Goal: Task Accomplishment & Management: Complete application form

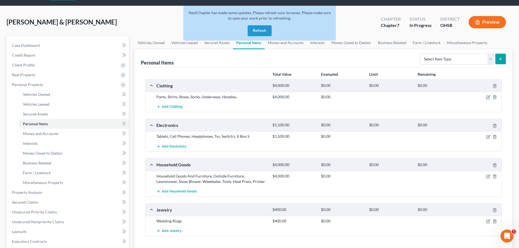
scroll to position [3, 0]
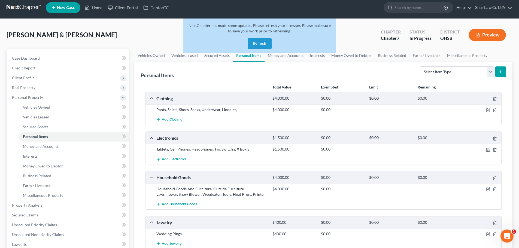
click at [263, 42] on button "Refresh" at bounding box center [260, 43] width 24 height 11
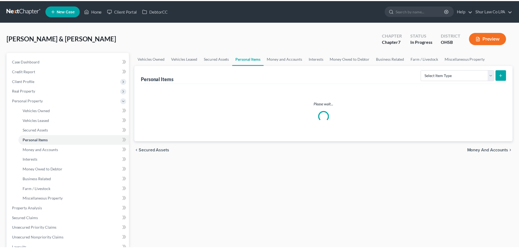
scroll to position [3, 0]
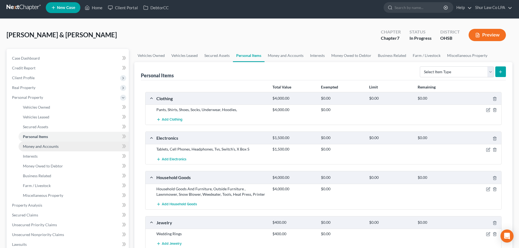
click at [68, 147] on link "Money and Accounts" at bounding box center [74, 147] width 110 height 10
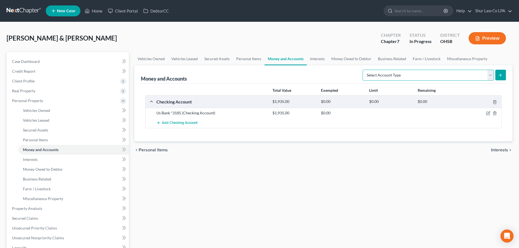
click at [489, 79] on select "Select Account Type Brokerage (A/B: 18, SOFA: 20) Cash on Hand (A/B: 16) Certif…" at bounding box center [428, 75] width 131 height 11
select select "checking"
click at [364, 70] on select "Select Account Type Brokerage (A/B: 18, SOFA: 20) Cash on Hand (A/B: 16) Certif…" at bounding box center [428, 75] width 131 height 11
click at [503, 76] on icon "submit" at bounding box center [500, 75] width 4 height 4
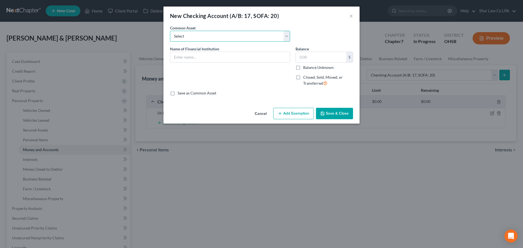
click at [242, 39] on select "Select [PERSON_NAME] Credit Union Chase Sofi Ally Bank WesBanco Fifth Third Ban…" at bounding box center [230, 36] width 120 height 11
click at [240, 35] on select "Select [PERSON_NAME] Credit Union Chase Sofi Ally Bank WesBanco Fifth Third Ban…" at bounding box center [230, 36] width 120 height 11
click at [226, 57] on input "text" at bounding box center [230, 57] width 120 height 10
type input "N"
click at [231, 58] on input "MVB Bank/Credit [DATE] *317" at bounding box center [230, 57] width 120 height 10
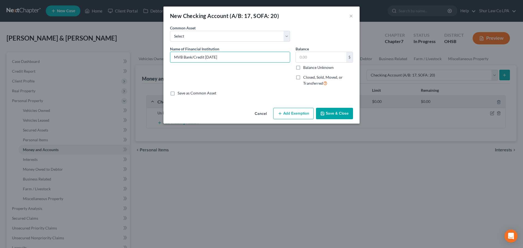
type input "MVB Bank/Credit [DATE]"
click at [333, 112] on button "Save & Close" at bounding box center [334, 113] width 37 height 11
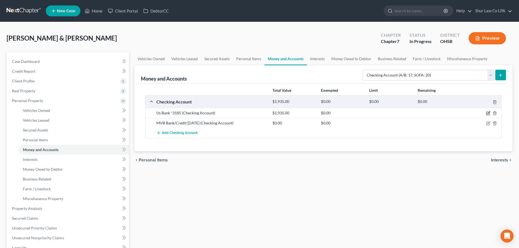
click at [489, 114] on icon "button" at bounding box center [488, 113] width 4 height 4
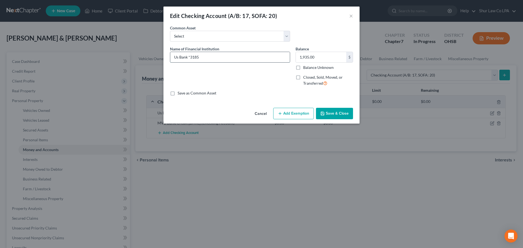
click at [177, 56] on input "Us Bank *3185" at bounding box center [230, 57] width 120 height 10
type input "US Bank *3185"
click at [237, 79] on div "Name of Financial Institution * US Bank *3185" at bounding box center [230, 68] width 126 height 45
click at [335, 114] on button "Save & Close" at bounding box center [334, 113] width 37 height 11
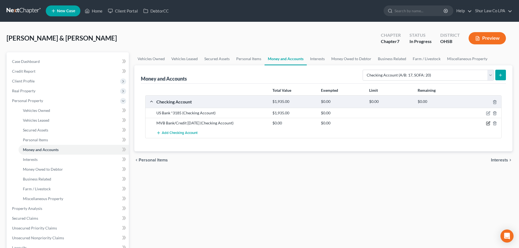
click at [489, 122] on icon "button" at bounding box center [488, 123] width 4 height 4
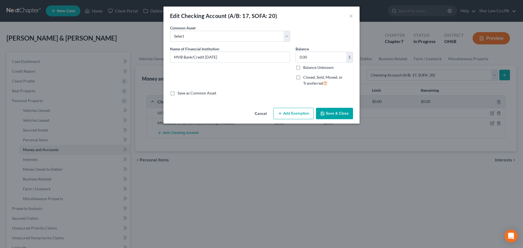
click at [338, 113] on button "Save & Close" at bounding box center [334, 113] width 37 height 11
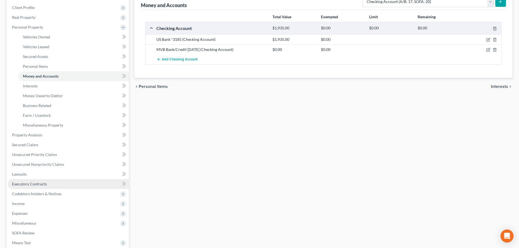
scroll to position [109, 0]
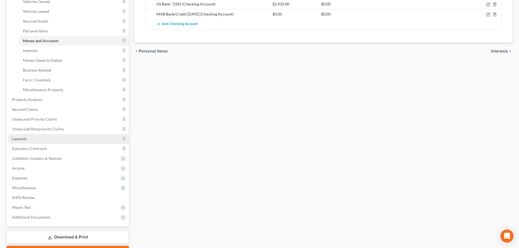
click at [34, 139] on link "Lawsuits" at bounding box center [68, 139] width 121 height 10
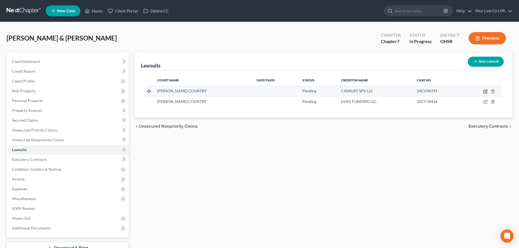
click at [485, 92] on icon "button" at bounding box center [486, 91] width 2 height 2
select select "36"
select select "0"
select select "1"
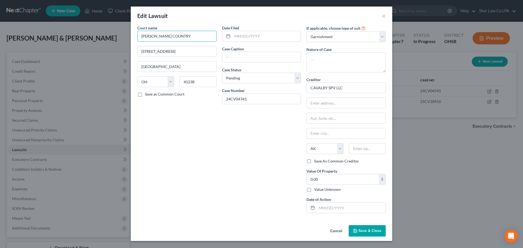
click at [192, 38] on input "[PERSON_NAME] COUNTRY" at bounding box center [176, 36] width 79 height 11
click at [191, 38] on input "[PERSON_NAME] COUNTRY" at bounding box center [176, 36] width 79 height 11
drag, startPoint x: 191, startPoint y: 38, endPoint x: 123, endPoint y: 47, distance: 68.9
click at [123, 47] on div "Edit Lawsuit × Court name * [PERSON_NAME] COUNTRY [GEOGRAPHIC_DATA] [US_STATE] …" at bounding box center [261, 124] width 523 height 248
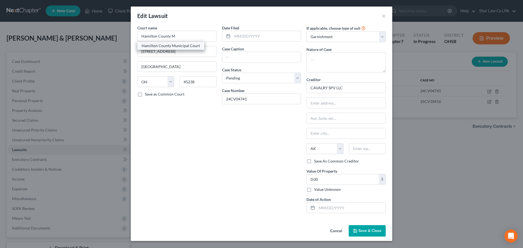
click at [184, 46] on div "Hamilton County Municipal Court" at bounding box center [171, 45] width 58 height 5
type input "Hamilton County Municipal Court"
type input "[STREET_ADDRESS]"
type input "[GEOGRAPHIC_DATA]"
type input "45202"
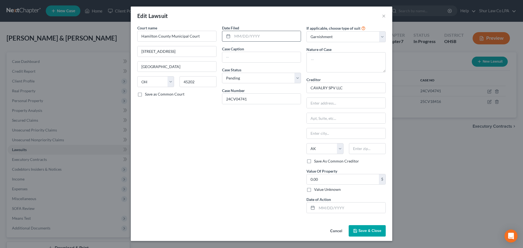
click at [248, 37] on input "text" at bounding box center [266, 36] width 69 height 10
click at [240, 54] on input "text" at bounding box center [261, 57] width 79 height 10
click at [334, 61] on textarea at bounding box center [346, 62] width 79 height 20
type textarea "Civil Suit"
click at [349, 89] on input "CAVALRY SPV LLC" at bounding box center [346, 88] width 79 height 11
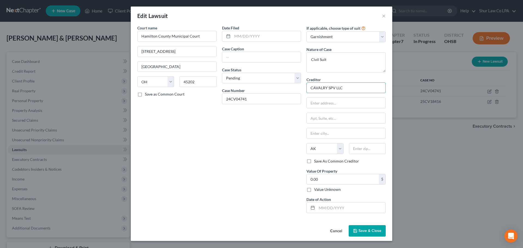
click at [349, 89] on input "CAVALRY SPV LLC" at bounding box center [346, 88] width 79 height 11
click at [323, 179] on input "0.00" at bounding box center [343, 179] width 72 height 10
type input "3,914.99"
click at [325, 210] on input "text" at bounding box center [351, 208] width 69 height 10
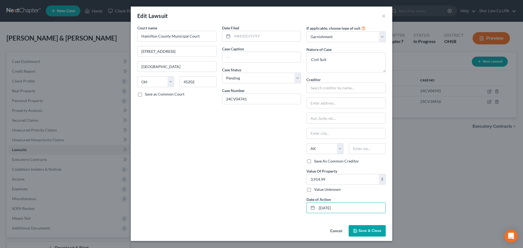
type input "[DATE]"
click at [239, 59] on input "text" at bounding box center [261, 57] width 79 height 10
click at [234, 40] on input "text" at bounding box center [266, 36] width 69 height 10
type input "[DATE]"
click at [234, 58] on input "text" at bounding box center [261, 57] width 79 height 10
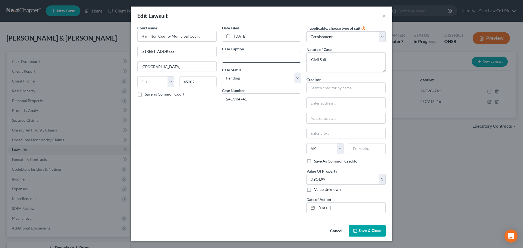
click at [234, 56] on input "text" at bounding box center [261, 57] width 79 height 10
click at [228, 55] on input "text" at bounding box center [261, 57] width 79 height 10
paste input "CAVALRY SPV I LLC vs. [PERSON_NAME]"
type input "CAVALRY SPV I LLC vs. [PERSON_NAME]"
click at [256, 100] on input "24CV04741" at bounding box center [261, 99] width 79 height 10
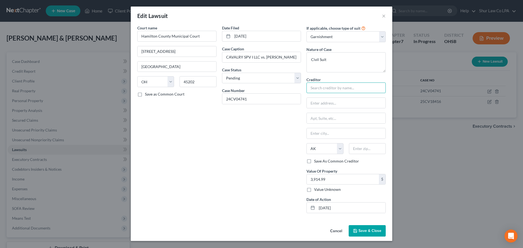
click at [322, 89] on input "text" at bounding box center [346, 88] width 79 height 11
click at [371, 232] on span "Save & Close" at bounding box center [370, 231] width 23 height 5
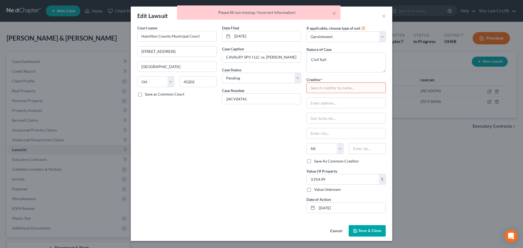
click at [321, 86] on input "text" at bounding box center [346, 88] width 79 height 11
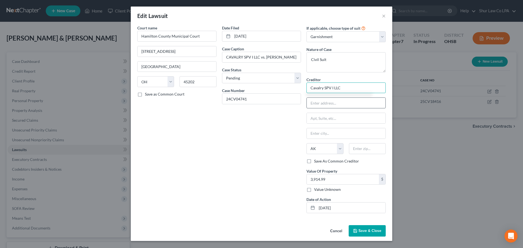
type input "Cavalry SPV I LLC"
click at [318, 102] on input "text" at bounding box center [346, 103] width 79 height 10
click at [369, 233] on span "Save & Close" at bounding box center [370, 231] width 23 height 5
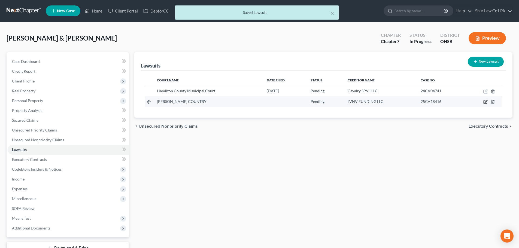
click at [485, 102] on icon "button" at bounding box center [485, 102] width 4 height 4
select select "36"
select select "0"
select select "1"
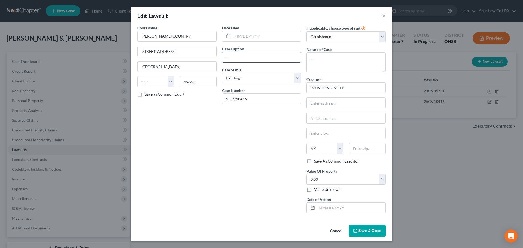
click at [260, 57] on input "text" at bounding box center [261, 57] width 79 height 10
paste input "LVNV FUNDING LLC vs. [PERSON_NAME]"
click at [237, 58] on input "LVNV FUNDING LLC vs. [PERSON_NAME]" at bounding box center [261, 57] width 79 height 10
type input "LVNV FUNDING LLC vs. [PERSON_NAME]"
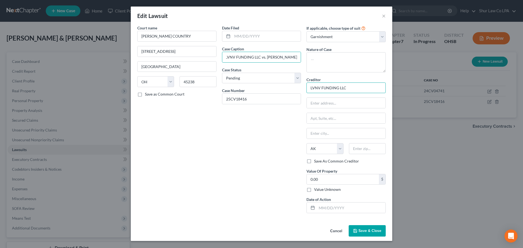
scroll to position [0, 0]
click at [351, 88] on input "LVNV FUNDING LLC" at bounding box center [346, 88] width 79 height 11
click at [343, 38] on select "Select Repossession Garnishment Foreclosure Attached, Seized, Or Levied Other" at bounding box center [346, 36] width 79 height 11
select select
click at [307, 31] on select "Select Repossession Garnishment Foreclosure Attached, Seized, Or Levied Other" at bounding box center [346, 36] width 79 height 11
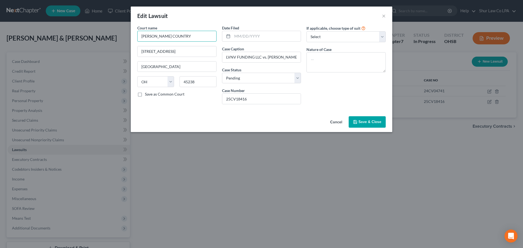
click at [193, 36] on input "[PERSON_NAME] COUNTRY" at bounding box center [176, 36] width 79 height 11
click at [186, 46] on div "Hamilton County Municipal Court" at bounding box center [171, 45] width 58 height 5
type input "Hamilton County Municipal Court"
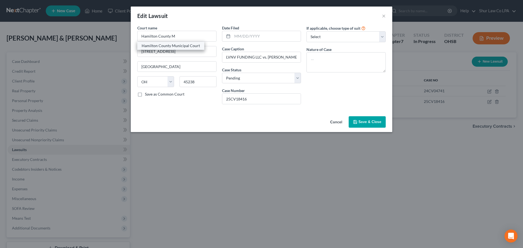
type input "[STREET_ADDRESS]"
type input "[GEOGRAPHIC_DATA]"
type input "45202"
click at [248, 38] on input "text" at bounding box center [266, 36] width 69 height 10
click at [240, 35] on input "text" at bounding box center [266, 36] width 69 height 10
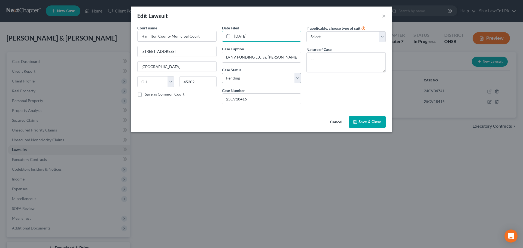
type input "[DATE]"
click at [249, 78] on select "Select Pending On Appeal Concluded" at bounding box center [261, 78] width 79 height 11
select select "2"
click at [222, 73] on select "Select Pending On Appeal Concluded" at bounding box center [261, 78] width 79 height 11
click at [252, 98] on input "25CV18416" at bounding box center [261, 99] width 79 height 10
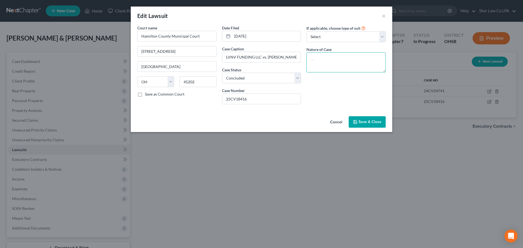
click at [324, 60] on textarea at bounding box center [346, 62] width 79 height 20
type textarea "Civil Suit"
click at [363, 122] on span "Save & Close" at bounding box center [370, 122] width 23 height 5
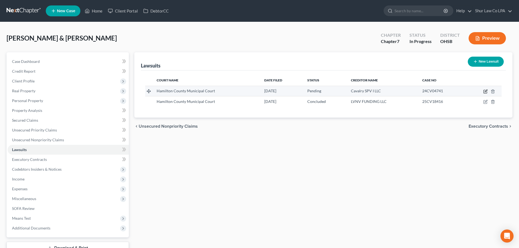
click at [488, 90] on icon "button" at bounding box center [485, 91] width 4 height 4
select select "36"
select select "0"
select select "1"
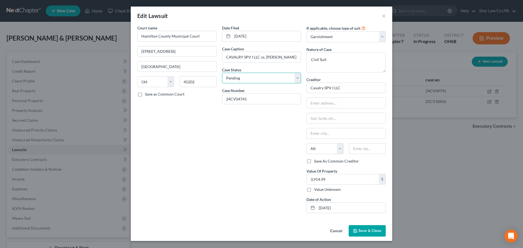
click at [258, 81] on select "Select Pending On Appeal Concluded" at bounding box center [261, 78] width 79 height 11
select select "2"
click at [222, 73] on select "Select Pending On Appeal Concluded" at bounding box center [261, 78] width 79 height 11
click at [358, 228] on button "Save & Close" at bounding box center [367, 230] width 37 height 11
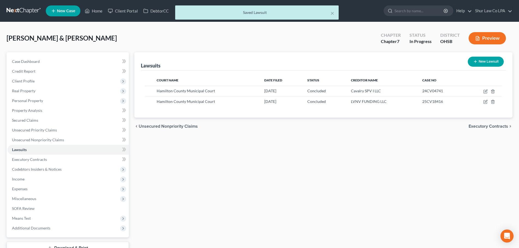
click at [266, 145] on div "Lawsuits New Lawsuit Court Name Date Filed Status Creditor Name Case No Hamilto…" at bounding box center [324, 160] width 384 height 217
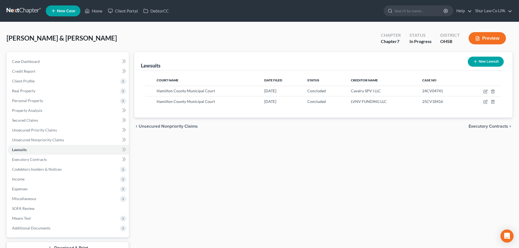
click at [477, 63] on icon "button" at bounding box center [475, 61] width 4 height 4
select select "0"
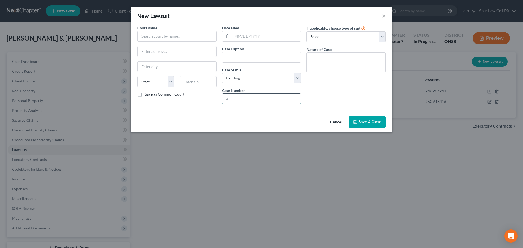
click at [243, 98] on input "text" at bounding box center [261, 99] width 79 height 10
paste input "25CV24631"
type input "25CV24631"
click at [240, 57] on input "text" at bounding box center [261, 57] width 79 height 10
paste input "Municipal Civil Case Caption: LVNV FUNDING LLC vs. [PERSON_NAME]"
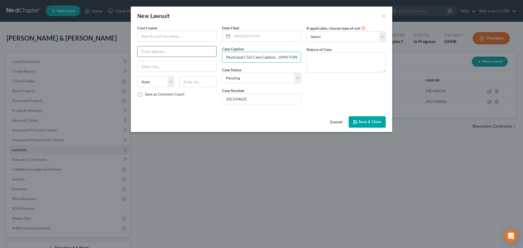
drag, startPoint x: 285, startPoint y: 57, endPoint x: 194, endPoint y: 53, distance: 90.8
click at [194, 54] on div "Court name * State [US_STATE] AK AR AZ CA CO CT DE DC [GEOGRAPHIC_DATA] [GEOGRA…" at bounding box center [262, 67] width 254 height 84
type input "LVNV FUNDING LLC vs. [PERSON_NAME]"
click at [172, 35] on input "text" at bounding box center [176, 36] width 79 height 11
click at [177, 46] on div "Hamilton County Municipal Court" at bounding box center [171, 45] width 58 height 5
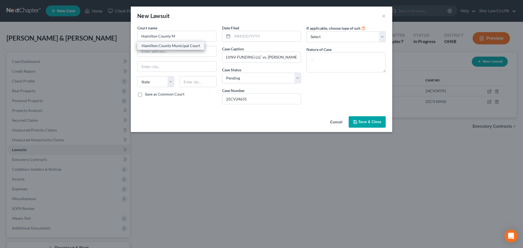
type input "Hamilton County Municipal Court"
type input "[STREET_ADDRESS]"
type input "[GEOGRAPHIC_DATA]"
select select "36"
type input "45202"
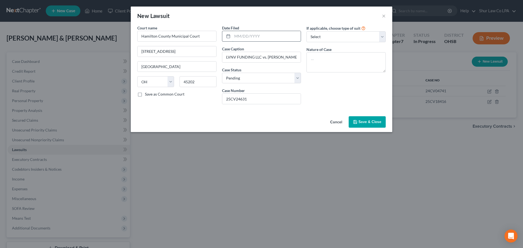
click at [247, 37] on input "text" at bounding box center [266, 36] width 69 height 10
type input "[DATE]"
click at [321, 59] on textarea at bounding box center [346, 62] width 79 height 20
type textarea "Civil Suit"
click at [359, 117] on button "Save & Close" at bounding box center [367, 121] width 37 height 11
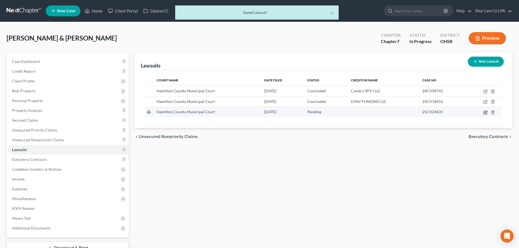
click at [485, 113] on icon "button" at bounding box center [485, 112] width 4 height 4
select select "36"
select select "0"
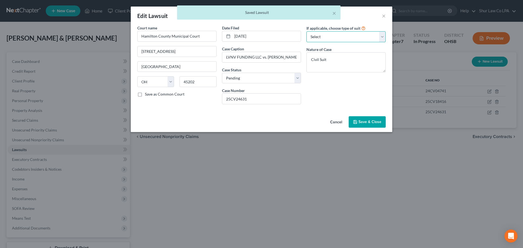
click at [337, 35] on select "Select Repossession Garnishment Foreclosure Attached, Seized, Or Levied Other" at bounding box center [346, 36] width 79 height 11
select select "0"
click at [307, 31] on select "Select Repossession Garnishment Foreclosure Attached, Seized, Or Levied Other" at bounding box center [346, 36] width 79 height 11
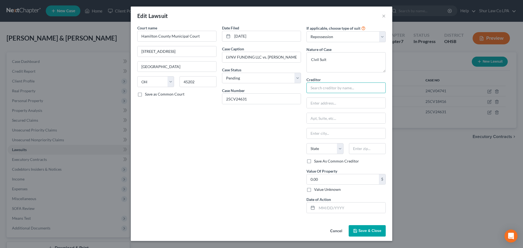
click at [326, 90] on input "text" at bounding box center [346, 88] width 79 height 11
type input "LVNV FUNDING LLC"
click at [318, 35] on select "Select Repossession Garnishment Foreclosure Attached, Seized, Or Levied Other" at bounding box center [346, 36] width 79 height 11
select select
click at [307, 31] on select "Select Repossession Garnishment Foreclosure Attached, Seized, Or Levied Other" at bounding box center [346, 36] width 79 height 11
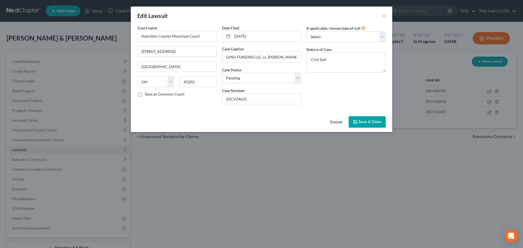
click at [368, 126] on button "Save & Close" at bounding box center [367, 121] width 37 height 11
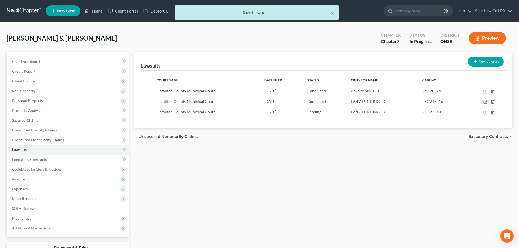
click at [372, 162] on div "Lawsuits New Lawsuit Court Name Date Filed Status Creditor Name Case No Hamilto…" at bounding box center [324, 160] width 384 height 217
click at [486, 102] on icon "button" at bounding box center [486, 101] width 2 height 2
select select "36"
select select "2"
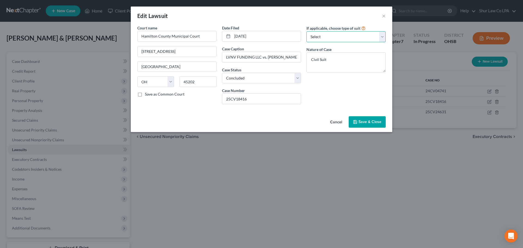
click at [358, 40] on select "Select Repossession Garnishment Foreclosure Attached, Seized, Or Levied Other" at bounding box center [346, 36] width 79 height 11
select select "0"
click at [307, 31] on select "Select Repossession Garnishment Foreclosure Attached, Seized, Or Levied Other" at bounding box center [346, 36] width 79 height 11
select select "1"
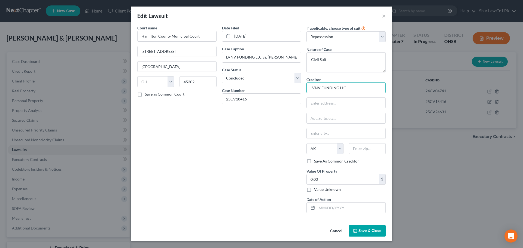
drag, startPoint x: 338, startPoint y: 88, endPoint x: 324, endPoint y: 89, distance: 14.5
click at [324, 89] on input "LVNV FUNDING LLC" at bounding box center [346, 88] width 79 height 11
type input "LVNV Funding LLC"
click at [331, 113] on div "LVNV Funding LLC" at bounding box center [339, 113] width 57 height 5
type input "[STREET_ADDRESS]"
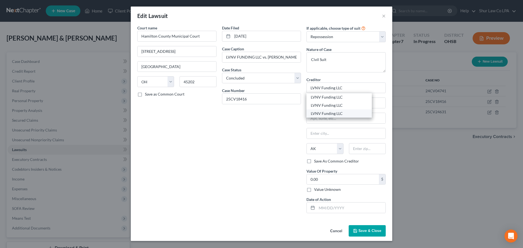
type input "[GEOGRAPHIC_DATA]"
select select "42"
type input "29601"
click at [335, 87] on input "LVNV Funding LLC" at bounding box center [346, 88] width 79 height 11
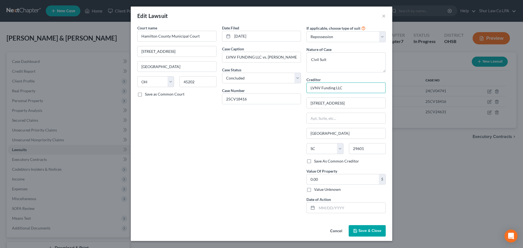
click at [335, 87] on input "LVNV Funding LLC" at bounding box center [346, 88] width 79 height 11
click at [343, 88] on input "LVNV Funding LLC" at bounding box center [346, 88] width 79 height 11
drag, startPoint x: 343, startPoint y: 88, endPoint x: 334, endPoint y: 87, distance: 9.4
click at [335, 89] on input "LVNV Funding LLC" at bounding box center [346, 88] width 79 height 11
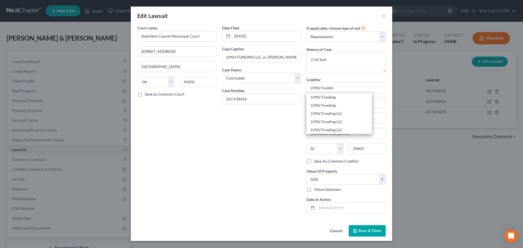
click at [340, 112] on div "LVNV Funding LLC" at bounding box center [339, 113] width 57 height 5
type input "LVNV Funding LLC"
type input "[STREET_ADDRESS][PERSON_NAME]"
type input "Ste. 110"
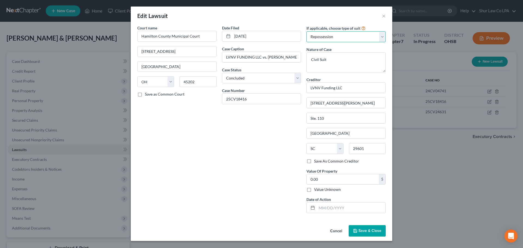
click at [334, 37] on select "Select Repossession Garnishment Foreclosure Attached, Seized, Or Levied Other" at bounding box center [346, 36] width 79 height 11
select select
click at [307, 31] on select "Select Repossession Garnishment Foreclosure Attached, Seized, Or Levied Other" at bounding box center [346, 36] width 79 height 11
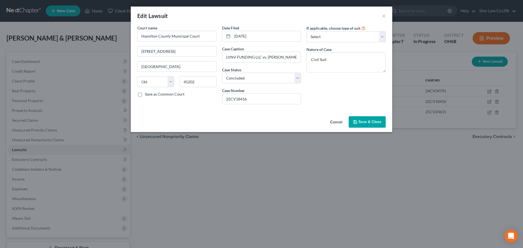
click at [373, 120] on span "Save & Close" at bounding box center [370, 122] width 23 height 5
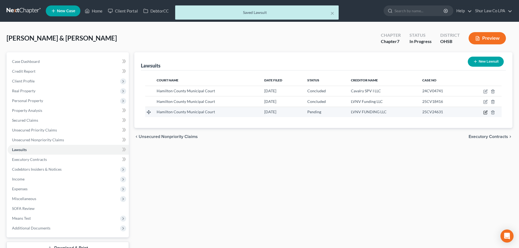
click at [487, 112] on icon "button" at bounding box center [485, 112] width 4 height 4
select select "36"
select select "0"
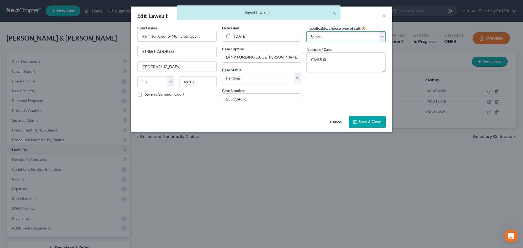
drag, startPoint x: 342, startPoint y: 39, endPoint x: 342, endPoint y: 41, distance: 2.7
click at [342, 39] on select "Select Repossession Garnishment Foreclosure Attached, Seized, Or Levied Other" at bounding box center [346, 36] width 79 height 11
select select "0"
click at [307, 31] on select "Select Repossession Garnishment Foreclosure Attached, Seized, Or Levied Other" at bounding box center [346, 36] width 79 height 11
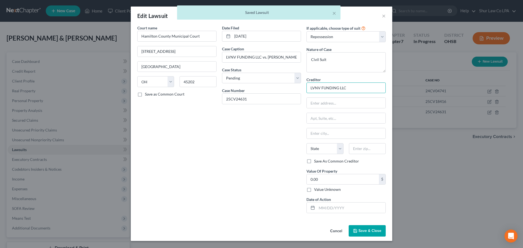
click at [350, 87] on input "LVNV FUNDING LLC" at bounding box center [346, 88] width 79 height 11
click at [351, 87] on input "LVNV FUNDING LLC" at bounding box center [346, 88] width 79 height 11
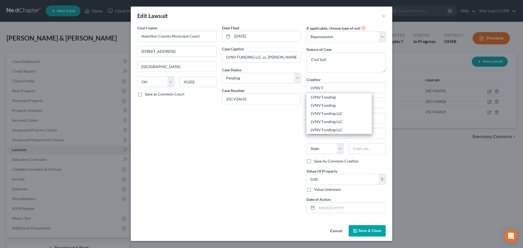
click at [344, 112] on div "LVNV Funding LLC" at bounding box center [339, 113] width 57 height 5
type input "LVNV Funding LLC"
type input "[STREET_ADDRESS][PERSON_NAME]"
type input "Ste. 110"
type input "[GEOGRAPHIC_DATA]"
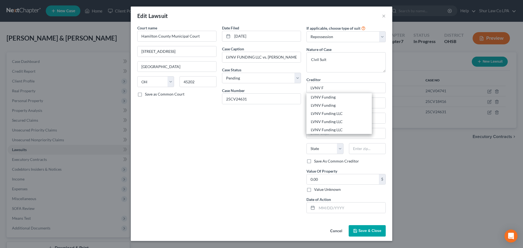
select select "42"
type input "29601"
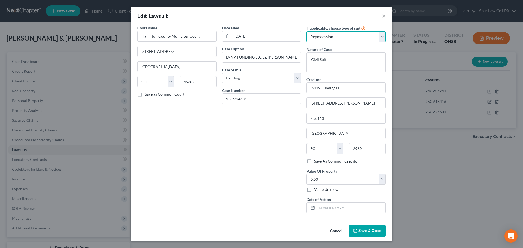
drag, startPoint x: 336, startPoint y: 37, endPoint x: 336, endPoint y: 40, distance: 3.3
click at [336, 37] on select "Select Repossession Garnishment Foreclosure Attached, Seized, Or Levied Other" at bounding box center [346, 36] width 79 height 11
select select
click at [307, 31] on select "Select Repossession Garnishment Foreclosure Attached, Seized, Or Levied Other" at bounding box center [346, 36] width 79 height 11
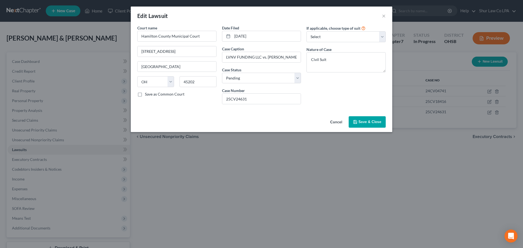
click at [363, 121] on span "Save & Close" at bounding box center [370, 122] width 23 height 5
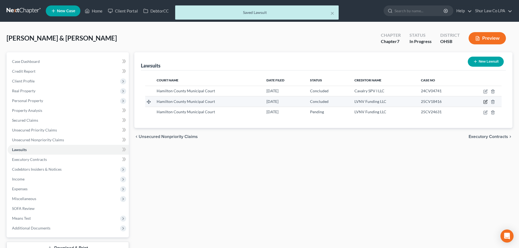
click at [486, 101] on icon "button" at bounding box center [486, 101] width 2 height 2
select select "36"
select select "2"
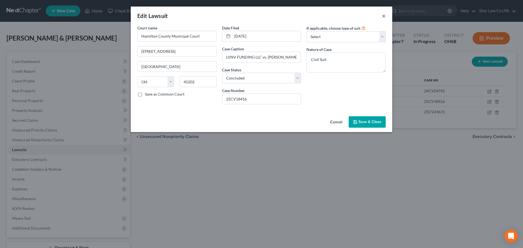
click at [385, 16] on button "×" at bounding box center [384, 16] width 4 height 7
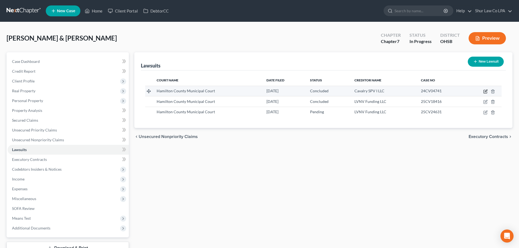
click at [486, 91] on icon "button" at bounding box center [485, 91] width 4 height 4
select select "36"
select select "2"
select select "1"
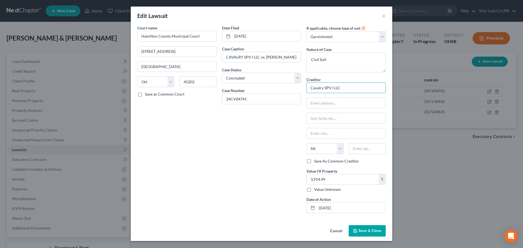
click at [363, 90] on input "Cavalry SPV I LLC" at bounding box center [346, 88] width 79 height 11
click at [384, 14] on button "×" at bounding box center [384, 16] width 4 height 7
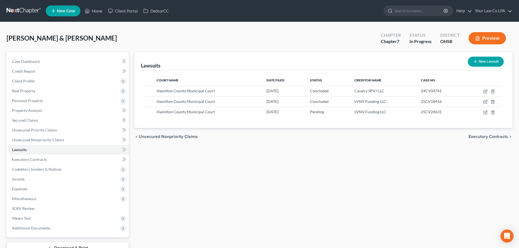
click at [492, 65] on button "New Lawsuit" at bounding box center [486, 62] width 36 height 10
select select "0"
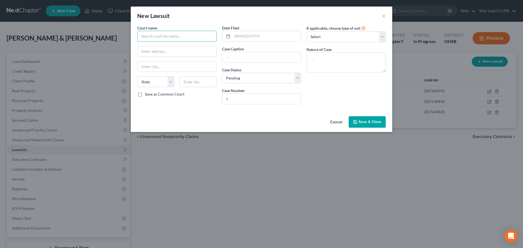
click at [188, 37] on input "text" at bounding box center [176, 36] width 79 height 11
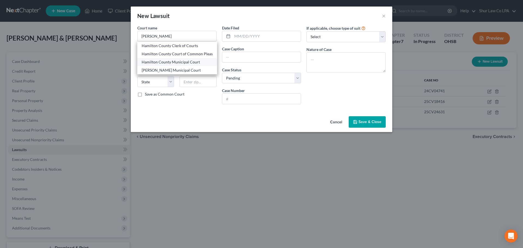
click at [193, 63] on div "Hamilton County Municipal Court" at bounding box center [177, 61] width 71 height 5
type input "Hamilton County Municipal Court"
type input "[STREET_ADDRESS]"
type input "[GEOGRAPHIC_DATA]"
select select "36"
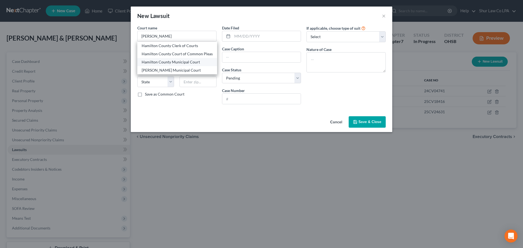
type input "45202"
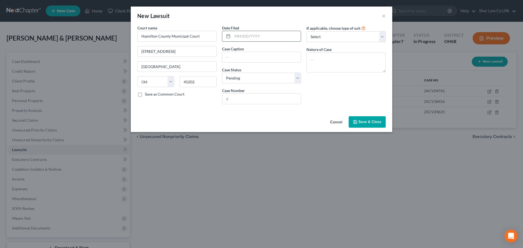
click at [245, 35] on input "text" at bounding box center [266, 36] width 69 height 10
click at [244, 101] on input "text" at bounding box center [261, 99] width 79 height 10
paste input "24CV24502"
type input "24CV24502"
click at [237, 56] on input "text" at bounding box center [261, 57] width 79 height 10
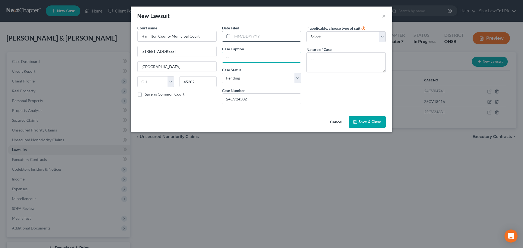
click at [231, 34] on div at bounding box center [227, 36] width 10 height 10
click at [234, 35] on input "text" at bounding box center [266, 36] width 69 height 10
paste input "[DATE]"
type input "[DATE]"
click at [244, 57] on input "text" at bounding box center [261, 57] width 79 height 10
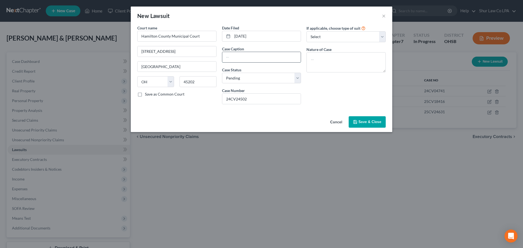
click at [234, 57] on input "text" at bounding box center [261, 57] width 79 height 10
paste input "ONEMAIN FINANCIAL GROUP LLC vs. [PERSON_NAME] AND [PERSON_NAME]"
drag, startPoint x: 265, startPoint y: 57, endPoint x: 205, endPoint y: 66, distance: 60.3
click at [205, 66] on div "Court name * [GEOGRAPHIC_DATA] [GEOGRAPHIC_DATA] [US_STATE] AK AR AZ CA CO [GEO…" at bounding box center [262, 67] width 254 height 84
type input "ONEMAIN FINANCIAL GROUP LLC vs. [PERSON_NAME] AND [PERSON_NAME]"
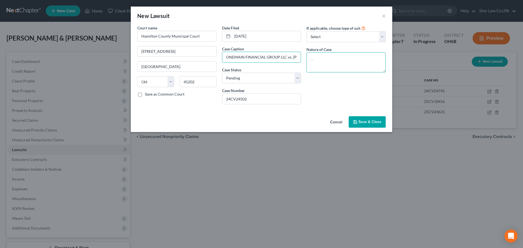
click at [321, 59] on textarea at bounding box center [346, 62] width 79 height 20
type textarea "Civil Suit"
click at [290, 78] on select "Select Pending On Appeal Concluded" at bounding box center [261, 78] width 79 height 11
select select "2"
click at [222, 73] on select "Select Pending On Appeal Concluded" at bounding box center [261, 78] width 79 height 11
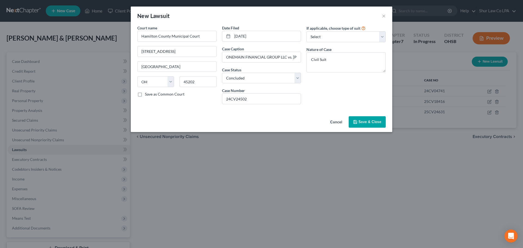
click at [332, 29] on label "If applicable, choose type of suit" at bounding box center [334, 28] width 54 height 6
click at [331, 34] on select "Select Repossession Garnishment Foreclosure Attached, Seized, Or Levied Other" at bounding box center [346, 36] width 79 height 11
select select "0"
click at [307, 31] on select "Select Repossession Garnishment Foreclosure Attached, Seized, Or Levied Other" at bounding box center [346, 36] width 79 height 11
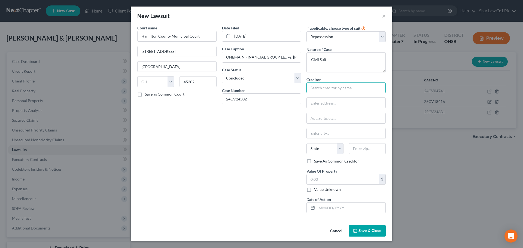
click at [327, 87] on input "text" at bounding box center [346, 88] width 79 height 11
click at [342, 112] on div "OneMain Financial" at bounding box center [339, 113] width 57 height 5
type input "OneMain Financial"
type input "PO Box 1010"
type input "[GEOGRAPHIC_DATA]"
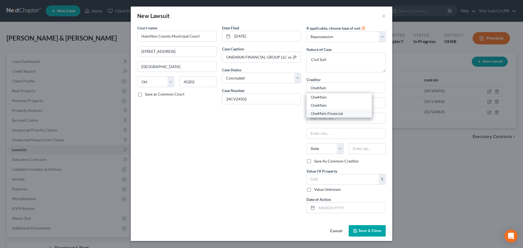
select select "15"
type input "47706"
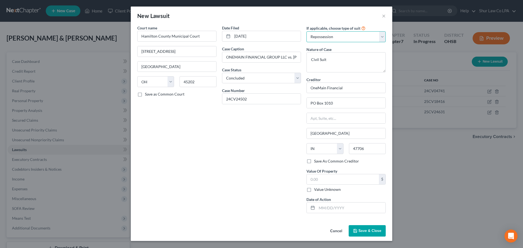
click at [329, 37] on select "Select Repossession Garnishment Foreclosure Attached, Seized, Or Levied Other" at bounding box center [346, 36] width 79 height 11
select select
click at [307, 31] on select "Select Repossession Garnishment Foreclosure Attached, Seized, Or Levied Other" at bounding box center [346, 36] width 79 height 11
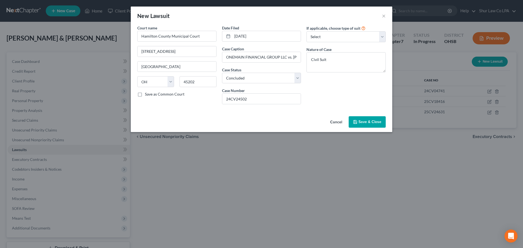
click at [371, 122] on span "Save & Close" at bounding box center [370, 122] width 23 height 5
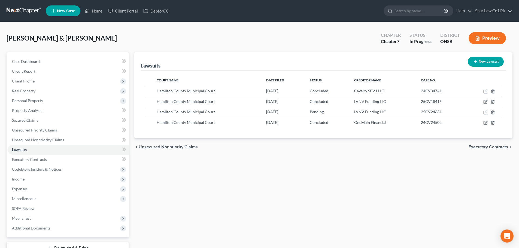
click at [491, 61] on button "New Lawsuit" at bounding box center [486, 62] width 36 height 10
select select "0"
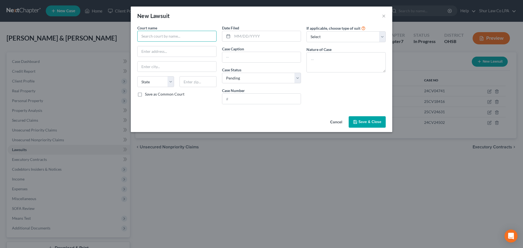
click at [182, 34] on input "text" at bounding box center [176, 36] width 79 height 11
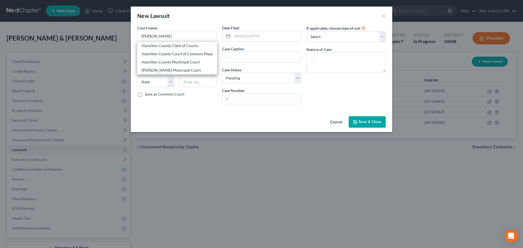
click at [186, 60] on div "Hamilton County Municipal Court" at bounding box center [177, 61] width 71 height 5
type input "Hamilton County Municipal Court"
type input "[STREET_ADDRESS]"
type input "[GEOGRAPHIC_DATA]"
select select "36"
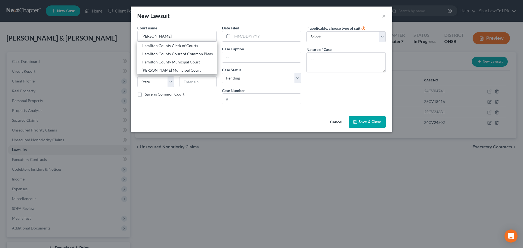
type input "45202"
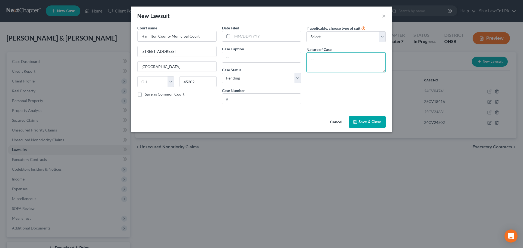
click at [317, 58] on textarea at bounding box center [346, 62] width 79 height 20
type textarea "Civil Suit"
click at [326, 33] on select "Select Repossession Garnishment Foreclosure Attached, Seized, Or Levied Other" at bounding box center [346, 36] width 79 height 11
select select "1"
click at [307, 31] on select "Select Repossession Garnishment Foreclosure Attached, Seized, Or Levied Other" at bounding box center [346, 36] width 79 height 11
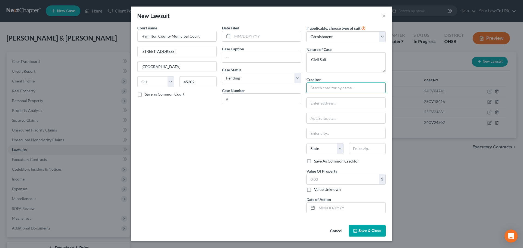
click at [329, 89] on input "text" at bounding box center [346, 88] width 79 height 11
click at [231, 57] on input "text" at bounding box center [261, 57] width 79 height 10
paste input "SPRING OAKS CAPITAL SPV LLC vs. [PERSON_NAME]"
type input "SPRING OAKS CAPITAL SPV LLC vs. [PERSON_NAME]"
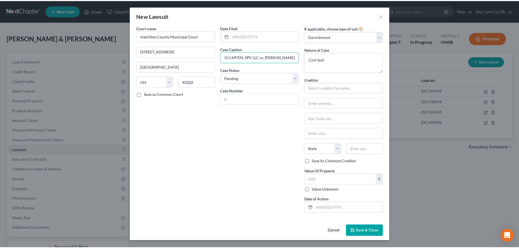
scroll to position [0, 0]
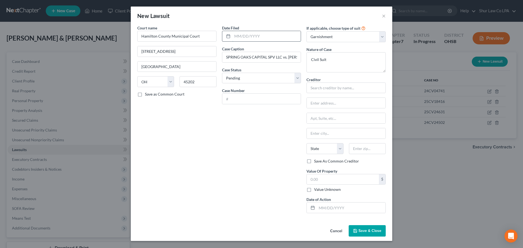
click at [240, 34] on input "text" at bounding box center [266, 36] width 69 height 10
paste input "[DATE]"
type input "[DATE]"
click at [242, 78] on select "Select Pending On Appeal Concluded" at bounding box center [261, 78] width 79 height 11
select select "2"
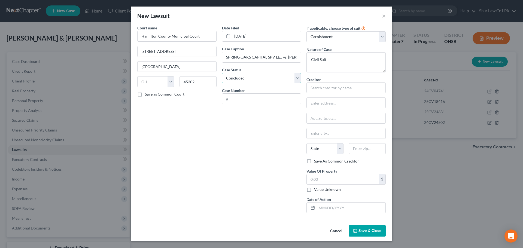
click at [222, 73] on select "Select Pending On Appeal Concluded" at bounding box center [261, 78] width 79 height 11
click at [238, 100] on input "text" at bounding box center [261, 99] width 79 height 10
click at [227, 98] on input "text" at bounding box center [261, 99] width 79 height 10
paste input "23CV27983"
type input "23CV27983"
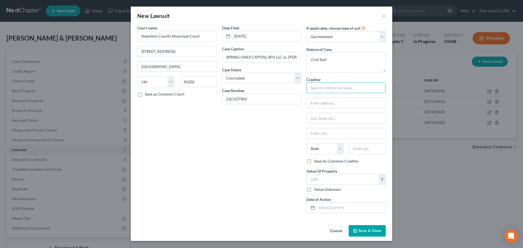
click at [320, 89] on input "text" at bounding box center [346, 88] width 79 height 11
type input "A"
click at [324, 98] on div "Spring Oaks Capital LLC" at bounding box center [339, 97] width 57 height 5
type input "Spring Oaks Capital LLC"
type input "PO Box 1216"
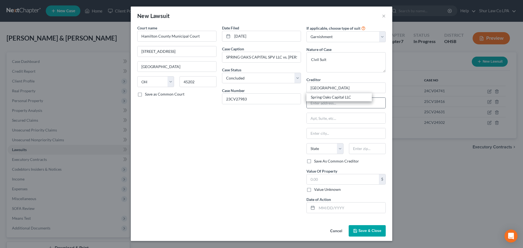
type input "Chesapeake"
select select "48"
type input "23327"
click at [325, 180] on input "text" at bounding box center [343, 179] width 72 height 10
type input "1,738.53"
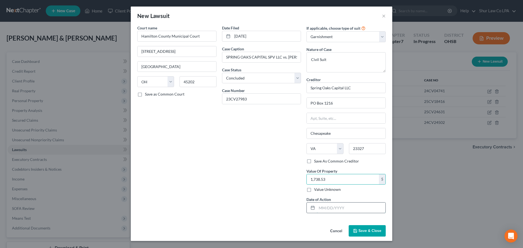
click at [323, 204] on input "text" at bounding box center [351, 208] width 69 height 10
type input "[DATE]"
click at [365, 232] on span "Save & Close" at bounding box center [370, 231] width 23 height 5
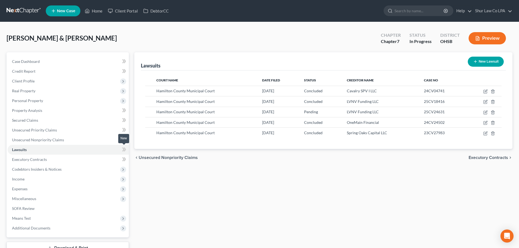
click at [126, 149] on icon at bounding box center [124, 149] width 4 height 7
click at [126, 149] on span at bounding box center [124, 150] width 10 height 8
click at [42, 73] on link "Credit Report" at bounding box center [68, 71] width 121 height 10
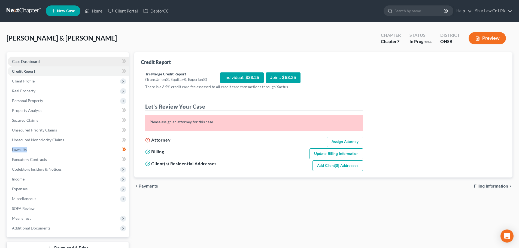
click at [43, 63] on link "Case Dashboard" at bounding box center [68, 62] width 121 height 10
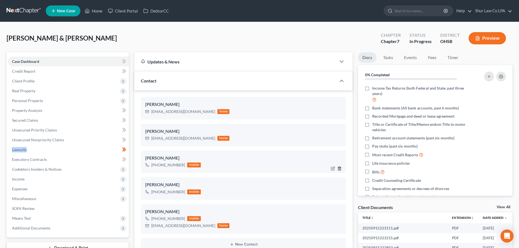
click at [339, 168] on polyline "button" at bounding box center [339, 168] width 3 height 0
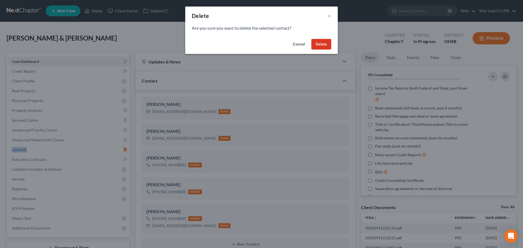
click at [323, 43] on button "Delete" at bounding box center [322, 44] width 20 height 11
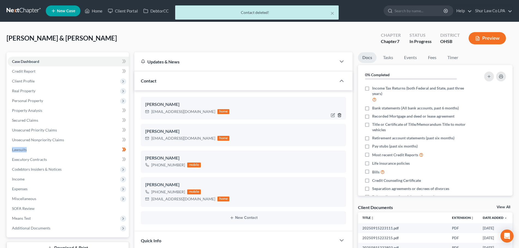
click at [341, 115] on icon "button" at bounding box center [339, 115] width 4 height 4
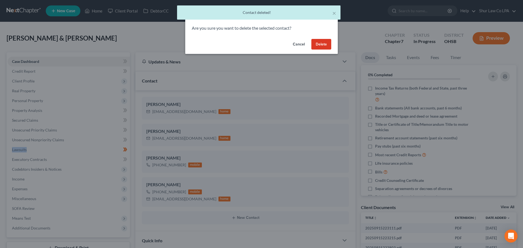
click at [329, 41] on button "Delete" at bounding box center [322, 44] width 20 height 11
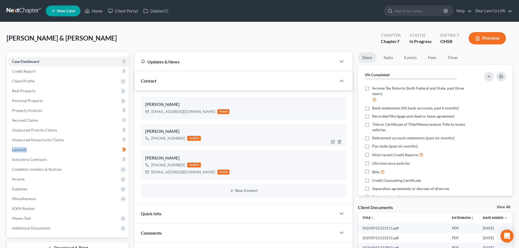
drag, startPoint x: 183, startPoint y: 138, endPoint x: 156, endPoint y: 140, distance: 26.5
click at [156, 140] on div "[PHONE_NUMBER]" at bounding box center [168, 138] width 34 height 5
copy div "[PHONE_NUMBER]"
click at [340, 142] on icon "button" at bounding box center [339, 142] width 4 height 4
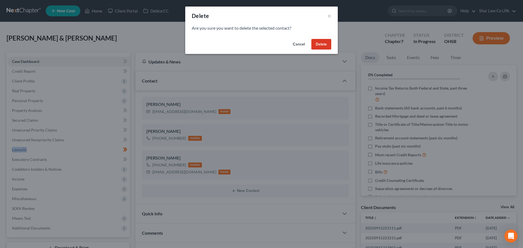
click at [325, 46] on button "Delete" at bounding box center [322, 44] width 20 height 11
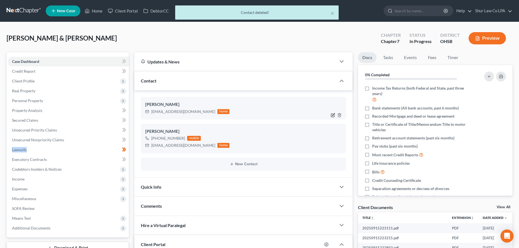
click at [333, 115] on icon "button" at bounding box center [333, 115] width 4 height 4
select select "1"
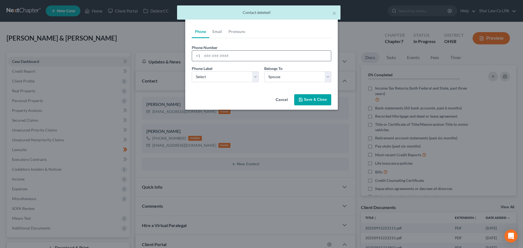
click at [207, 57] on input "tel" at bounding box center [266, 56] width 129 height 10
paste input "[PHONE_NUMBER]"
type input "[PHONE_NUMBER]"
click at [291, 76] on select "Select Client Spouse Other" at bounding box center [297, 76] width 67 height 11
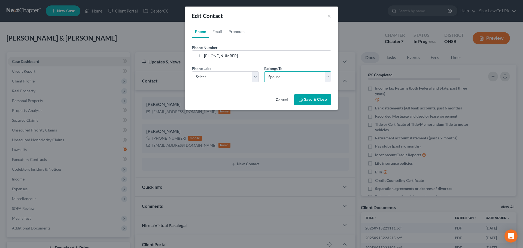
click at [288, 76] on select "Select Client Spouse Other" at bounding box center [297, 76] width 67 height 11
click at [232, 75] on select "Select Mobile Home Work Other" at bounding box center [225, 76] width 67 height 11
select select "0"
click at [192, 71] on select "Select Mobile Home Work Other" at bounding box center [225, 76] width 67 height 11
click at [316, 98] on button "Save & Close" at bounding box center [312, 99] width 37 height 11
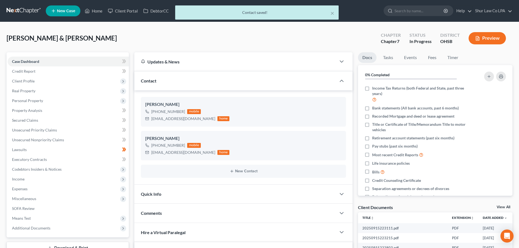
click at [241, 83] on div "Contact" at bounding box center [235, 80] width 202 height 19
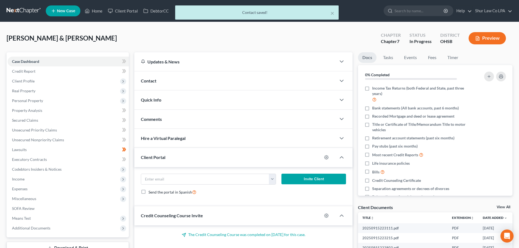
click at [202, 102] on div "Quick Info" at bounding box center [235, 99] width 202 height 19
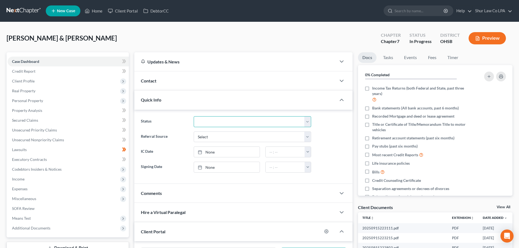
click at [219, 122] on select "Discharged Dismissed Filed In Progress Lead Lost Lead On Hold Ready to File Rea…" at bounding box center [252, 121] width 117 height 11
click at [220, 122] on select "Discharged Dismissed Filed In Progress Lead Lost Lead On Hold Ready to File Rea…" at bounding box center [252, 121] width 117 height 11
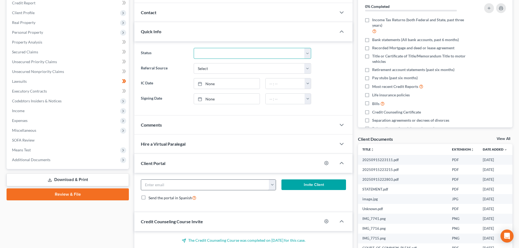
scroll to position [82, 0]
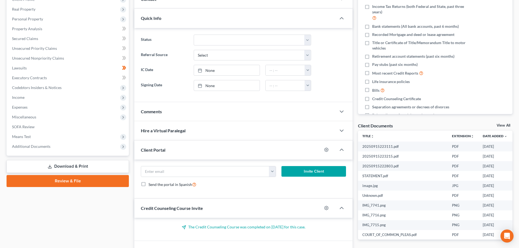
click at [185, 144] on div "Client Portal" at bounding box center [228, 150] width 188 height 19
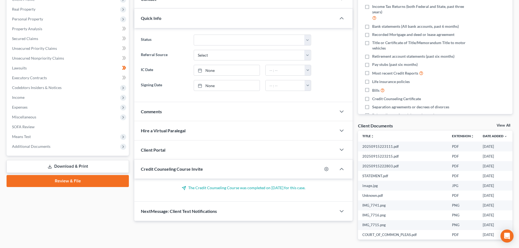
click at [193, 175] on div "Credit Counseling Course Invite" at bounding box center [228, 169] width 188 height 19
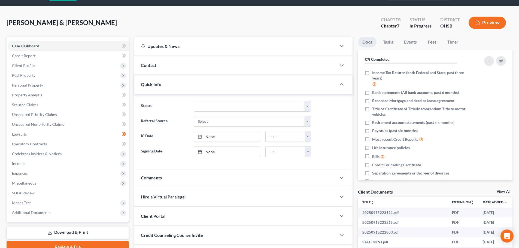
scroll to position [0, 0]
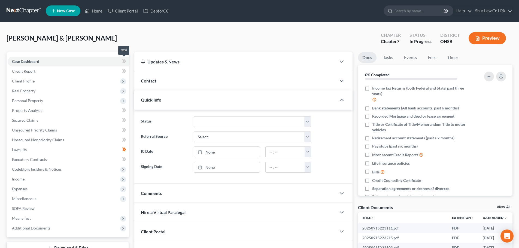
click at [126, 59] on icon at bounding box center [124, 61] width 4 height 7
click at [104, 71] on link "Credit Report" at bounding box center [68, 71] width 121 height 10
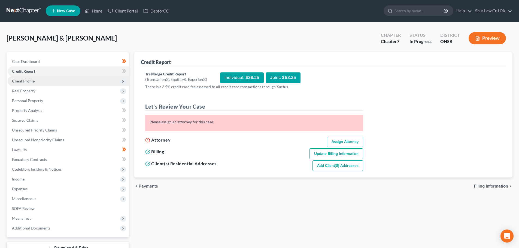
click at [102, 80] on span "Client Profile" at bounding box center [68, 81] width 121 height 10
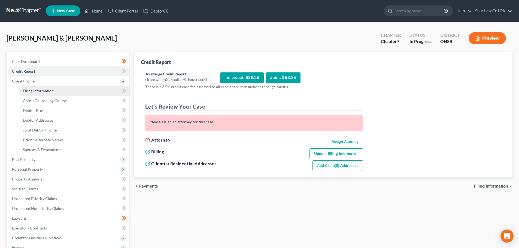
click at [96, 91] on link "Filing Information" at bounding box center [74, 91] width 110 height 10
select select "1"
select select "0"
select select "36"
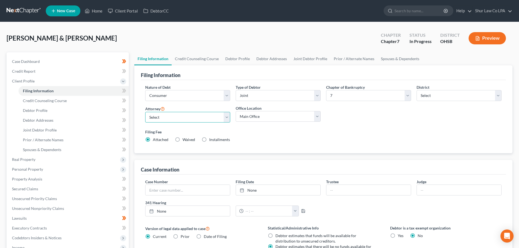
click at [185, 119] on select "Select [PERSON_NAME] - OHSB [PERSON_NAME] - OHNB [PERSON_NAME] - KYEB [PERSON_N…" at bounding box center [187, 117] width 85 height 11
select select "4"
click at [145, 112] on select "Select [PERSON_NAME] - OHSB [PERSON_NAME] - OHNB [PERSON_NAME] - KYEB [PERSON_N…" at bounding box center [187, 117] width 85 height 11
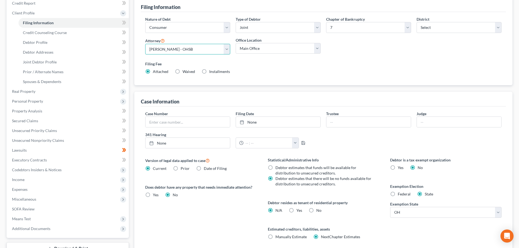
scroll to position [82, 0]
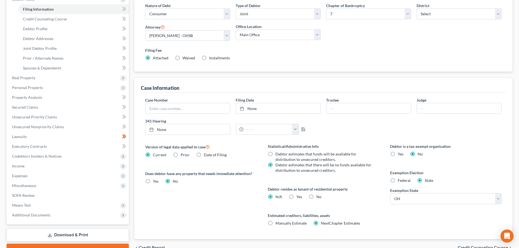
click at [316, 195] on label "No" at bounding box center [318, 196] width 5 height 5
click at [319, 195] on input "No" at bounding box center [321, 196] width 4 height 4
radio input "true"
radio input "false"
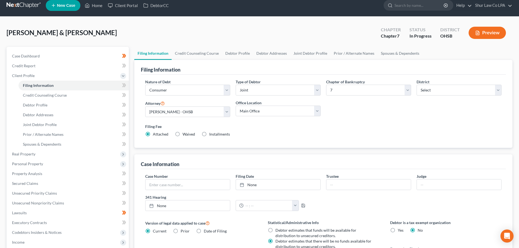
scroll to position [0, 0]
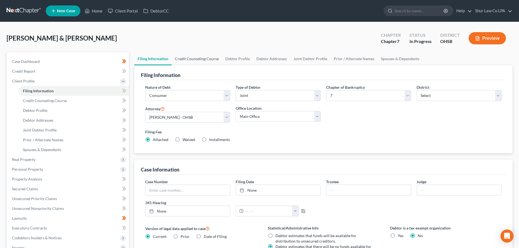
click at [194, 61] on link "Credit Counseling Course" at bounding box center [197, 58] width 50 height 13
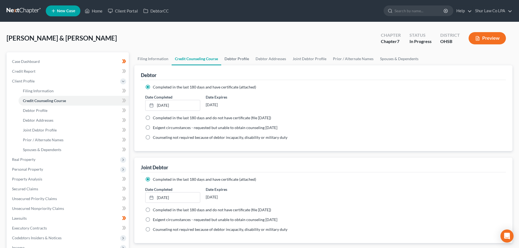
click at [239, 61] on link "Debtor Profile" at bounding box center [236, 58] width 31 height 13
select select "1"
select select "7"
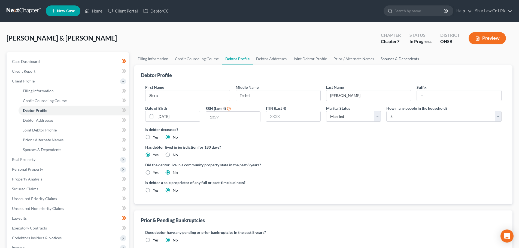
click at [392, 58] on link "Spouses & Dependents" at bounding box center [399, 58] width 45 height 13
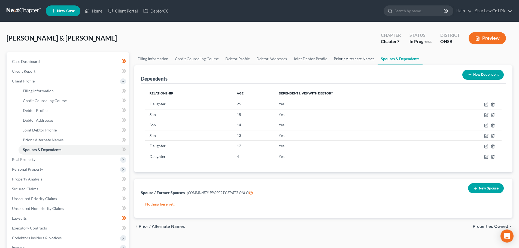
click at [352, 60] on link "Prior / Alternate Names" at bounding box center [354, 58] width 47 height 13
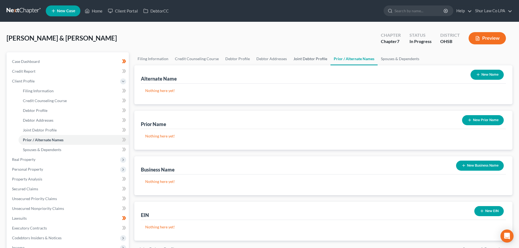
click at [315, 57] on link "Joint Debtor Profile" at bounding box center [310, 58] width 40 height 13
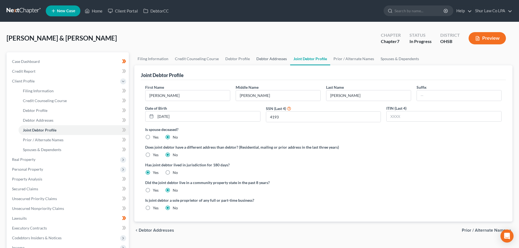
click at [267, 61] on link "Debtor Addresses" at bounding box center [271, 58] width 37 height 13
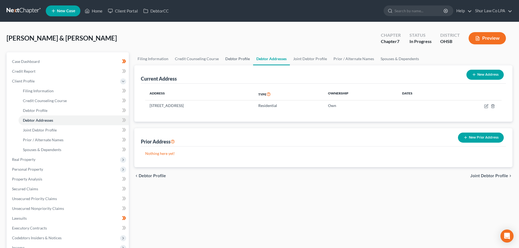
click at [237, 59] on link "Debtor Profile" at bounding box center [237, 58] width 31 height 13
select select "1"
select select "7"
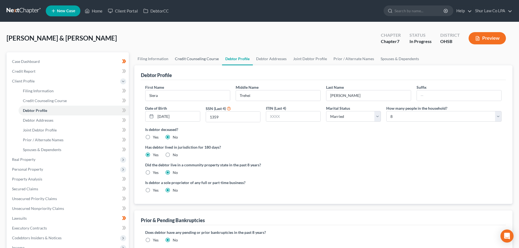
click at [206, 58] on link "Credit Counseling Course" at bounding box center [197, 58] width 50 height 13
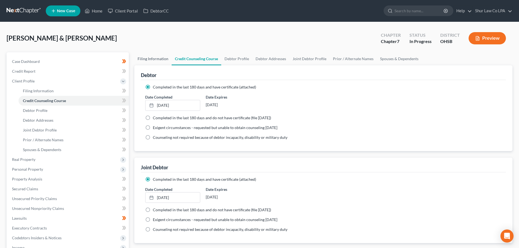
click at [159, 58] on link "Filing Information" at bounding box center [152, 58] width 37 height 13
select select "1"
select select "0"
select select "62"
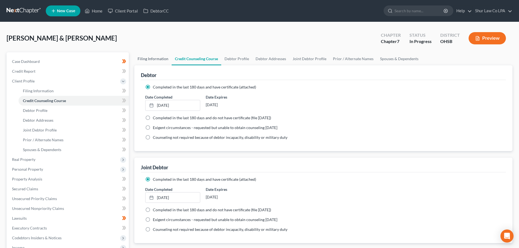
select select "4"
select select "36"
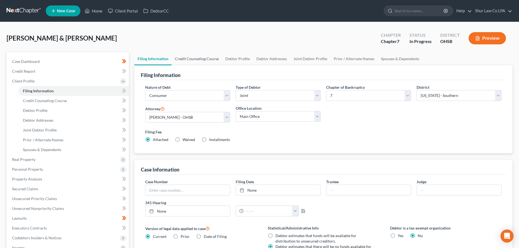
click at [198, 58] on link "Credit Counseling Course" at bounding box center [197, 58] width 50 height 13
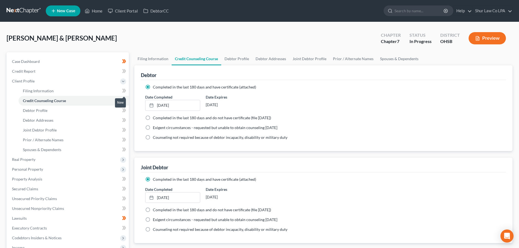
click at [125, 90] on icon at bounding box center [125, 91] width 2 height 4
click at [125, 100] on icon at bounding box center [125, 101] width 2 height 4
click at [126, 112] on span at bounding box center [124, 111] width 10 height 8
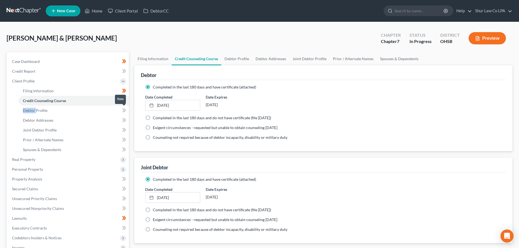
click at [126, 112] on icon at bounding box center [124, 110] width 4 height 7
click at [126, 120] on span at bounding box center [124, 121] width 10 height 8
click at [126, 128] on icon at bounding box center [124, 130] width 4 height 7
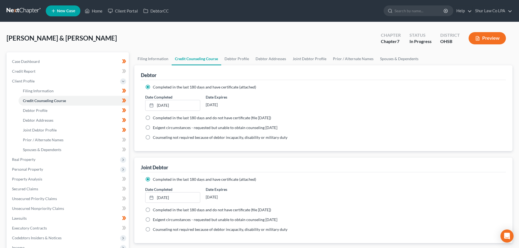
click at [125, 137] on icon at bounding box center [124, 140] width 4 height 7
click at [125, 149] on icon at bounding box center [125, 150] width 2 height 4
click at [37, 72] on link "Credit Report" at bounding box center [68, 71] width 121 height 10
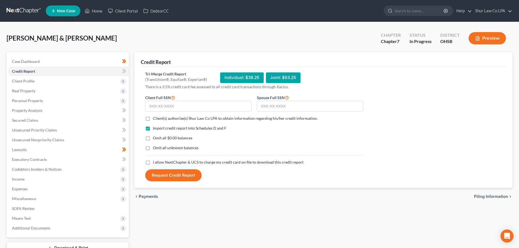
click at [153, 119] on label "Client(s) authorize(s) Shur Law Co LPA to obtain information regarding his/her …" at bounding box center [235, 118] width 165 height 5
click at [155, 119] on input "Client(s) authorize(s) Shur Law Co LPA to obtain information regarding his/her …" at bounding box center [157, 118] width 4 height 4
checkbox input "true"
click at [153, 138] on label "Omit all $0.00 balances" at bounding box center [173, 137] width 40 height 5
click at [155, 138] on input "Omit all $0.00 balances" at bounding box center [157, 137] width 4 height 4
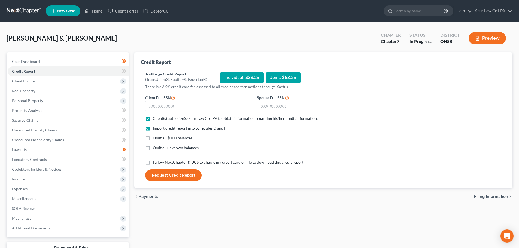
checkbox input "true"
click at [153, 150] on label "Omit all unknown balances" at bounding box center [176, 147] width 46 height 5
click at [155, 149] on input "Omit all unknown balances" at bounding box center [157, 147] width 4 height 4
checkbox input "true"
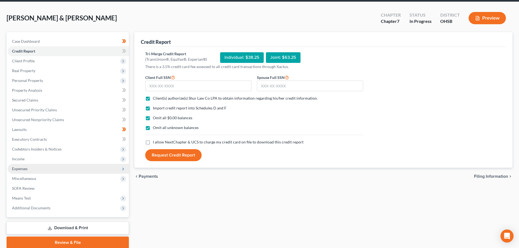
scroll to position [41, 0]
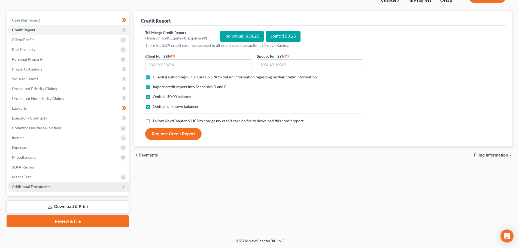
click at [65, 189] on span "Additional Documents" at bounding box center [68, 187] width 121 height 10
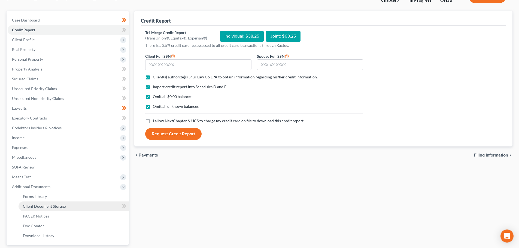
click at [61, 208] on span "Client Document Storage" at bounding box center [44, 206] width 43 height 5
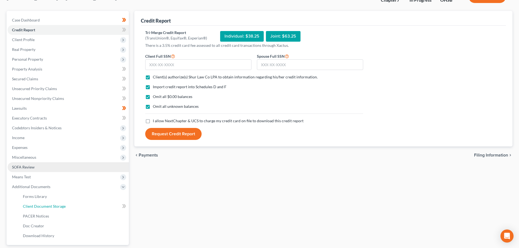
scroll to position [4, 0]
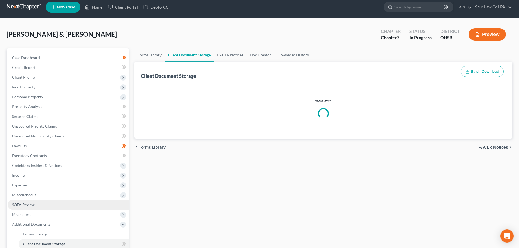
select select "7"
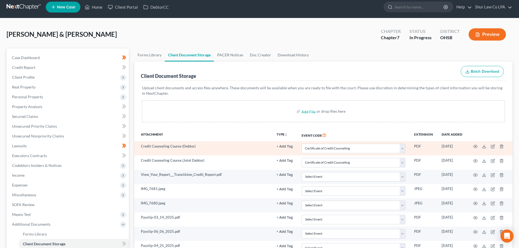
scroll to position [0, 0]
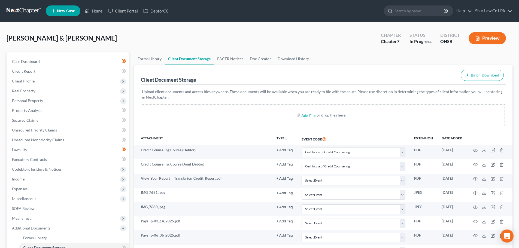
click at [479, 76] on span "Batch Download" at bounding box center [485, 75] width 28 height 5
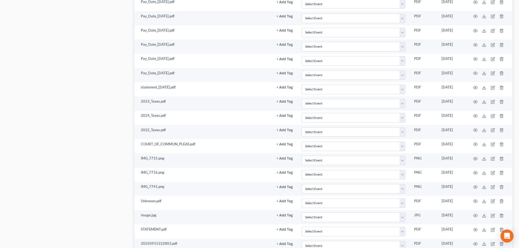
scroll to position [763, 0]
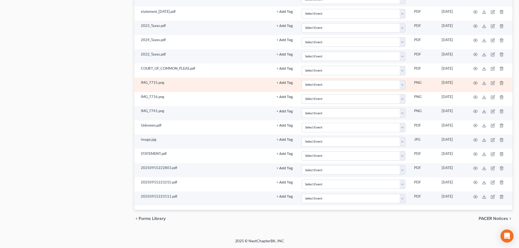
select select "7"
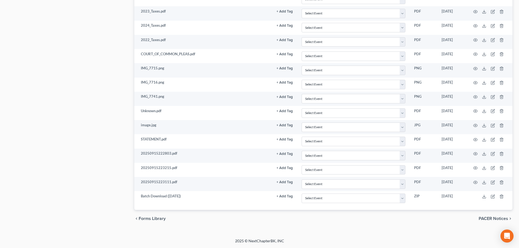
scroll to position [790, 0]
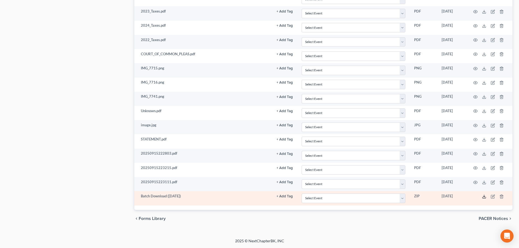
click at [484, 197] on icon at bounding box center [484, 197] width 4 height 4
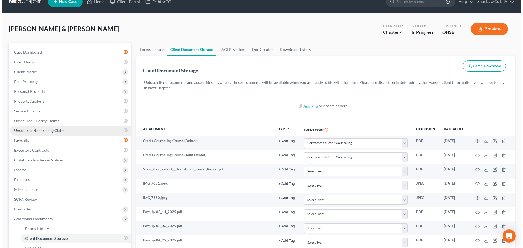
scroll to position [0, 0]
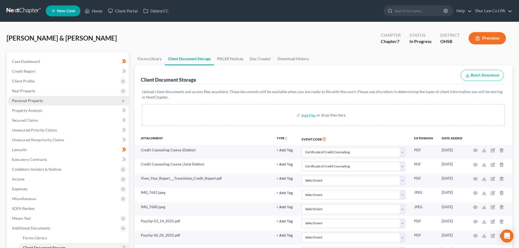
drag, startPoint x: 31, startPoint y: 100, endPoint x: 32, endPoint y: 103, distance: 3.3
click at [31, 100] on span "Personal Property" at bounding box center [27, 100] width 31 height 5
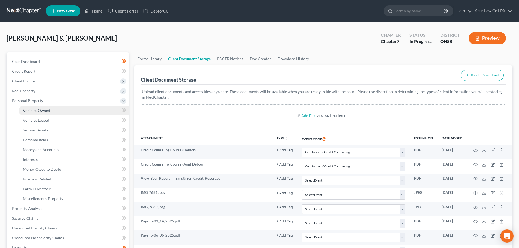
click at [36, 110] on span "Vehicles Owned" at bounding box center [36, 110] width 27 height 5
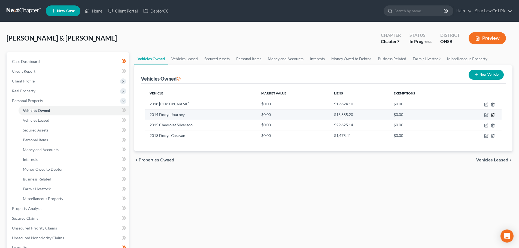
click at [494, 116] on icon "button" at bounding box center [493, 115] width 4 height 4
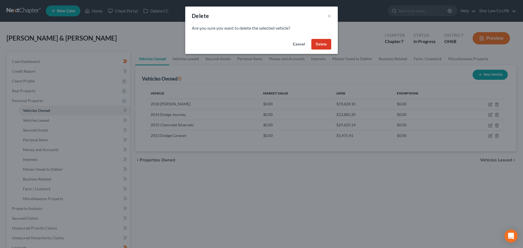
click at [322, 44] on button "Delete" at bounding box center [322, 44] width 20 height 11
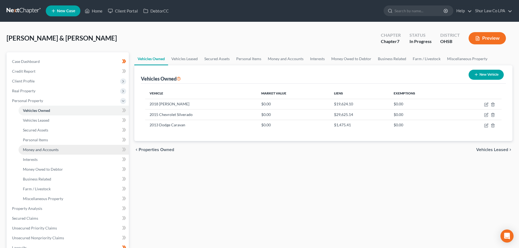
click at [47, 150] on span "Money and Accounts" at bounding box center [41, 149] width 36 height 5
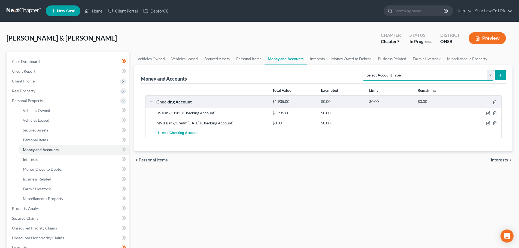
click at [474, 78] on select "Select Account Type Brokerage (A/B: 18, SOFA: 20) Cash on Hand (A/B: 16) Certif…" at bounding box center [428, 75] width 131 height 11
select select "checking"
click at [364, 70] on select "Select Account Type Brokerage (A/B: 18, SOFA: 20) Cash on Hand (A/B: 16) Certif…" at bounding box center [428, 75] width 131 height 11
click at [503, 74] on button "submit" at bounding box center [500, 75] width 11 height 11
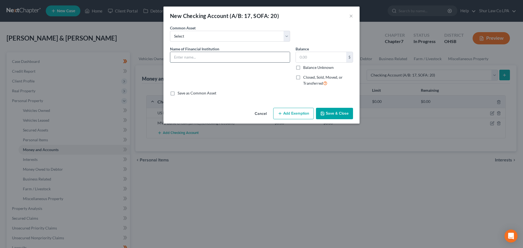
click at [180, 60] on input "text" at bounding box center [230, 57] width 120 height 10
click at [232, 58] on input "MVB Bank/Credit [DATE]" at bounding box center [230, 57] width 120 height 10
type input "MVB Bank/Credit [DATE] *6040"
click at [338, 115] on button "Save & Close" at bounding box center [334, 113] width 37 height 11
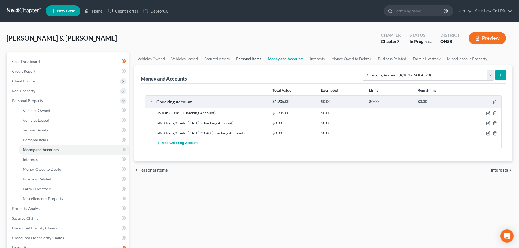
click at [250, 60] on link "Personal Items" at bounding box center [249, 58] width 32 height 13
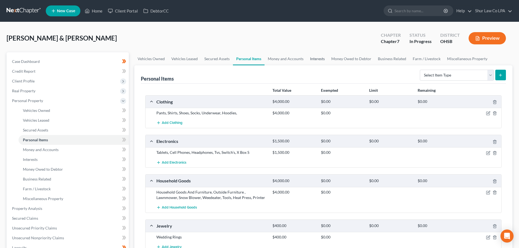
click at [316, 59] on link "Interests" at bounding box center [317, 58] width 21 height 13
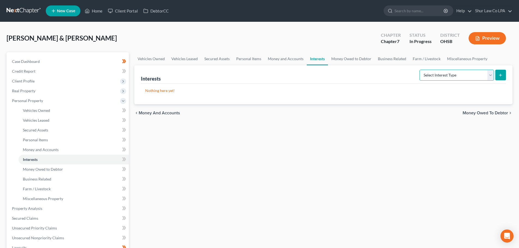
click at [438, 73] on select "Select Interest Type 401K (A/B: 21) Annuity (A/B: 23) Bond (A/B: 18) Education …" at bounding box center [457, 75] width 74 height 11
click at [460, 75] on select "Select Interest Type 401K (A/B: 21) Annuity (A/B: 23) Bond (A/B: 18) Education …" at bounding box center [457, 75] width 74 height 11
select select "other_retirement_plan"
click at [421, 70] on select "Select Interest Type 401K (A/B: 21) Annuity (A/B: 23) Bond (A/B: 18) Education …" at bounding box center [457, 75] width 74 height 11
click at [497, 76] on button "submit" at bounding box center [500, 75] width 11 height 11
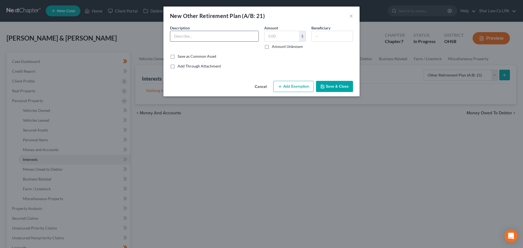
click at [222, 35] on input "text" at bounding box center [214, 36] width 88 height 10
type input "403b"
click at [277, 32] on input "text" at bounding box center [282, 36] width 35 height 10
click at [274, 38] on input "text" at bounding box center [282, 36] width 35 height 10
type input "14,738.30"
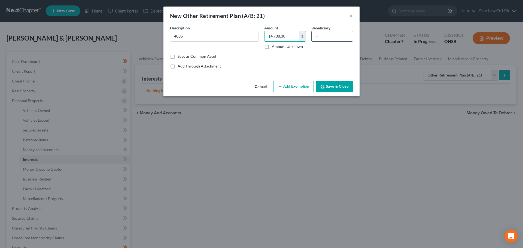
click at [322, 34] on input "text" at bounding box center [332, 36] width 41 height 10
click at [204, 38] on input "403b" at bounding box center [214, 36] width 88 height 10
type input "403b - TIAA"
click at [342, 87] on button "Save & Close" at bounding box center [334, 86] width 37 height 11
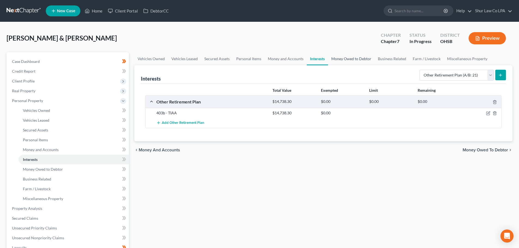
click at [349, 56] on link "Money Owed to Debtor" at bounding box center [351, 58] width 47 height 13
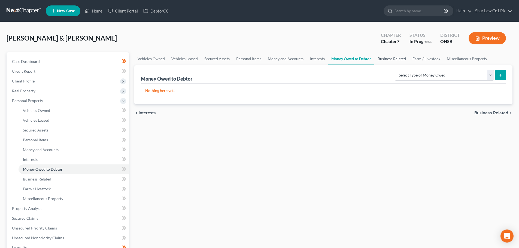
click at [395, 58] on link "Business Related" at bounding box center [391, 58] width 35 height 13
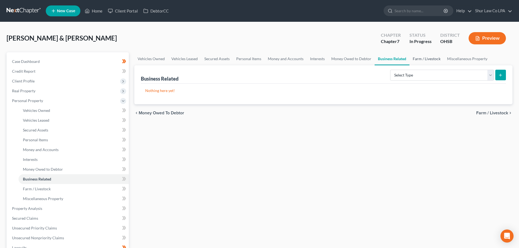
click at [430, 58] on link "Farm / Livestock" at bounding box center [427, 58] width 34 height 13
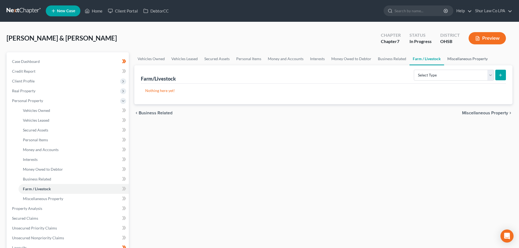
click at [459, 57] on link "Miscellaneous Property" at bounding box center [467, 58] width 47 height 13
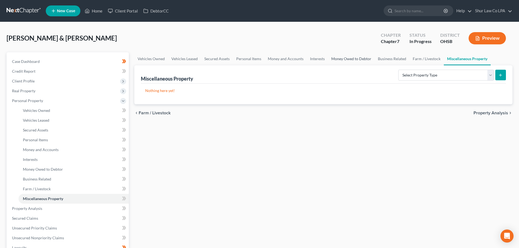
click at [359, 60] on link "Money Owed to Debtor" at bounding box center [351, 58] width 47 height 13
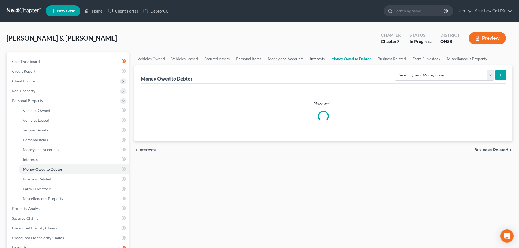
click at [313, 59] on link "Interests" at bounding box center [317, 58] width 21 height 13
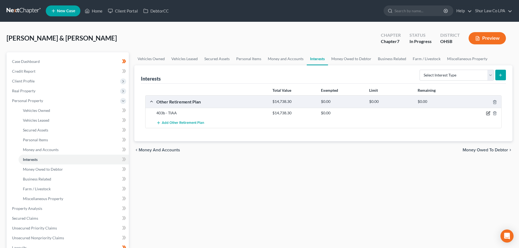
click at [489, 113] on icon "button" at bounding box center [489, 113] width 2 height 2
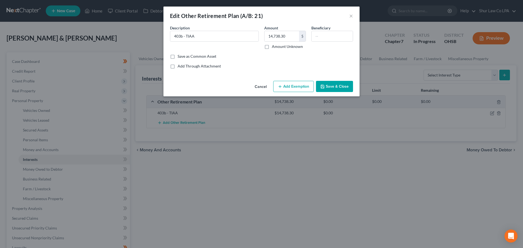
click at [295, 87] on button "Add Exemption" at bounding box center [293, 86] width 41 height 11
select select "2"
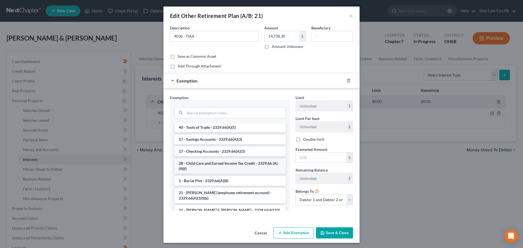
scroll to position [654, 0]
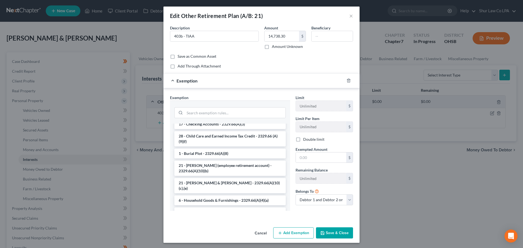
click at [232, 173] on li "21 - [PERSON_NAME] (employee retirement account) - 2329.66(A)(10)(b)" at bounding box center [229, 168] width 111 height 15
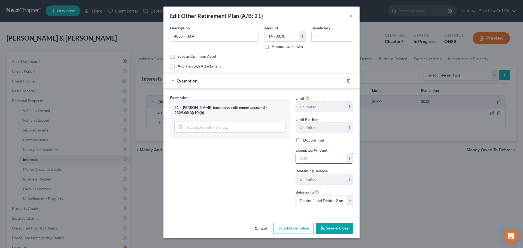
click at [318, 158] on input "text" at bounding box center [321, 158] width 50 height 10
type input "14,738.30"
click at [340, 225] on button "Save & Close" at bounding box center [334, 228] width 37 height 11
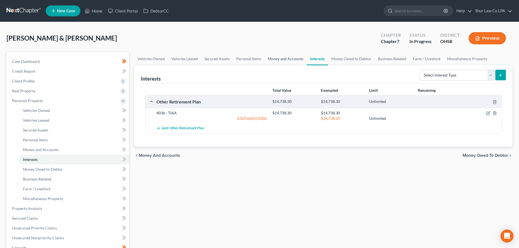
click at [287, 59] on link "Money and Accounts" at bounding box center [286, 58] width 42 height 13
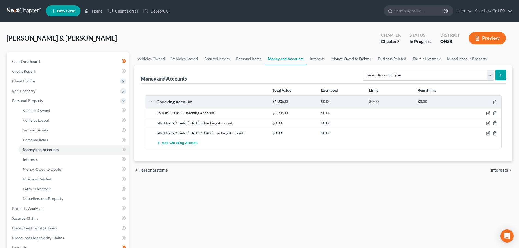
click at [355, 60] on link "Money Owed to Debtor" at bounding box center [351, 58] width 47 height 13
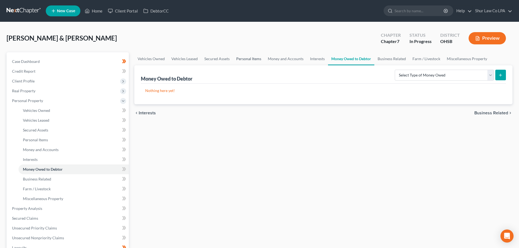
click at [241, 58] on link "Personal Items" at bounding box center [249, 58] width 32 height 13
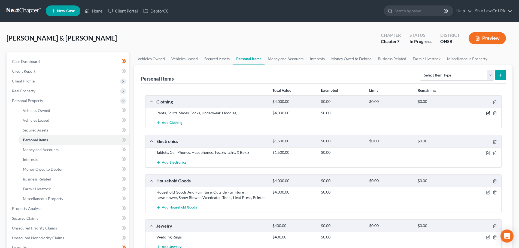
click at [489, 112] on icon "button" at bounding box center [488, 113] width 4 height 4
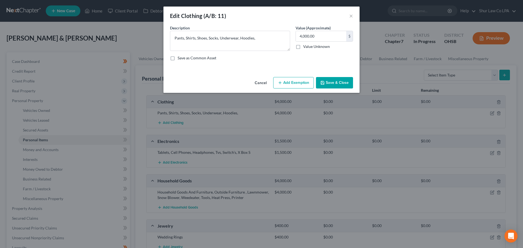
click at [288, 82] on button "Add Exemption" at bounding box center [293, 82] width 41 height 11
select select "2"
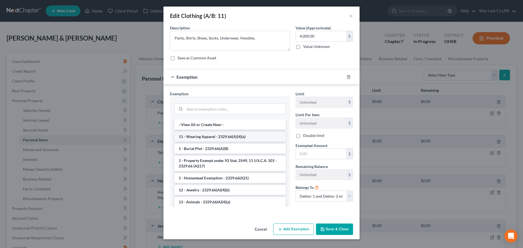
click at [203, 136] on li "11 - Wearing Apparel - 2329.66(A)(4)(a)" at bounding box center [229, 137] width 111 height 10
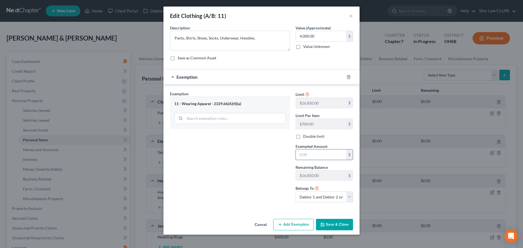
click at [311, 154] on input "text" at bounding box center [321, 155] width 50 height 10
type input "4,000.00"
click at [303, 137] on label "Double limit" at bounding box center [313, 136] width 21 height 5
click at [306, 137] on input "Double limit" at bounding box center [308, 136] width 4 height 4
checkbox input "true"
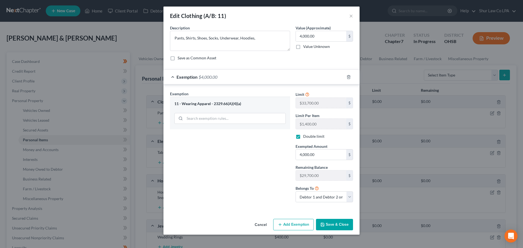
click at [337, 225] on button "Save & Close" at bounding box center [334, 224] width 37 height 11
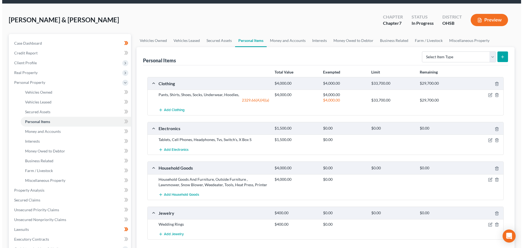
scroll to position [27, 0]
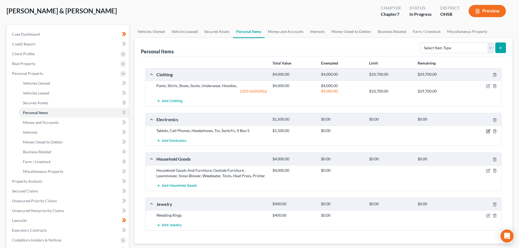
click at [487, 131] on icon "button" at bounding box center [488, 131] width 4 height 4
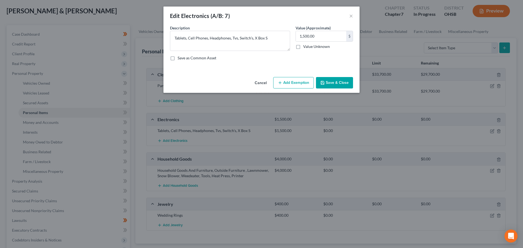
click at [293, 83] on button "Add Exemption" at bounding box center [293, 82] width 41 height 11
select select "2"
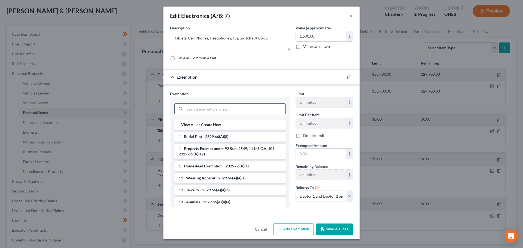
click at [228, 110] on input "search" at bounding box center [235, 109] width 101 height 10
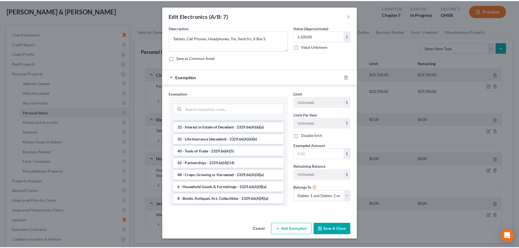
scroll to position [677, 0]
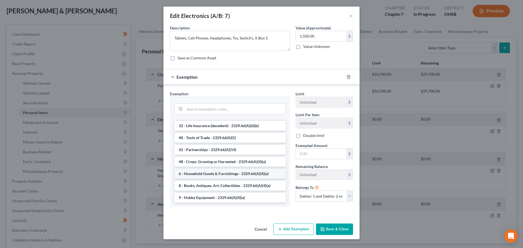
click at [222, 175] on li "6 - Household Goods & Furnishings - 2329.66(A)(4)(a)" at bounding box center [229, 174] width 111 height 10
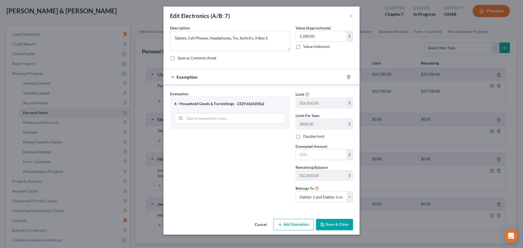
click at [303, 136] on label "Double limit" at bounding box center [313, 136] width 21 height 5
click at [306, 136] on input "Double limit" at bounding box center [308, 136] width 4 height 4
checkbox input "true"
click at [308, 153] on input "text" at bounding box center [321, 155] width 50 height 10
type input "1,500.00"
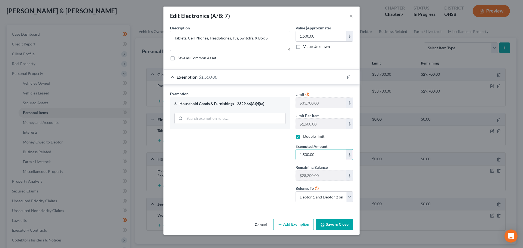
click at [337, 223] on button "Save & Close" at bounding box center [334, 224] width 37 height 11
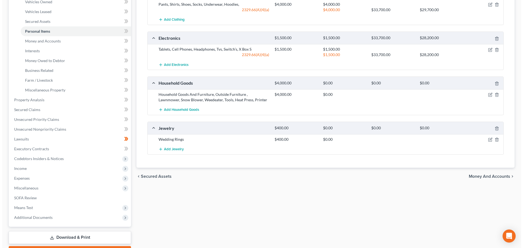
scroll to position [109, 0]
click at [490, 94] on icon "button" at bounding box center [488, 94] width 4 height 4
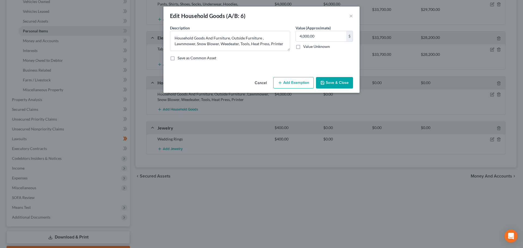
click at [286, 82] on button "Add Exemption" at bounding box center [293, 82] width 41 height 11
select select "2"
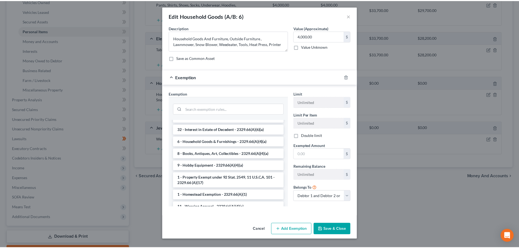
scroll to position [128, 0]
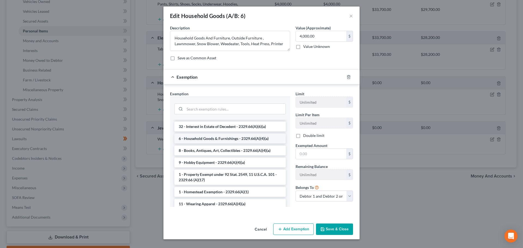
click at [265, 135] on li "6 - Household Goods & Furnishings - 2329.66(A)(4)(a)" at bounding box center [229, 139] width 111 height 10
checkbox input "true"
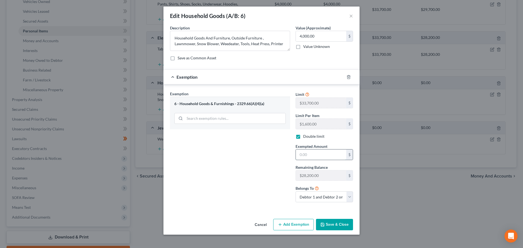
click at [301, 156] on input "text" at bounding box center [321, 155] width 50 height 10
type input "4,000.00"
click at [333, 227] on button "Save & Close" at bounding box center [334, 224] width 37 height 11
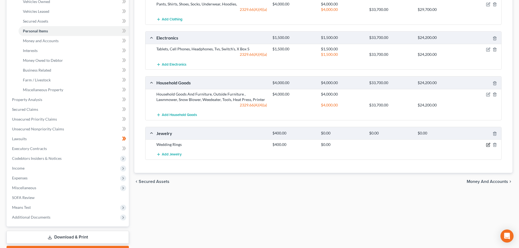
click at [489, 146] on icon "button" at bounding box center [488, 145] width 4 height 4
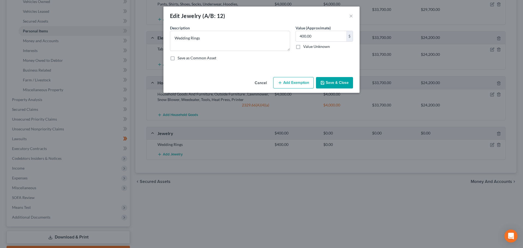
click at [292, 85] on button "Add Exemption" at bounding box center [293, 82] width 41 height 11
select select "2"
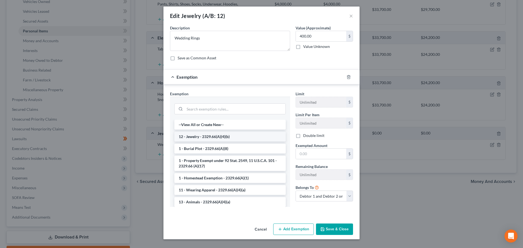
click at [250, 138] on li "12 - Jewelry - 2329.66(A)(4)(b)" at bounding box center [229, 137] width 111 height 10
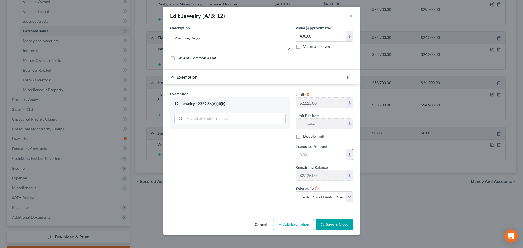
click at [314, 156] on input "text" at bounding box center [321, 155] width 50 height 10
type input "400.00"
click at [336, 227] on button "Save & Close" at bounding box center [334, 224] width 37 height 11
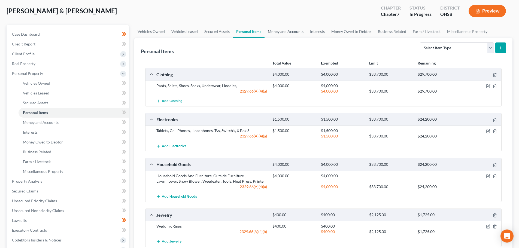
click at [293, 32] on link "Money and Accounts" at bounding box center [286, 31] width 42 height 13
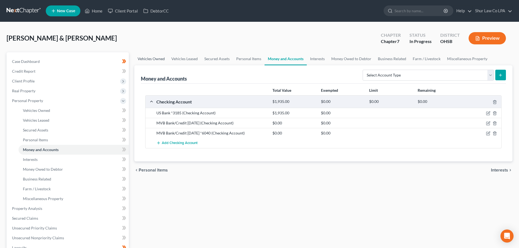
click at [155, 59] on link "Vehicles Owned" at bounding box center [151, 58] width 34 height 13
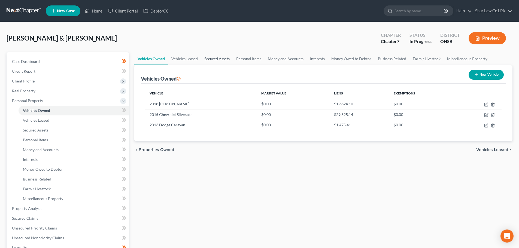
click at [221, 59] on link "Secured Assets" at bounding box center [217, 58] width 32 height 13
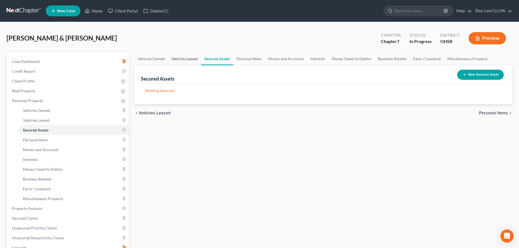
click at [191, 59] on link "Vehicles Leased" at bounding box center [184, 58] width 33 height 13
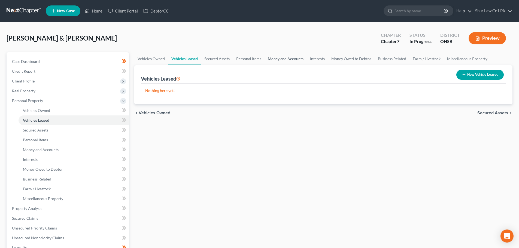
click at [299, 60] on link "Money and Accounts" at bounding box center [286, 58] width 42 height 13
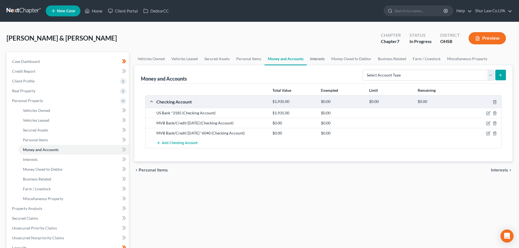
click at [321, 60] on link "Interests" at bounding box center [317, 58] width 21 height 13
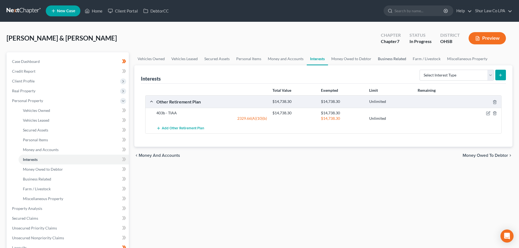
click at [394, 59] on link "Business Related" at bounding box center [392, 58] width 35 height 13
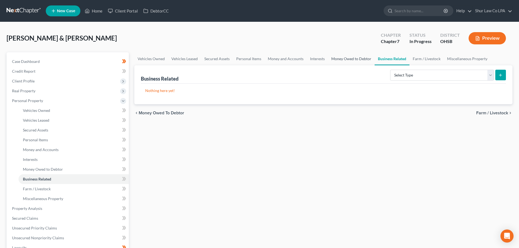
click at [350, 59] on link "Money Owed to Debtor" at bounding box center [351, 58] width 47 height 13
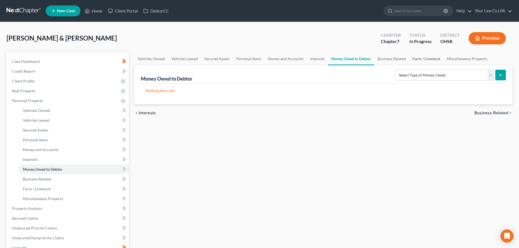
click at [437, 60] on link "Farm / Livestock" at bounding box center [426, 58] width 34 height 13
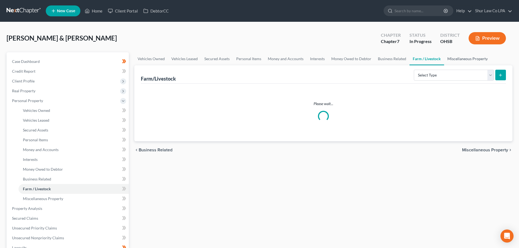
click at [463, 60] on link "Miscellaneous Property" at bounding box center [467, 58] width 47 height 13
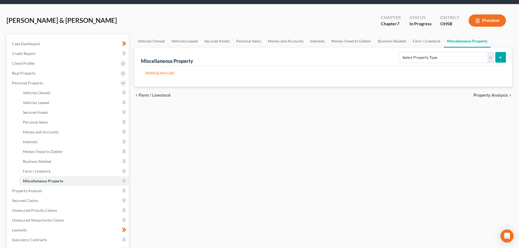
scroll to position [27, 0]
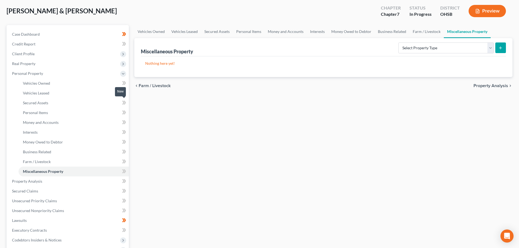
click at [124, 102] on icon at bounding box center [123, 103] width 2 height 4
click at [125, 93] on icon at bounding box center [123, 93] width 2 height 4
click at [123, 113] on icon at bounding box center [123, 113] width 2 height 4
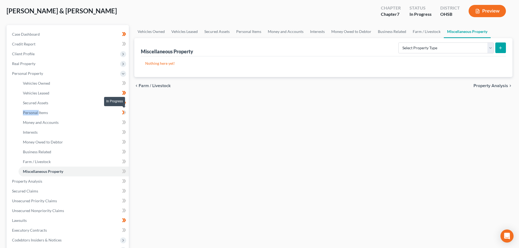
click at [123, 113] on icon at bounding box center [123, 113] width 2 height 4
click at [125, 124] on icon at bounding box center [124, 122] width 4 height 7
click at [123, 133] on icon at bounding box center [123, 132] width 2 height 4
click at [125, 142] on icon at bounding box center [124, 142] width 4 height 7
click at [124, 154] on icon at bounding box center [124, 152] width 4 height 7
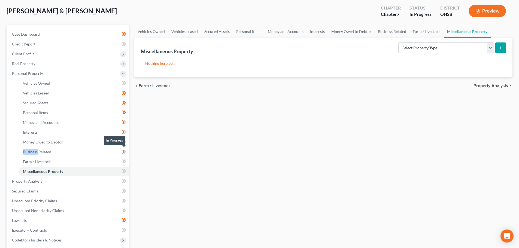
click at [124, 154] on icon at bounding box center [124, 152] width 4 height 7
click at [127, 163] on span at bounding box center [124, 162] width 10 height 8
click at [127, 171] on span at bounding box center [124, 172] width 10 height 8
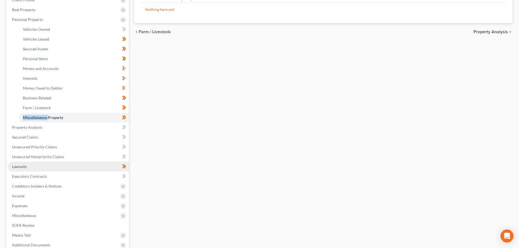
scroll to position [82, 0]
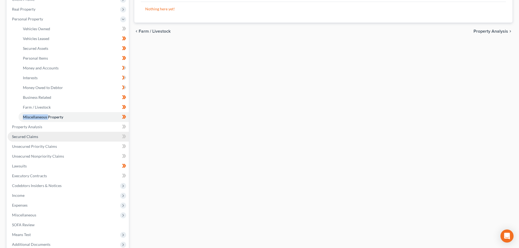
click at [77, 138] on link "Secured Claims" at bounding box center [68, 137] width 121 height 10
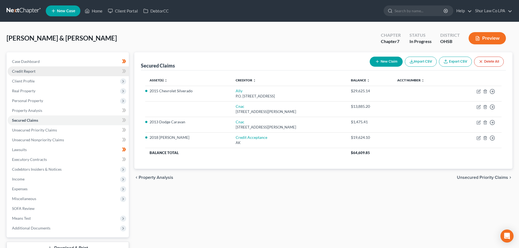
click at [57, 69] on link "Credit Report" at bounding box center [68, 71] width 121 height 10
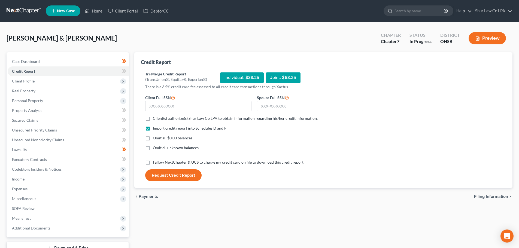
click at [153, 119] on label "Client(s) authorize(s) Shur Law Co LPA to obtain information regarding his/her …" at bounding box center [235, 118] width 165 height 5
click at [155, 119] on input "Client(s) authorize(s) Shur Law Co LPA to obtain information regarding his/her …" at bounding box center [157, 118] width 4 height 4
checkbox input "true"
click at [153, 141] on label "Omit all $0.00 balances" at bounding box center [173, 137] width 40 height 5
click at [155, 139] on input "Omit all $0.00 balances" at bounding box center [157, 137] width 4 height 4
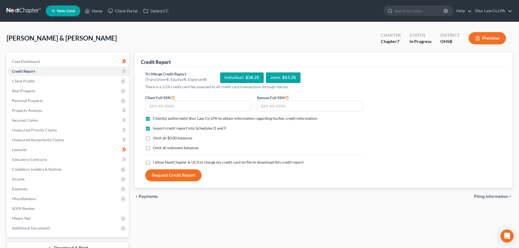
checkbox input "true"
click at [153, 150] on label "Omit all unknown balances" at bounding box center [176, 147] width 46 height 5
click at [155, 149] on input "Omit all unknown balances" at bounding box center [157, 147] width 4 height 4
checkbox input "true"
click at [153, 162] on label "I allow NextChapter & UCS to charge my credit card on file to download this cre…" at bounding box center [228, 162] width 151 height 5
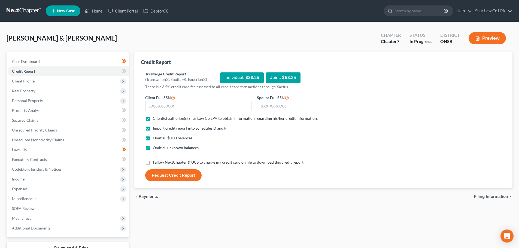
click at [155, 162] on input "I allow NextChapter & UCS to charge my credit card on file to download this cre…" at bounding box center [157, 162] width 4 height 4
checkbox input "true"
click at [264, 103] on input "text" at bounding box center [310, 106] width 106 height 11
type input "283-90-4193"
click at [172, 104] on input "text" at bounding box center [198, 106] width 106 height 11
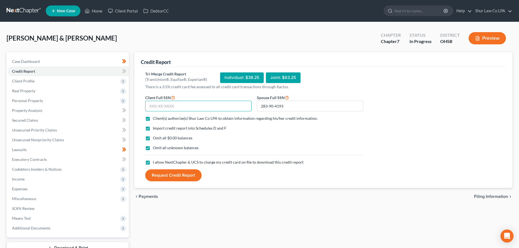
click at [172, 104] on input "text" at bounding box center [198, 106] width 106 height 11
type input "242-61-1359"
drag, startPoint x: 179, startPoint y: 106, endPoint x: 130, endPoint y: 107, distance: 48.5
click at [130, 107] on div "Petition Navigation Case Dashboard Payments Invoices Payments Payments Credit R…" at bounding box center [260, 160] width 512 height 217
drag, startPoint x: 291, startPoint y: 103, endPoint x: 229, endPoint y: 104, distance: 61.1
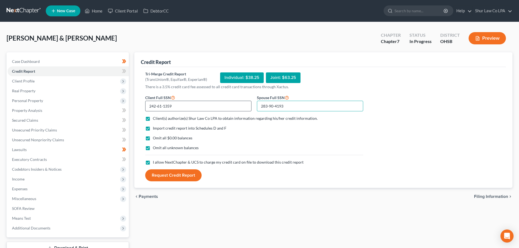
click at [229, 104] on form "Client Full SSN * 242-61-1359 Spouse Full SSN * 283-90-4193 Client(s) authorize…" at bounding box center [254, 137] width 223 height 87
click at [290, 140] on div "Omit all $0.00 balances" at bounding box center [254, 137] width 218 height 5
click at [188, 176] on button "Request Credit Report" at bounding box center [173, 176] width 56 height 12
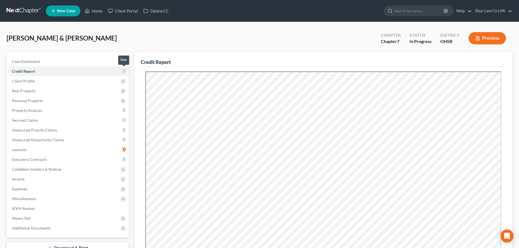
click at [124, 71] on icon at bounding box center [123, 71] width 2 height 4
click at [117, 91] on span "Real Property" at bounding box center [68, 91] width 121 height 10
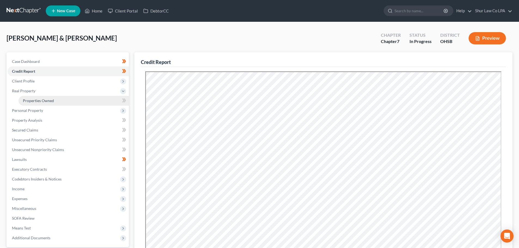
click at [105, 102] on link "Properties Owned" at bounding box center [74, 101] width 110 height 10
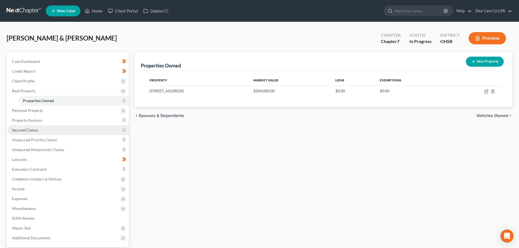
click at [48, 129] on link "Secured Claims" at bounding box center [68, 130] width 121 height 10
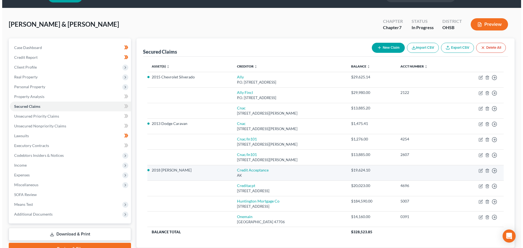
scroll to position [27, 0]
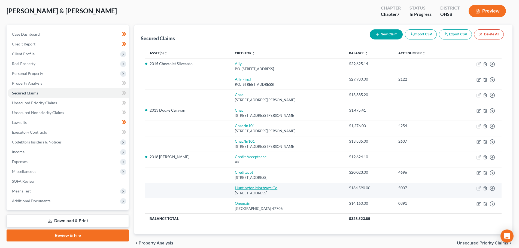
click at [257, 188] on link "Huntington Mortgage Co" at bounding box center [256, 188] width 43 height 5
select select "36"
select select "2"
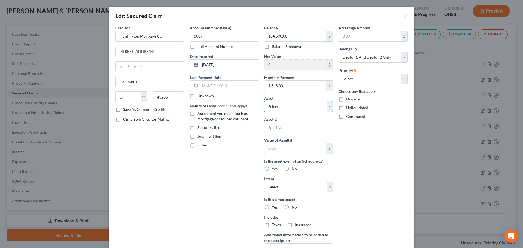
click at [290, 109] on select "Select Other Multiple Assets 2018 Kia Niro - $0.0 US Bank *3185 (Checking Accou…" at bounding box center [298, 106] width 69 height 11
select select "10"
click at [264, 101] on select "Select Other Multiple Assets 2018 Kia Niro - $0.0 US Bank *3185 (Checking Accou…" at bounding box center [298, 106] width 69 height 11
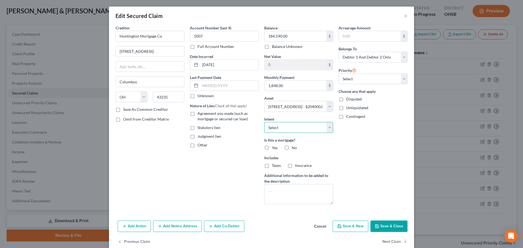
click at [295, 125] on select "Select Surrender Redeem Reaffirm Avoid Other" at bounding box center [298, 127] width 69 height 11
select select "4"
click at [264, 122] on select "Select Surrender Redeem Reaffirm Avoid Other" at bounding box center [298, 127] width 69 height 11
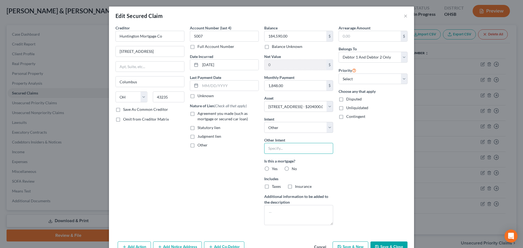
click at [278, 147] on input "text" at bounding box center [298, 148] width 69 height 11
type input "Retain and continue payments"
click at [272, 168] on label "Yes" at bounding box center [275, 168] width 6 height 5
click at [274, 168] on input "Yes" at bounding box center [276, 168] width 4 height 4
radio input "true"
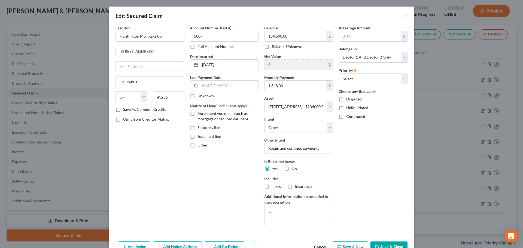
click at [272, 186] on label "Taxes" at bounding box center [276, 186] width 9 height 5
click at [274, 186] on input "Taxes" at bounding box center [276, 186] width 4 height 4
checkbox input "true"
click at [295, 187] on label "Insurance" at bounding box center [303, 186] width 17 height 5
click at [297, 187] on input "Insurance" at bounding box center [299, 186] width 4 height 4
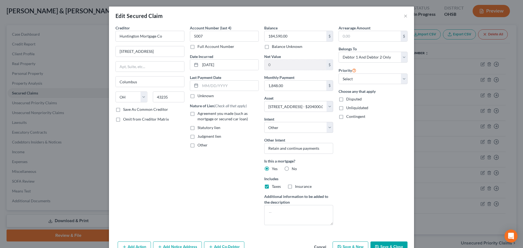
checkbox input "true"
click at [380, 81] on select "Select 1st 2nd 3rd 4th 5th 6th 7th 8th 9th 10th 11th 12th 13th 14th 15th 16th 1…" at bounding box center [373, 79] width 69 height 11
select select "0"
click at [339, 74] on select "Select 1st 2nd 3rd 4th 5th 6th 7th 8th 9th 10th 11th 12th 13th 14th 15th 16th 1…" at bounding box center [373, 79] width 69 height 11
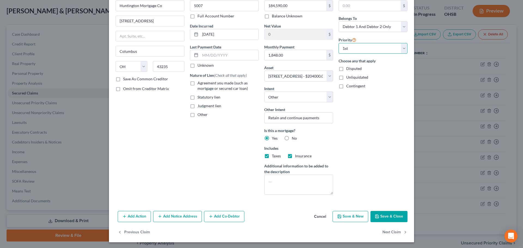
scroll to position [31, 0]
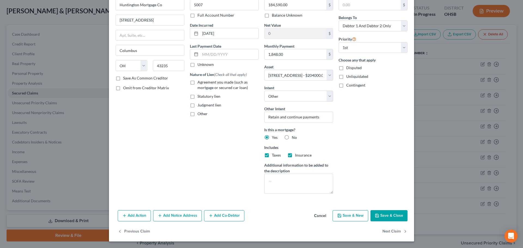
click at [388, 215] on button "Save & Close" at bounding box center [389, 215] width 37 height 11
select select
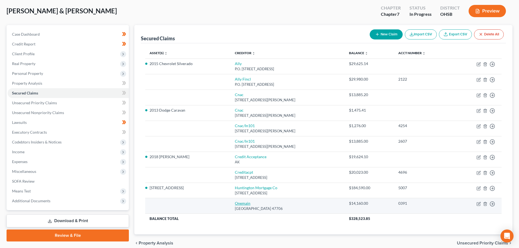
click at [235, 204] on link "Onemain" at bounding box center [243, 203] width 16 height 5
select select "15"
select select "0"
select select "2"
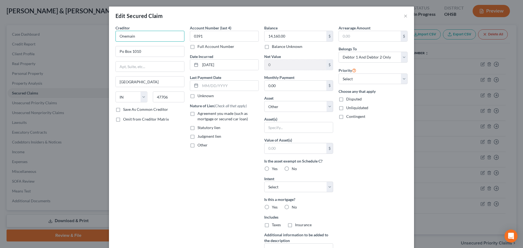
drag, startPoint x: 139, startPoint y: 37, endPoint x: 125, endPoint y: 38, distance: 14.0
click at [125, 38] on input "Onemain" at bounding box center [150, 36] width 69 height 11
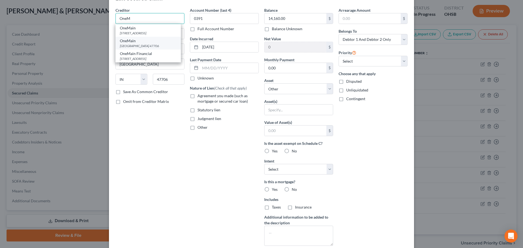
scroll to position [27, 0]
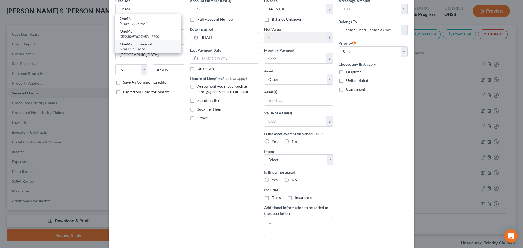
click at [150, 52] on div "[STREET_ADDRESS]" at bounding box center [148, 49] width 57 height 5
type input "OneMain Financial"
type input "PO Box 1010"
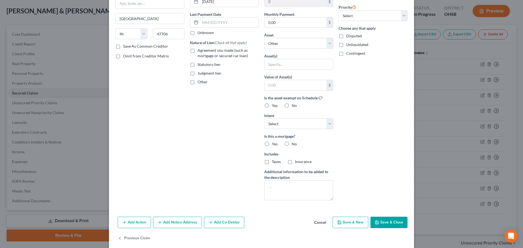
scroll to position [70, 0]
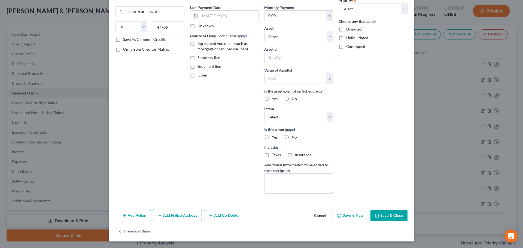
click at [386, 215] on button "Save & Close" at bounding box center [389, 215] width 37 height 11
select select
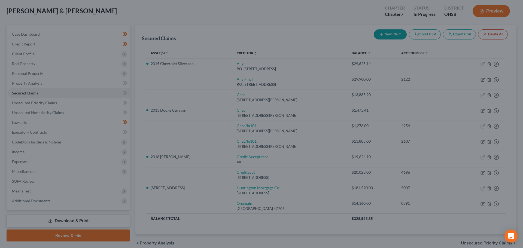
scroll to position [10, 0]
type input "0"
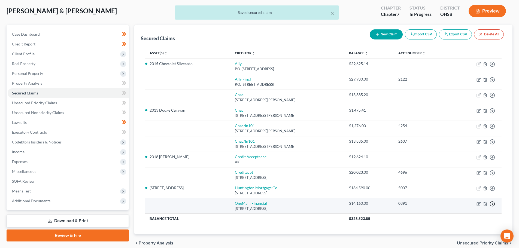
click at [493, 204] on polyline "button" at bounding box center [492, 204] width 1 height 2
click at [470, 217] on link "Move to F" at bounding box center [468, 217] width 46 height 9
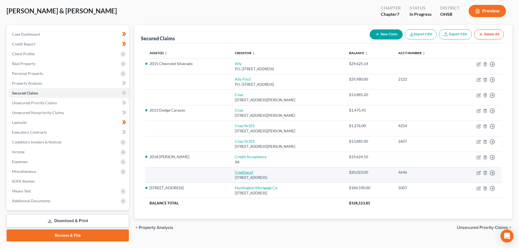
click at [236, 174] on link "Creditacpt" at bounding box center [244, 172] width 18 height 5
select select "23"
select select "0"
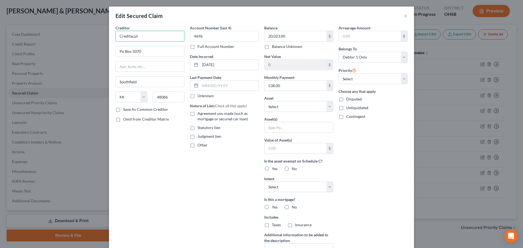
click at [151, 37] on input "Creditacpt" at bounding box center [150, 36] width 69 height 11
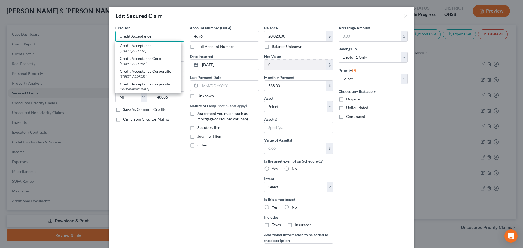
type input "Credit Acceptance"
click at [175, 21] on div "Edit Secured Claim ×" at bounding box center [261, 16] width 305 height 19
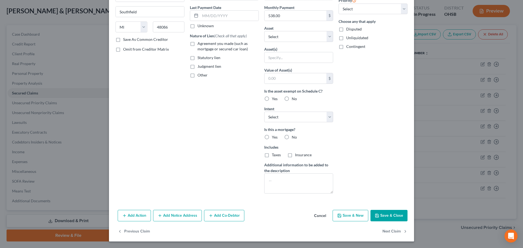
click at [386, 218] on button "Save & Close" at bounding box center [389, 215] width 37 height 11
type input "0"
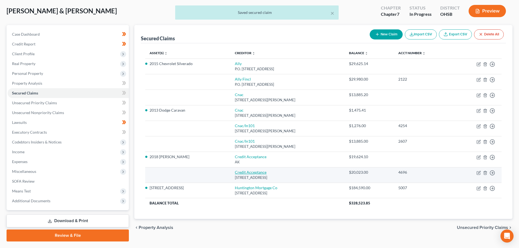
click at [250, 172] on link "Credit Acceptance" at bounding box center [251, 172] width 32 height 5
select select "23"
select select "0"
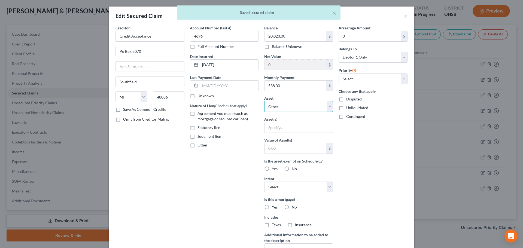
click at [289, 108] on select "Select Other Multiple Assets 2018 Kia Niro - $0.0 US Bank *3185 (Checking Accou…" at bounding box center [298, 106] width 69 height 11
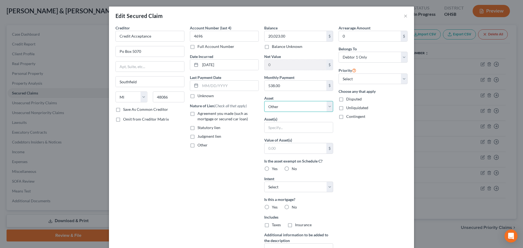
select select "2"
click at [264, 101] on select "Select Other Multiple Assets 2018 Kia Niro - $0.0 US Bank *3185 (Checking Accou…" at bounding box center [298, 106] width 69 height 11
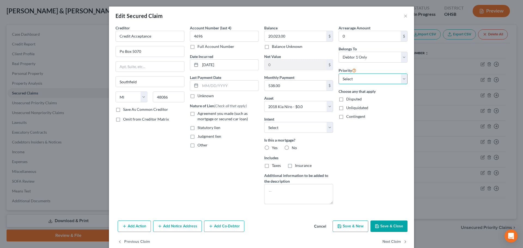
click at [356, 82] on select "Select 1st 2nd 3rd 4th 5th 6th 7th 8th 9th 10th 11th 12th 13th 14th 15th 16th 1…" at bounding box center [373, 79] width 69 height 11
select select "0"
click at [339, 74] on select "Select 1st 2nd 3rd 4th 5th 6th 7th 8th 9th 10th 11th 12th 13th 14th 15th 16th 1…" at bounding box center [373, 79] width 69 height 11
click at [294, 129] on select "Select Surrender Redeem Reaffirm Avoid Other" at bounding box center [298, 127] width 69 height 11
select select "2"
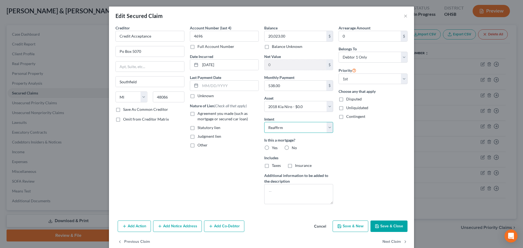
click at [264, 122] on select "Select Surrender Redeem Reaffirm Avoid Other" at bounding box center [298, 127] width 69 height 11
drag, startPoint x: 284, startPoint y: 147, endPoint x: 285, endPoint y: 154, distance: 6.9
click at [292, 147] on label "No" at bounding box center [294, 147] width 5 height 5
click at [294, 147] on input "No" at bounding box center [296, 147] width 4 height 4
radio input "true"
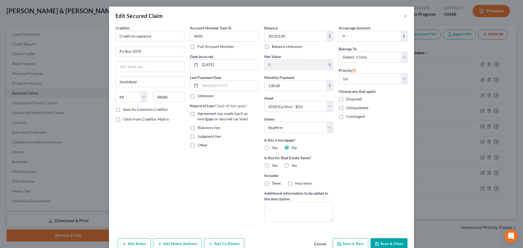
click at [292, 165] on label "No" at bounding box center [294, 165] width 5 height 5
click at [294, 165] on input "No" at bounding box center [296, 165] width 4 height 4
radio input "true"
click at [198, 113] on label "Agreement you made (such as mortgage or secured car loan)" at bounding box center [228, 116] width 61 height 11
click at [200, 113] on input "Agreement you made (such as mortgage or secured car loan)" at bounding box center [202, 113] width 4 height 4
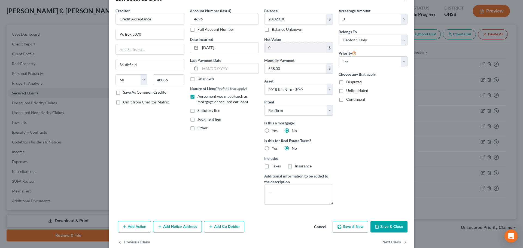
scroll to position [28, 0]
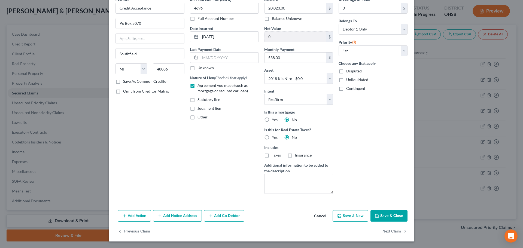
click at [386, 218] on button "Save & Close" at bounding box center [389, 215] width 37 height 11
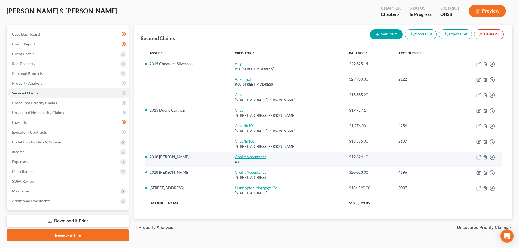
click at [250, 157] on link "Credit Acceptance" at bounding box center [251, 157] width 32 height 5
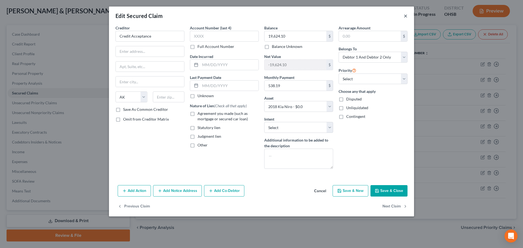
click at [406, 16] on button "×" at bounding box center [406, 16] width 4 height 7
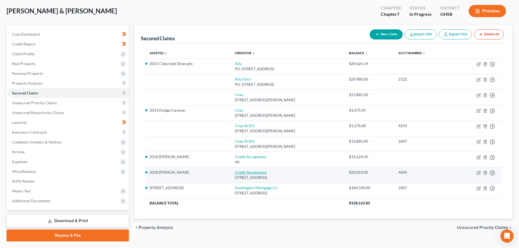
click at [237, 172] on link "Credit Acceptance" at bounding box center [251, 172] width 32 height 5
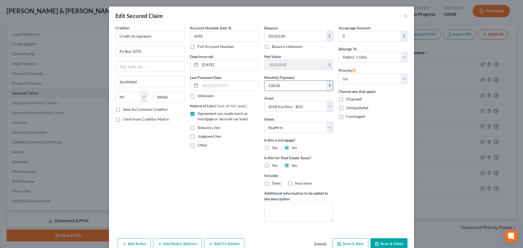
click at [291, 86] on input "538.00" at bounding box center [296, 86] width 62 height 10
drag, startPoint x: 288, startPoint y: 86, endPoint x: 283, endPoint y: 86, distance: 4.7
click at [288, 86] on input "538.00" at bounding box center [296, 86] width 62 height 10
click at [281, 86] on input "538.00" at bounding box center [296, 86] width 62 height 10
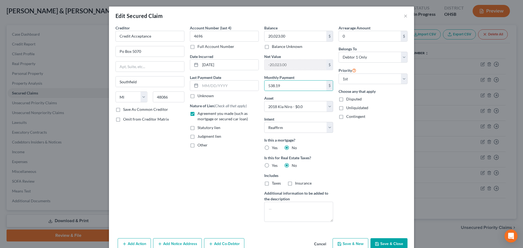
click at [385, 244] on button "Save & Close" at bounding box center [389, 243] width 37 height 11
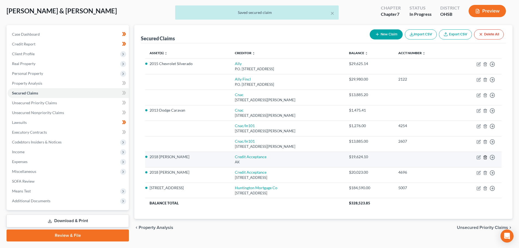
click at [486, 158] on line "button" at bounding box center [486, 157] width 0 height 1
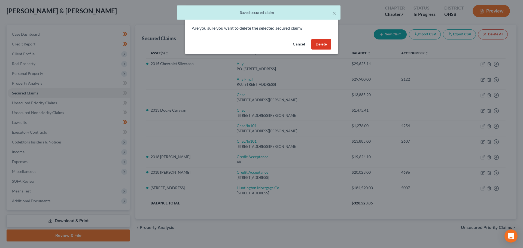
click at [319, 42] on button "Delete" at bounding box center [322, 44] width 20 height 11
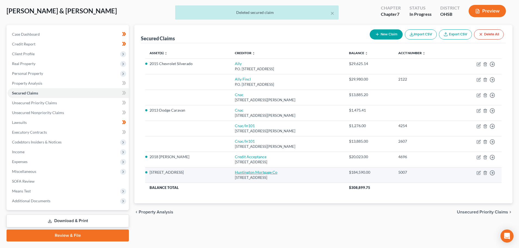
click at [259, 171] on link "Huntington Mortgage Co" at bounding box center [256, 172] width 43 height 5
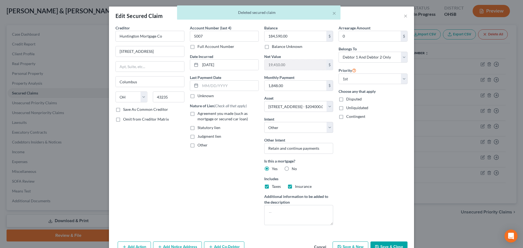
click at [198, 112] on label "Agreement you made (such as mortgage or secured car loan)" at bounding box center [228, 116] width 61 height 11
click at [200, 112] on input "Agreement you made (such as mortgage or secured car loan)" at bounding box center [202, 113] width 4 height 4
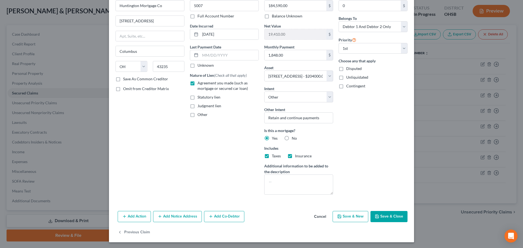
scroll to position [31, 0]
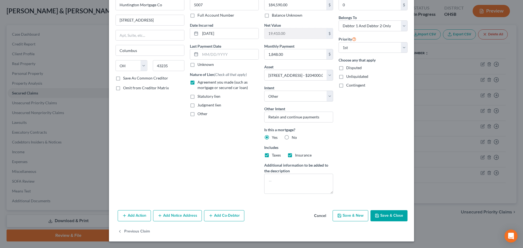
click at [387, 216] on button "Save & Close" at bounding box center [389, 215] width 37 height 11
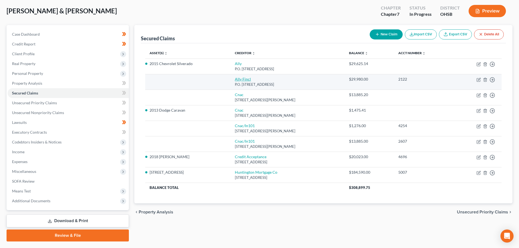
click at [236, 80] on link "Ally Fincl" at bounding box center [243, 79] width 16 height 5
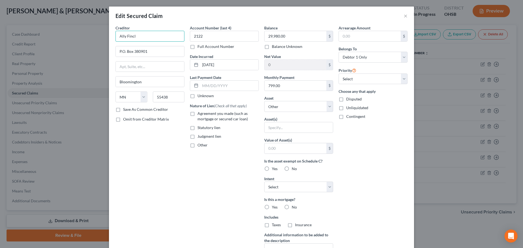
click at [155, 36] on input "Ally Fincl" at bounding box center [150, 36] width 69 height 11
click at [161, 51] on div "P.O. [STREET_ADDRESS]" at bounding box center [148, 51] width 57 height 5
click at [288, 107] on select "Select Other Multiple Assets 2018 Kia Niro - $0.0 US Bank *3185 (Checking Accou…" at bounding box center [298, 106] width 69 height 11
click at [264, 101] on select "Select Other Multiple Assets 2018 Kia Niro - $0.0 US Bank *3185 (Checking Accou…" at bounding box center [298, 106] width 69 height 11
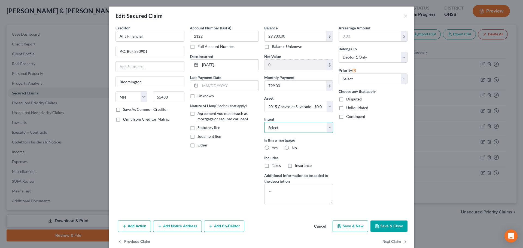
click at [288, 124] on select "Select Surrender Redeem Reaffirm Avoid Other" at bounding box center [298, 127] width 69 height 11
click at [264, 122] on select "Select Surrender Redeem Reaffirm Avoid Other" at bounding box center [298, 127] width 69 height 11
click at [292, 148] on label "No" at bounding box center [294, 147] width 5 height 5
click at [294, 148] on input "No" at bounding box center [296, 147] width 4 height 4
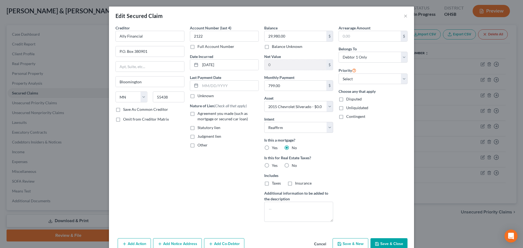
click at [292, 165] on label "No" at bounding box center [294, 165] width 5 height 5
click at [294, 165] on input "No" at bounding box center [296, 165] width 4 height 4
click at [198, 115] on label "Agreement you made (such as mortgage or secured car loan)" at bounding box center [228, 116] width 61 height 11
click at [200, 114] on input "Agreement you made (such as mortgage or secured car loan)" at bounding box center [202, 113] width 4 height 4
click at [367, 80] on select "Select 1st 2nd 3rd 4th 5th 6th 7th 8th 9th 10th 11th 12th 13th 14th 15th 16th 1…" at bounding box center [373, 79] width 69 height 11
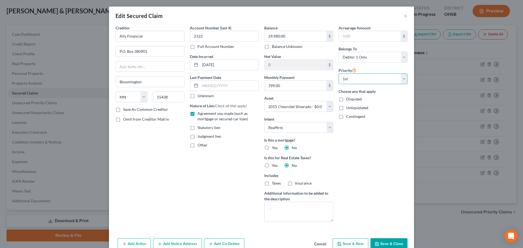
click at [339, 74] on select "Select 1st 2nd 3rd 4th 5th 6th 7th 8th 9th 10th 11th 12th 13th 14th 15th 16th 1…" at bounding box center [373, 79] width 69 height 11
click at [390, 244] on button "Save & Close" at bounding box center [389, 243] width 37 height 11
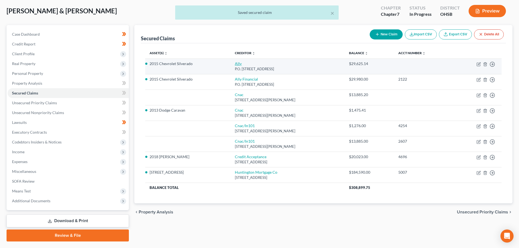
click at [235, 65] on link "Ally" at bounding box center [238, 63] width 7 height 5
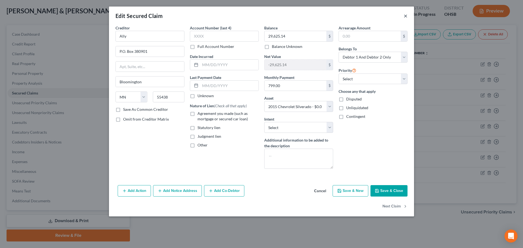
click at [406, 16] on button "×" at bounding box center [406, 16] width 4 height 7
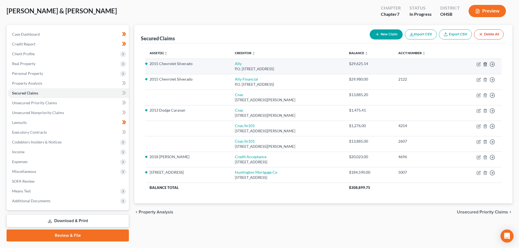
click at [486, 65] on icon "button" at bounding box center [485, 64] width 4 height 4
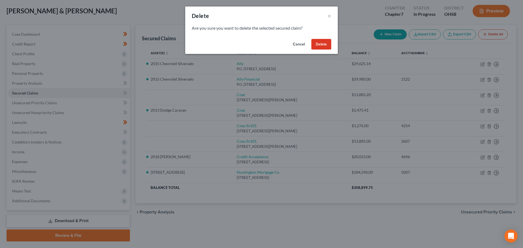
click at [322, 46] on button "Delete" at bounding box center [322, 44] width 20 height 11
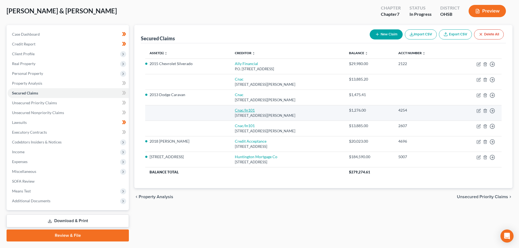
click at [238, 111] on link "Cnac/In101" at bounding box center [245, 110] width 20 height 5
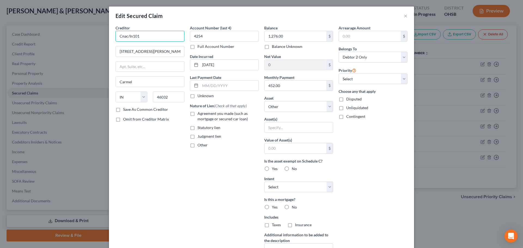
drag, startPoint x: 157, startPoint y: 36, endPoint x: 110, endPoint y: 36, distance: 47.1
click at [110, 36] on div "Creditor * Cnac/In101 12802 [PERSON_NAME][GEOGRAPHIC_DATA] [GEOGRAPHIC_DATA] [U…" at bounding box center [261, 151] width 305 height 253
click at [175, 21] on div "Edit Secured Claim ×" at bounding box center [261, 16] width 305 height 19
click at [198, 114] on label "Agreement you made (such as mortgage or secured car loan)" at bounding box center [228, 116] width 61 height 11
click at [200, 114] on input "Agreement you made (such as mortgage or secured car loan)" at bounding box center [202, 113] width 4 height 4
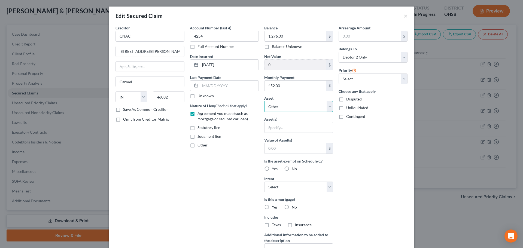
click at [288, 107] on select "Select Other Multiple Assets 2018 Kia Niro - $0.0 US Bank *3185 (Checking Accou…" at bounding box center [298, 106] width 69 height 11
click at [264, 101] on select "Select Other Multiple Assets 2018 Kia Niro - $0.0 US Bank *3185 (Checking Accou…" at bounding box center [298, 106] width 69 height 11
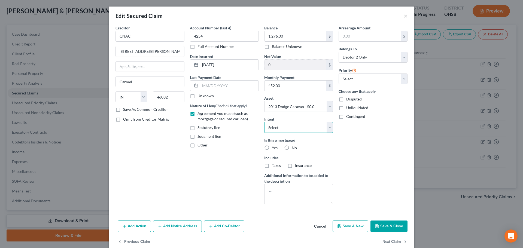
click at [288, 129] on select "Select Surrender Redeem Reaffirm Avoid Other" at bounding box center [298, 127] width 69 height 11
click at [264, 122] on select "Select Surrender Redeem Reaffirm Avoid Other" at bounding box center [298, 127] width 69 height 11
click at [292, 147] on label "No" at bounding box center [294, 147] width 5 height 5
click at [294, 147] on input "No" at bounding box center [296, 147] width 4 height 4
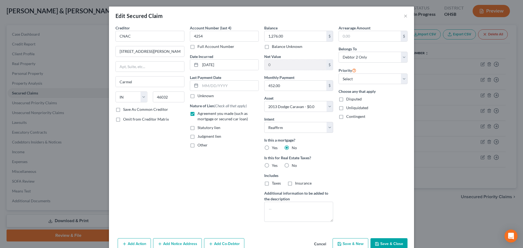
click at [292, 165] on label "No" at bounding box center [294, 165] width 5 height 5
click at [294, 165] on input "No" at bounding box center [296, 165] width 4 height 4
click at [347, 172] on div "Arrearage Amount $ Belongs To * Select Debtor 1 Only Debtor 2 Only Debtor 1 And…" at bounding box center [373, 125] width 74 height 201
click at [356, 78] on select "Select 1st 2nd 3rd 4th 5th 6th 7th 8th 9th 10th 11th 12th 13th 14th 15th 16th 1…" at bounding box center [373, 79] width 69 height 11
click at [339, 74] on select "Select 1st 2nd 3rd 4th 5th 6th 7th 8th 9th 10th 11th 12th 13th 14th 15th 16th 1…" at bounding box center [373, 79] width 69 height 11
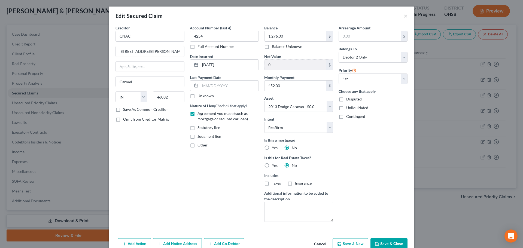
click at [364, 165] on div "Arrearage Amount $ Belongs To * Select Debtor 1 Only Debtor 2 Only Debtor 1 And…" at bounding box center [373, 125] width 74 height 201
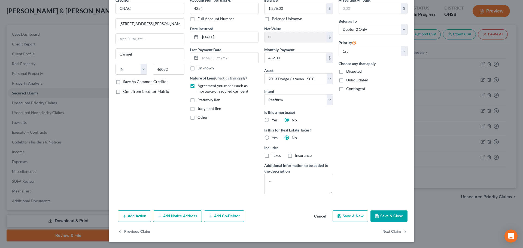
scroll to position [28, 0]
click at [386, 216] on button "Save & Close" at bounding box center [389, 215] width 37 height 11
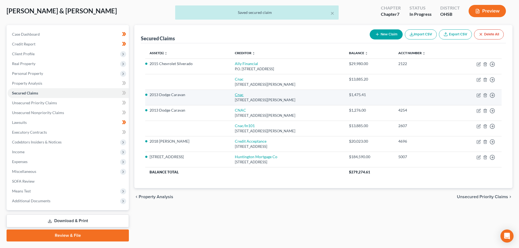
click at [235, 96] on link "Cnac" at bounding box center [239, 94] width 9 height 5
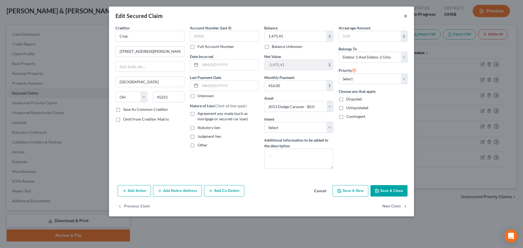
click at [407, 16] on button "×" at bounding box center [406, 16] width 4 height 7
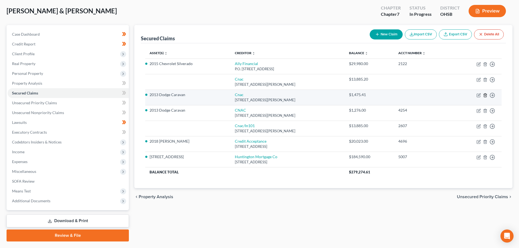
click at [485, 96] on line "button" at bounding box center [485, 95] width 0 height 1
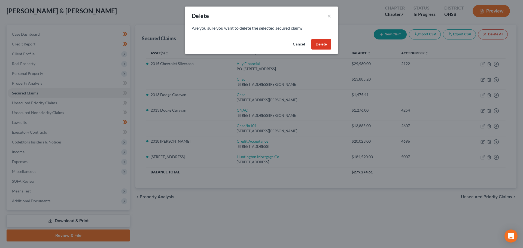
click at [325, 45] on button "Delete" at bounding box center [322, 44] width 20 height 11
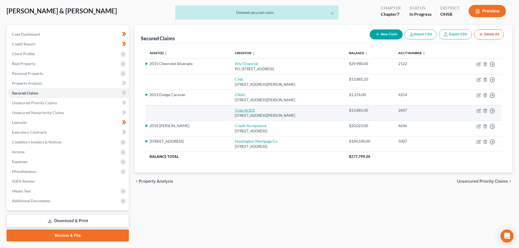
click at [235, 111] on link "Cnac/In101" at bounding box center [245, 110] width 20 height 5
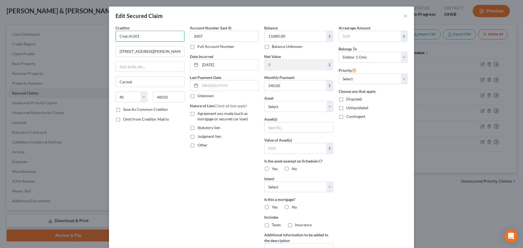
click at [150, 37] on input "Cnac/In101" at bounding box center [150, 36] width 69 height 11
click at [181, 21] on div "Edit Secured Claim ×" at bounding box center [261, 16] width 305 height 19
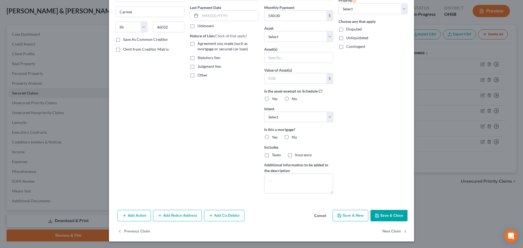
click at [386, 213] on button "Save & Close" at bounding box center [389, 215] width 37 height 11
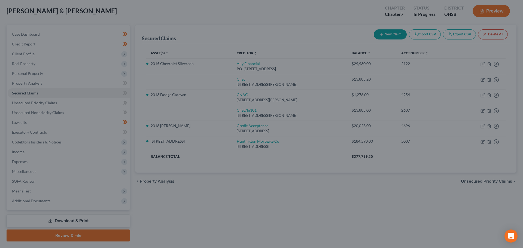
scroll to position [10, 0]
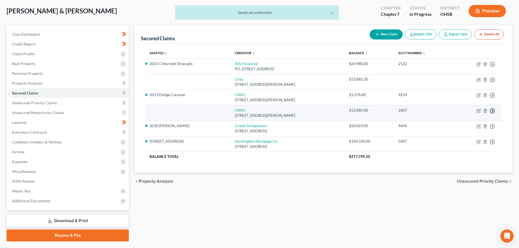
click at [492, 112] on icon "button" at bounding box center [492, 110] width 5 height 5
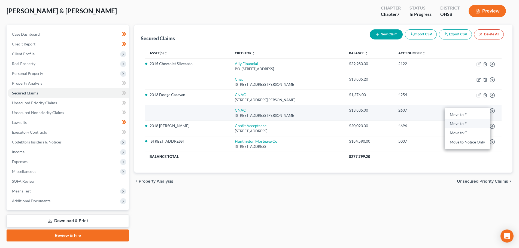
click at [470, 125] on link "Move to F" at bounding box center [468, 123] width 46 height 9
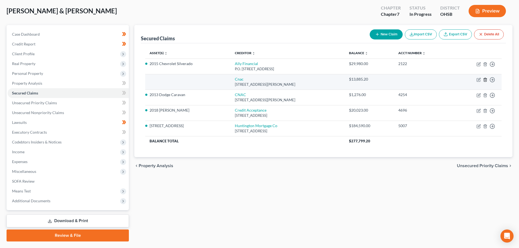
click at [486, 81] on icon "button" at bounding box center [485, 80] width 2 height 4
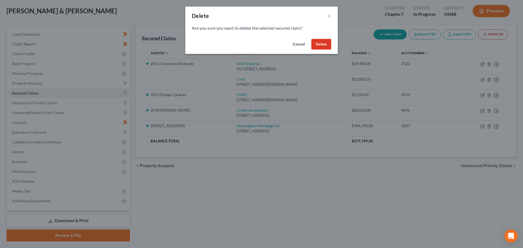
click at [319, 44] on button "Delete" at bounding box center [322, 44] width 20 height 11
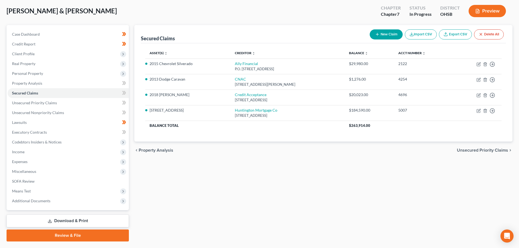
click at [391, 35] on button "New Claim" at bounding box center [386, 34] width 33 height 10
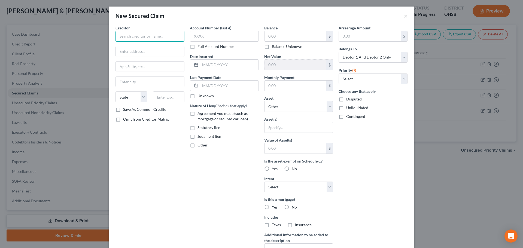
click at [121, 32] on input "text" at bounding box center [150, 36] width 69 height 11
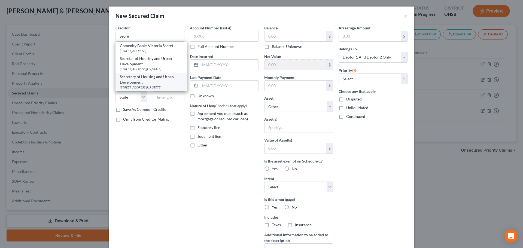
click at [138, 90] on div "[STREET_ADDRESS][US_STATE]" at bounding box center [151, 87] width 63 height 5
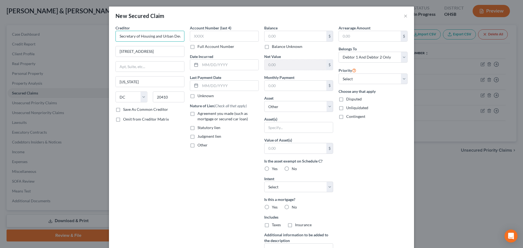
scroll to position [0, 16]
drag, startPoint x: 140, startPoint y: 36, endPoint x: 183, endPoint y: 37, distance: 43.4
click at [183, 37] on div "Creditor * Secretary of Housing and Urban Development [STREET_ADDRESS][GEOGRAPH…" at bounding box center [150, 146] width 74 height 243
click at [170, 178] on div "Creditor * Secretary of Housing and Urban Development [STREET_ADDRESS][GEOGRAPH…" at bounding box center [150, 146] width 74 height 243
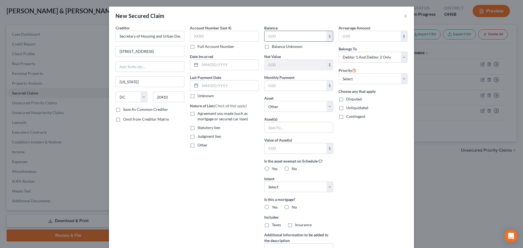
click at [277, 33] on input "text" at bounding box center [296, 36] width 62 height 10
click at [292, 87] on input "text" at bounding box center [296, 86] width 62 height 10
click at [296, 108] on select "Select Other Multiple Assets 2018 Kia Niro - $0.0 US Bank *3185 (Checking Accou…" at bounding box center [298, 106] width 69 height 11
click at [264, 101] on select "Select Other Multiple Assets 2018 Kia Niro - $0.0 US Bank *3185 (Checking Accou…" at bounding box center [298, 106] width 69 height 11
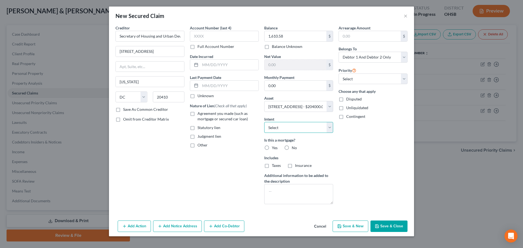
click at [301, 126] on select "Select Surrender Redeem Reaffirm Avoid Other" at bounding box center [298, 127] width 69 height 11
click at [264, 122] on select "Select Surrender Redeem Reaffirm Avoid Other" at bounding box center [298, 127] width 69 height 11
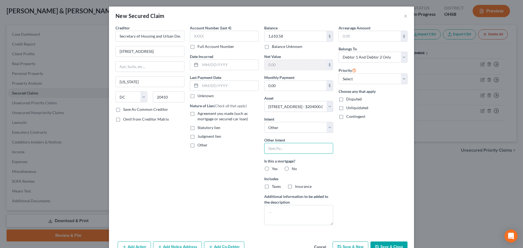
click at [279, 143] on input "text" at bounding box center [298, 148] width 69 height 11
click at [272, 169] on label "Yes" at bounding box center [275, 168] width 6 height 5
click at [274, 169] on input "Yes" at bounding box center [276, 168] width 4 height 4
click at [298, 214] on textarea at bounding box center [298, 215] width 69 height 20
click at [291, 211] on textarea at bounding box center [298, 215] width 69 height 20
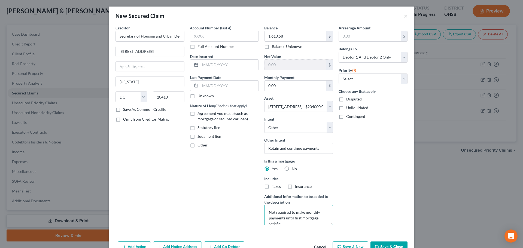
scroll to position [1, 0]
click at [365, 79] on select "Select 2nd 3rd 4th 5th 6th 7th 8th 9th 10th 11th 12th 13th 14th 15th 16th 17th …" at bounding box center [373, 79] width 69 height 11
click at [339, 74] on select "Select 2nd 3rd 4th 5th 6th 7th 8th 9th 10th 11th 12th 13th 14th 15th 16th 17th …" at bounding box center [373, 79] width 69 height 11
click at [203, 117] on span "Agreement you made (such as mortgage or secured car loan)" at bounding box center [223, 116] width 50 height 10
click at [203, 114] on input "Agreement you made (such as mortgage or secured car loan)" at bounding box center [202, 113] width 4 height 4
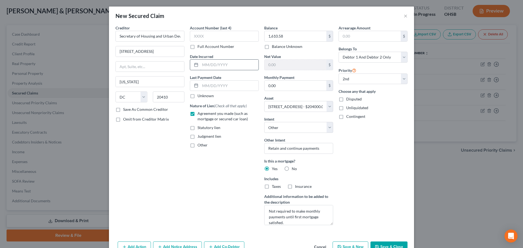
click at [215, 64] on input "text" at bounding box center [229, 65] width 58 height 10
click at [209, 209] on div "Account Number (last 4) Full Account Number Date Incurred [DATE] Last Payment D…" at bounding box center [224, 127] width 74 height 205
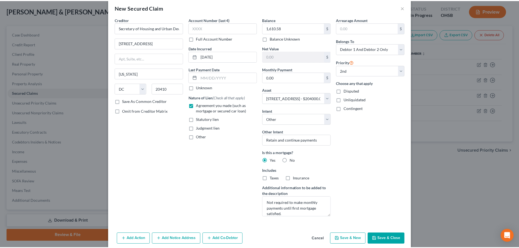
scroll to position [16, 0]
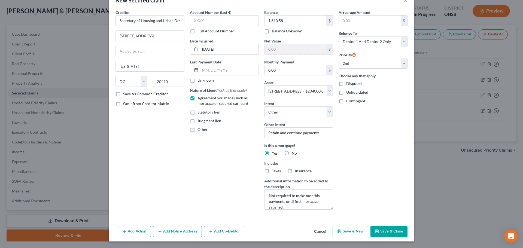
click at [386, 232] on button "Save & Close" at bounding box center [389, 231] width 37 height 11
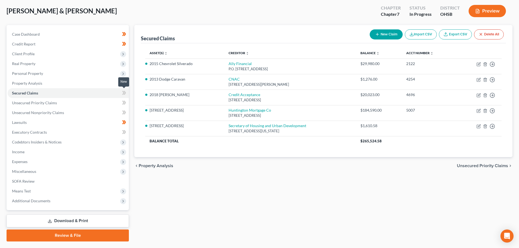
click at [125, 92] on icon at bounding box center [125, 93] width 2 height 4
click at [88, 101] on link "Unsecured Priority Claims" at bounding box center [68, 103] width 121 height 10
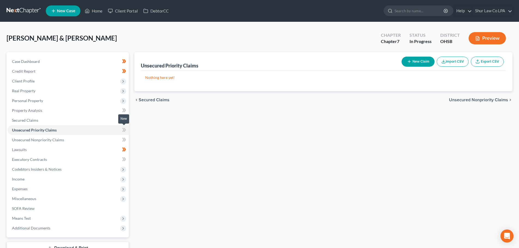
click at [125, 129] on icon at bounding box center [125, 130] width 2 height 4
click at [65, 139] on link "Unsecured Nonpriority Claims" at bounding box center [68, 140] width 121 height 10
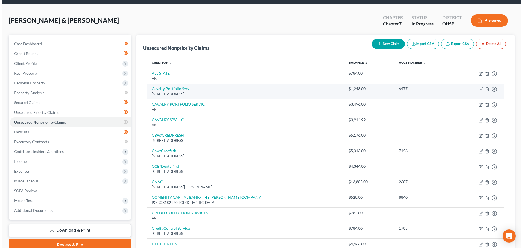
scroll to position [27, 0]
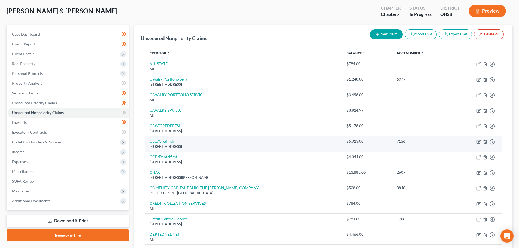
click at [170, 142] on link "Cbw/Credfrsh" at bounding box center [162, 141] width 25 height 5
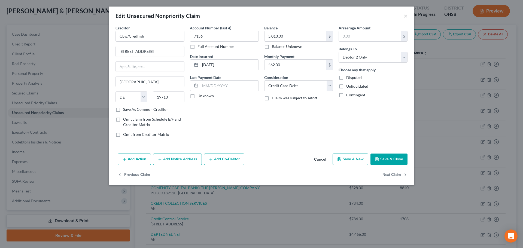
click at [397, 159] on button "Save & Close" at bounding box center [389, 159] width 37 height 11
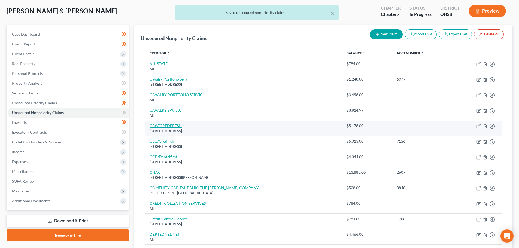
click at [181, 128] on link "CBW/CREDFRESH" at bounding box center [166, 125] width 32 height 5
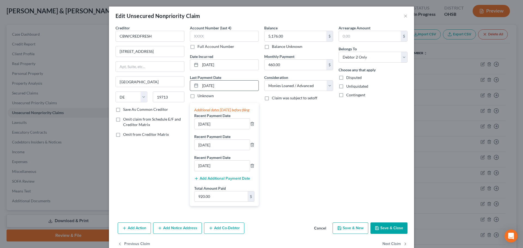
drag, startPoint x: 232, startPoint y: 84, endPoint x: 192, endPoint y: 86, distance: 40.1
click at [192, 86] on div "[DATE]" at bounding box center [224, 85] width 69 height 11
click at [405, 16] on button "×" at bounding box center [406, 16] width 4 height 7
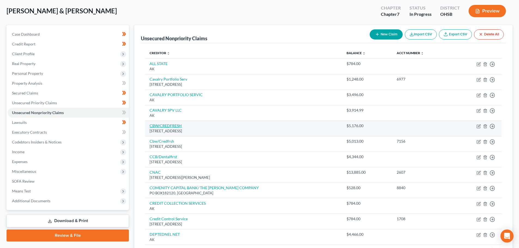
click at [174, 126] on link "CBW/CREDFRESH" at bounding box center [166, 125] width 32 height 5
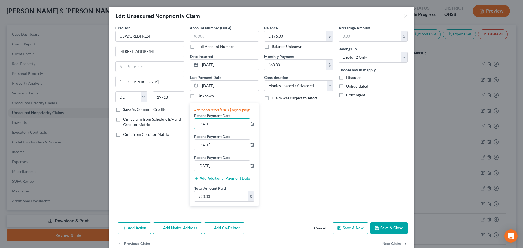
drag, startPoint x: 225, startPoint y: 129, endPoint x: 190, endPoint y: 130, distance: 35.2
click at [190, 130] on div "Additional dates [DATE] before filing Recent Payment Date [DATE] Recent Payment…" at bounding box center [224, 154] width 69 height 103
drag, startPoint x: 220, startPoint y: 150, endPoint x: 194, endPoint y: 150, distance: 25.3
click at [191, 149] on div "Additional dates [DATE] before filing Recent Payment Date [DATE] Recent Payment…" at bounding box center [224, 154] width 69 height 103
drag, startPoint x: 221, startPoint y: 175, endPoint x: 196, endPoint y: 172, distance: 24.7
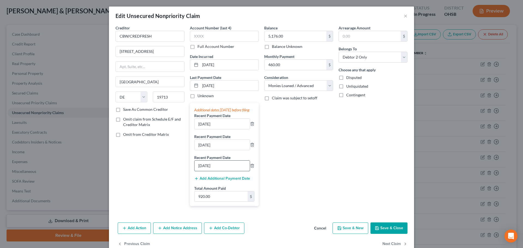
click at [192, 173] on div "Additional dates [DATE] before filing Recent Payment Date [DATE] Recent Payment…" at bounding box center [224, 154] width 69 height 103
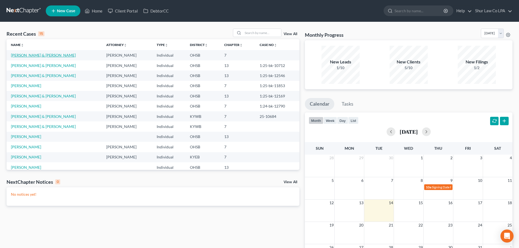
click at [60, 56] on link "[PERSON_NAME] & [PERSON_NAME]" at bounding box center [43, 55] width 65 height 5
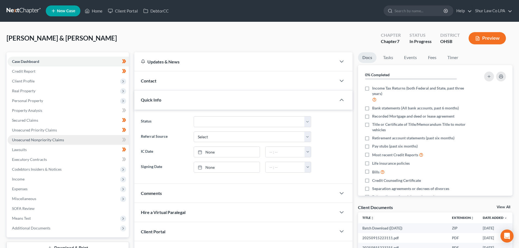
click at [60, 141] on span "Unsecured Nonpriority Claims" at bounding box center [38, 140] width 52 height 5
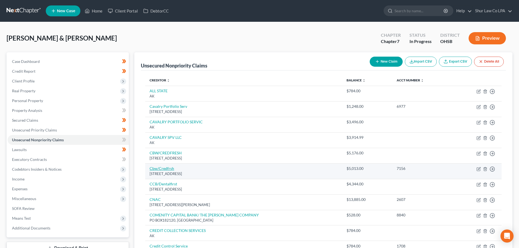
click at [165, 168] on link "Cbw/Credfrsh" at bounding box center [162, 168] width 25 height 5
select select "7"
select select "2"
select select "1"
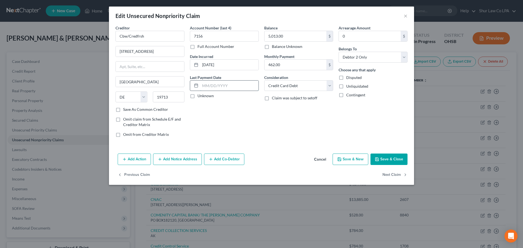
click at [215, 85] on input "text" at bounding box center [229, 86] width 58 height 10
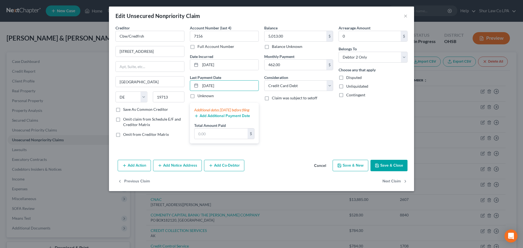
type input "[DATE]"
click at [206, 118] on button "Add Additional Payment Date" at bounding box center [222, 116] width 56 height 4
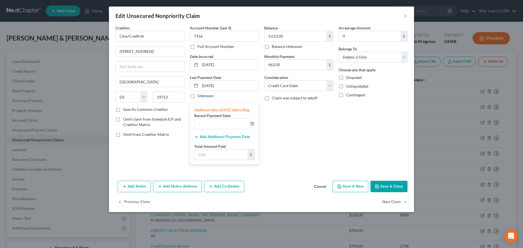
click at [210, 139] on button "Add Additional Payment Date" at bounding box center [222, 137] width 56 height 4
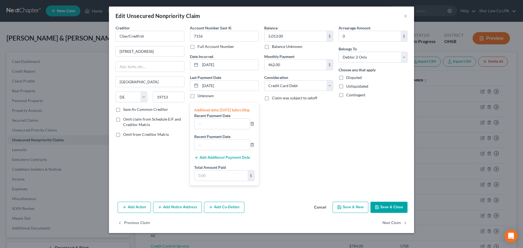
click at [211, 160] on button "Add Additional Payment Date" at bounding box center [222, 158] width 56 height 4
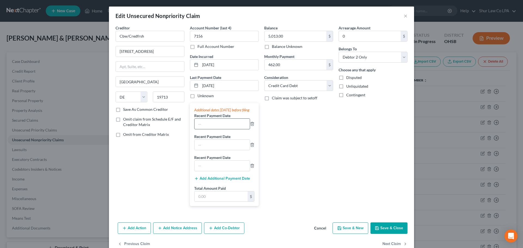
paste input "[DATE]"
type input "[DATE]"
click at [199, 149] on input "text" at bounding box center [222, 145] width 55 height 10
paste input "[DATE]"
type input "[DATE]"
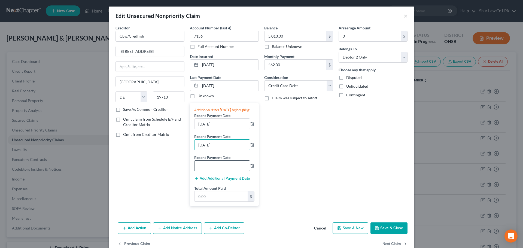
click at [201, 170] on input "text" at bounding box center [222, 166] width 55 height 10
paste input "[DATE]"
type input "[DATE]"
paste input "920.00"
type input "920.00"
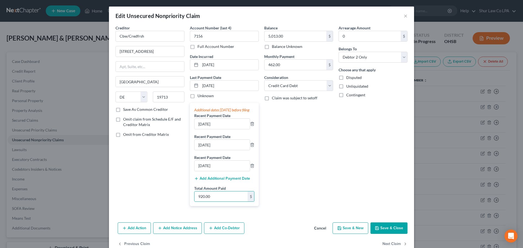
click at [322, 167] on div "Balance 5,013.00 $ Balance Unknown Balance Undetermined 5,013.00 $ Balance Unkn…" at bounding box center [299, 118] width 74 height 186
click at [386, 234] on button "Save & Close" at bounding box center [389, 228] width 37 height 11
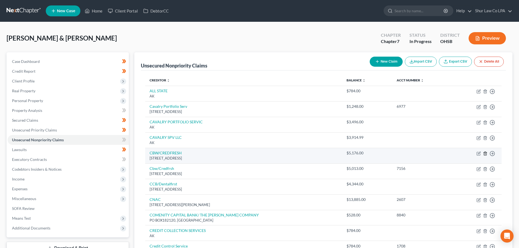
click at [487, 155] on icon "button" at bounding box center [485, 154] width 4 height 4
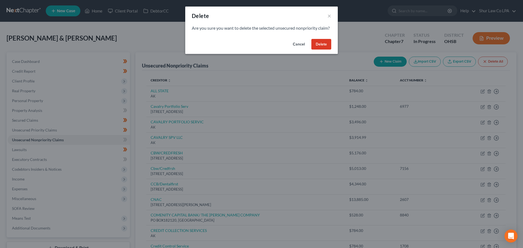
click at [311, 53] on div "Cancel Delete" at bounding box center [261, 45] width 153 height 17
click at [321, 50] on button "Delete" at bounding box center [322, 44] width 20 height 11
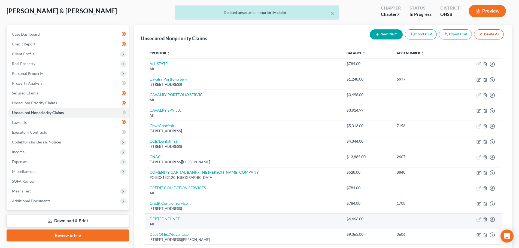
scroll to position [55, 0]
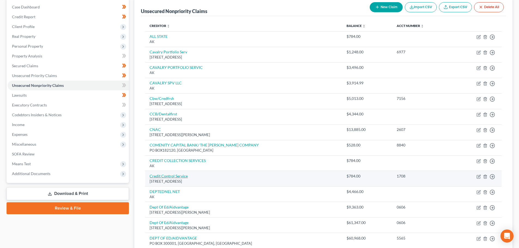
click at [180, 176] on link "Credit Control Service" at bounding box center [169, 176] width 38 height 5
select select "22"
select select "1"
select select "0"
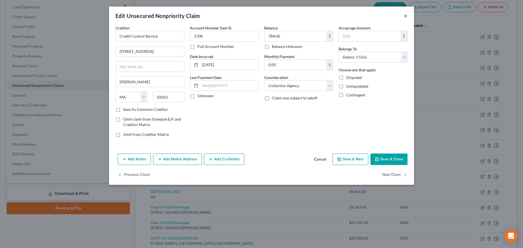
click at [406, 16] on button "×" at bounding box center [406, 16] width 4 height 7
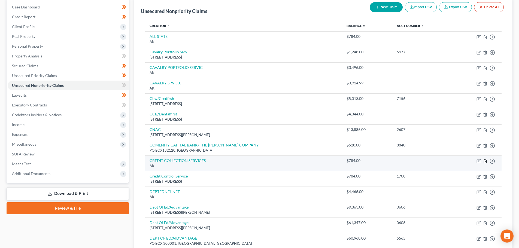
click at [486, 161] on icon "button" at bounding box center [485, 161] width 4 height 4
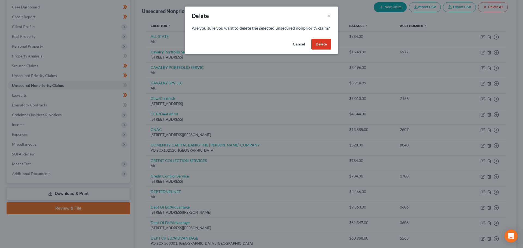
click at [323, 49] on button "Delete" at bounding box center [322, 44] width 20 height 11
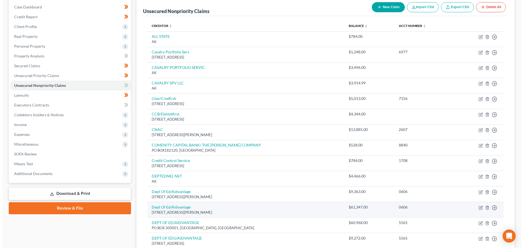
scroll to position [82, 0]
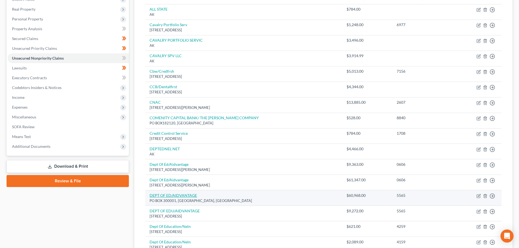
click at [181, 196] on link "DEPT OF ED/AIDVANTAGE" at bounding box center [173, 195] width 47 height 5
select select "45"
select select "17"
select select "1"
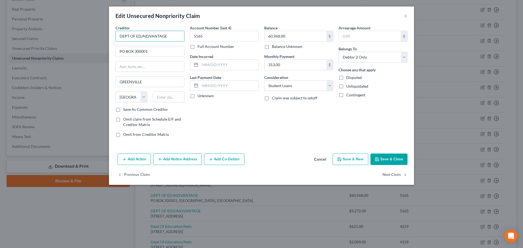
click at [166, 37] on input "DEPT OF ED/AIDVANTAGE" at bounding box center [150, 36] width 69 height 11
click at [167, 37] on input "DEPT OF ED/AIDVANTAGE" at bounding box center [150, 36] width 69 height 11
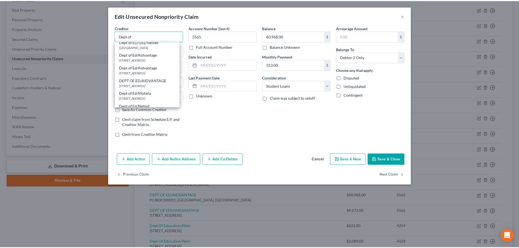
scroll to position [0, 0]
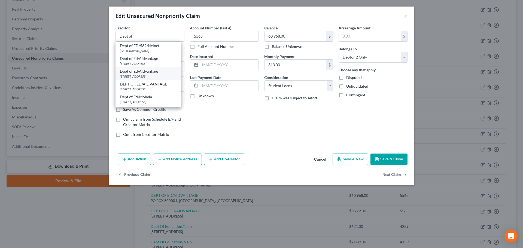
click at [165, 78] on div "1891 Metro Center Dr, Reston, VA 20190" at bounding box center [148, 76] width 57 height 5
type input "Dept of Ed/Aidvantage"
type input "1891 Metro Center Dr"
type input "Reston"
select select "48"
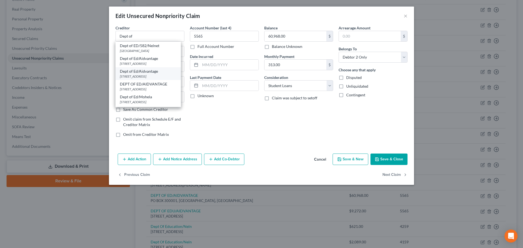
type input "20190"
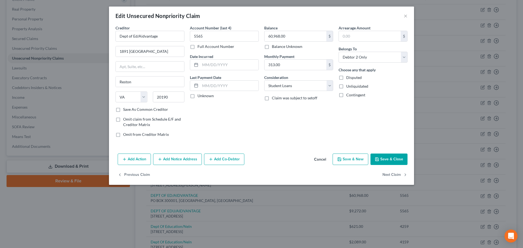
click at [409, 16] on div "Edit Unsecured Nonpriority Claim ×" at bounding box center [261, 16] width 305 height 19
click at [407, 15] on button "×" at bounding box center [406, 16] width 4 height 7
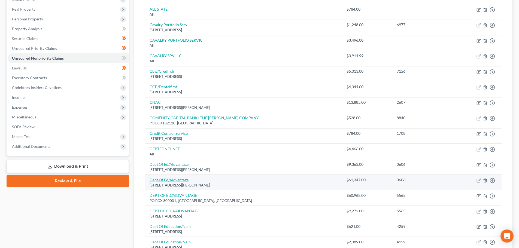
click at [180, 181] on link "Dept Of Ed/Aidvantage" at bounding box center [169, 180] width 39 height 5
select select "48"
select select "17"
select select "1"
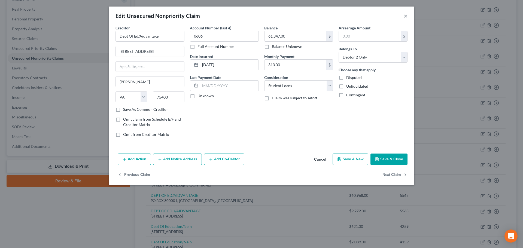
click at [406, 16] on button "×" at bounding box center [406, 16] width 4 height 7
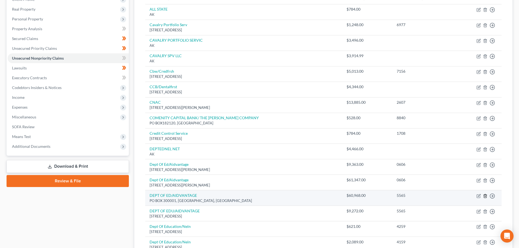
click at [486, 195] on icon "button" at bounding box center [485, 196] width 4 height 4
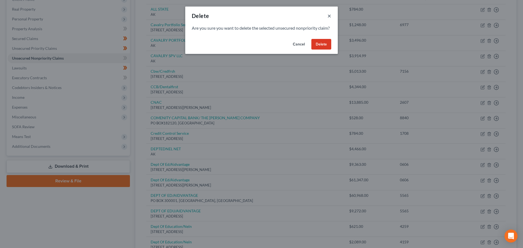
click at [330, 16] on button "×" at bounding box center [330, 16] width 4 height 7
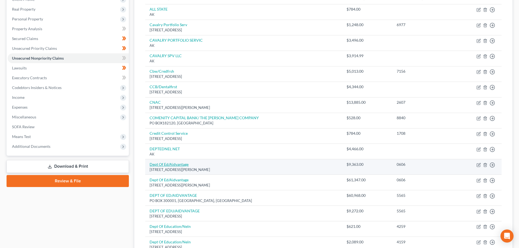
click at [175, 165] on link "Dept Of Ed/Aidvantage" at bounding box center [169, 164] width 39 height 5
select select "48"
select select "17"
select select "1"
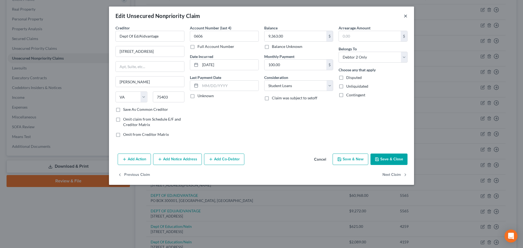
click at [405, 16] on button "×" at bounding box center [406, 16] width 4 height 7
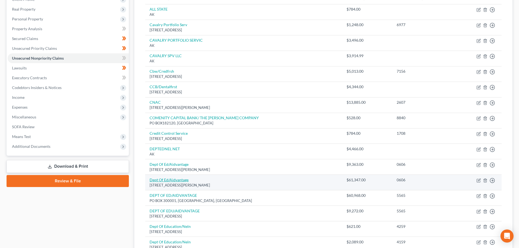
click at [177, 180] on link "Dept Of Ed/Aidvantage" at bounding box center [169, 180] width 39 height 5
select select "48"
select select "17"
select select "1"
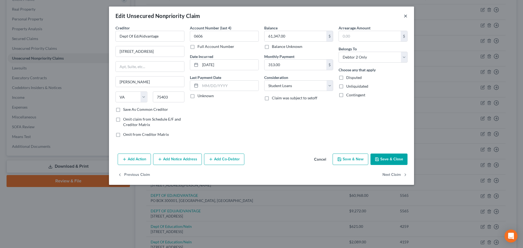
click at [406, 13] on button "×" at bounding box center [406, 16] width 4 height 7
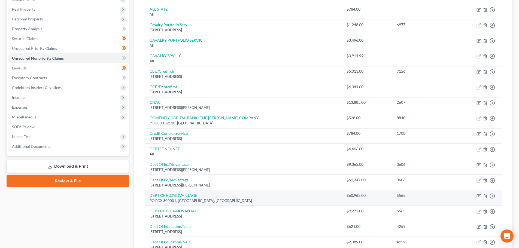
click at [187, 193] on link "DEPT OF ED/AIDVANTAGE" at bounding box center [173, 195] width 47 height 5
select select "45"
select select "17"
select select "1"
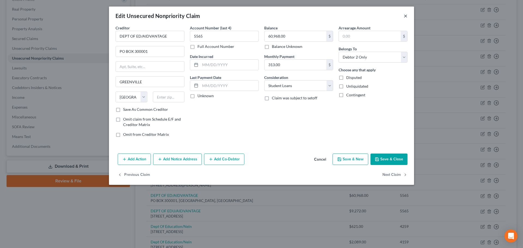
click at [406, 16] on button "×" at bounding box center [406, 16] width 4 height 7
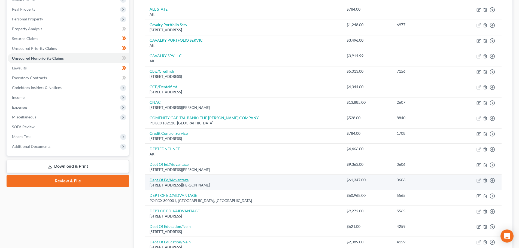
click at [178, 182] on link "Dept Of Ed/Aidvantage" at bounding box center [169, 180] width 39 height 5
select select "48"
select select "17"
select select "1"
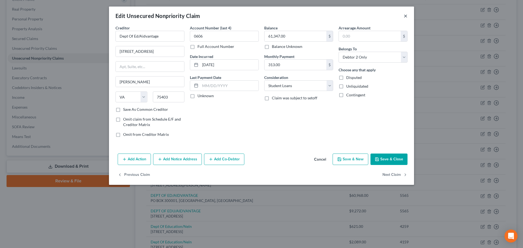
click at [407, 17] on button "×" at bounding box center [406, 16] width 4 height 7
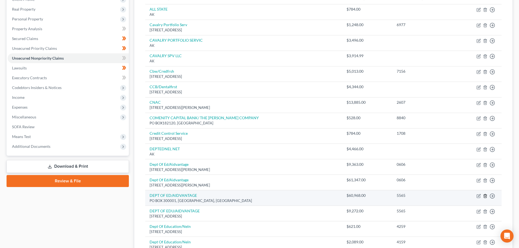
click at [485, 198] on icon "button" at bounding box center [485, 196] width 4 height 4
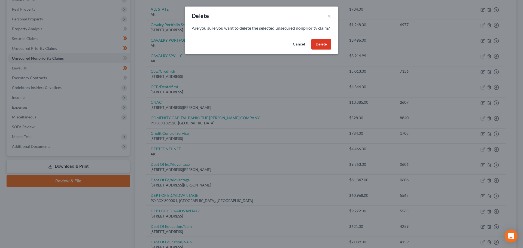
click at [326, 50] on button "Delete" at bounding box center [322, 44] width 20 height 11
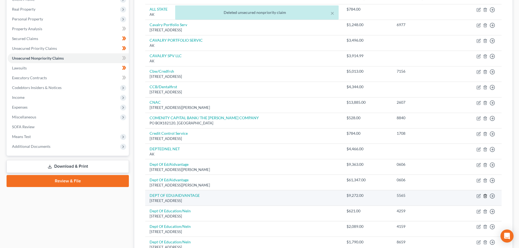
click at [485, 197] on line "button" at bounding box center [485, 196] width 0 height 1
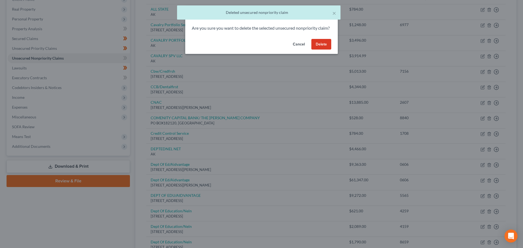
click at [320, 49] on button "Delete" at bounding box center [322, 44] width 20 height 11
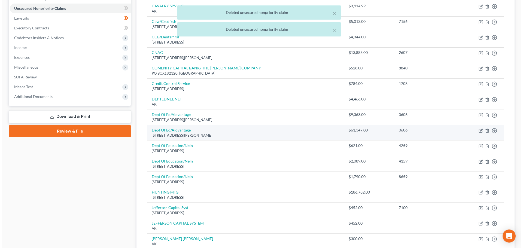
scroll to position [136, 0]
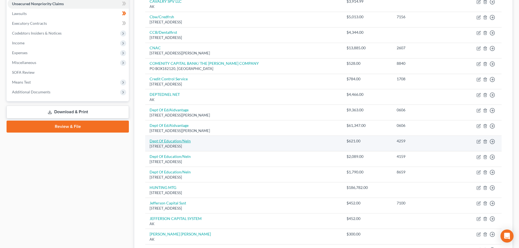
click at [183, 143] on link "Dept Of Education/Neln" at bounding box center [170, 141] width 41 height 5
select select "30"
select select "17"
select select "0"
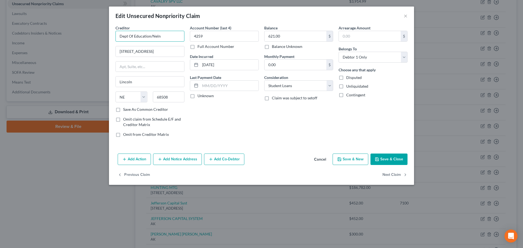
click at [164, 38] on input "Dept Of Education/Neln" at bounding box center [150, 36] width 69 height 11
click at [407, 13] on button "×" at bounding box center [406, 16] width 4 height 7
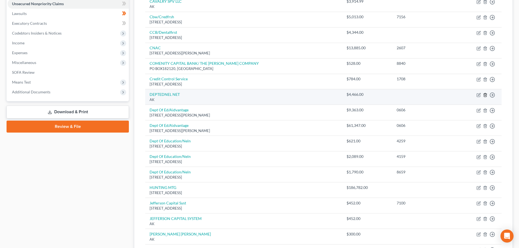
click at [486, 95] on icon "button" at bounding box center [485, 95] width 4 height 4
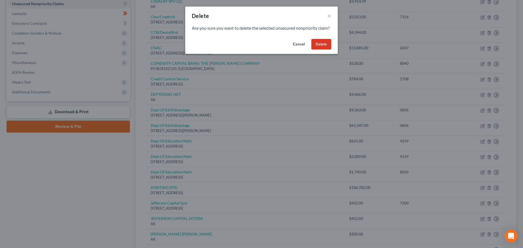
click at [321, 50] on button "Delete" at bounding box center [322, 44] width 20 height 11
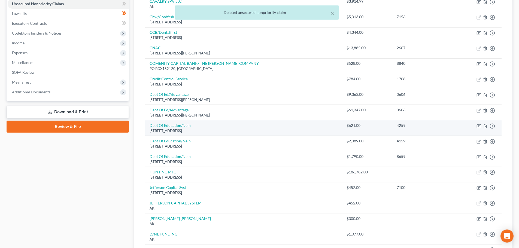
click at [171, 129] on div "[STREET_ADDRESS]" at bounding box center [244, 130] width 188 height 5
click at [171, 128] on link "Dept Of Education/Neln" at bounding box center [170, 125] width 41 height 5
select select "30"
select select "17"
select select "0"
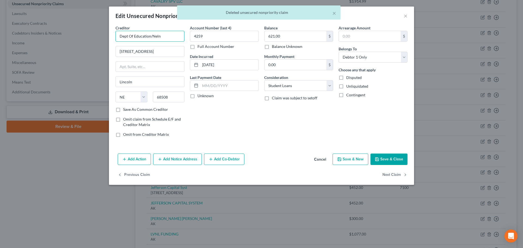
click at [170, 36] on input "Dept Of Education/Neln" at bounding box center [150, 36] width 69 height 11
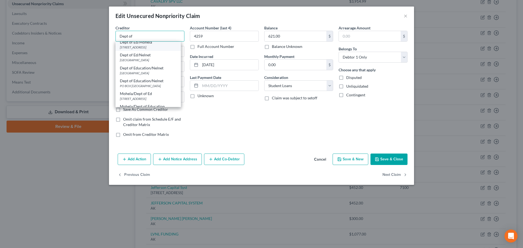
scroll to position [55, 0]
click at [171, 58] on div "Dept of Ed/Nelnet" at bounding box center [148, 55] width 57 height 5
type input "Dept of Ed/Nelnet"
type input "PO Box 82561"
type input "68501"
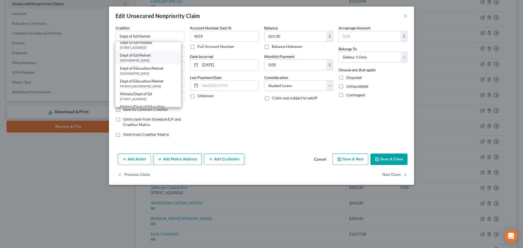
scroll to position [0, 0]
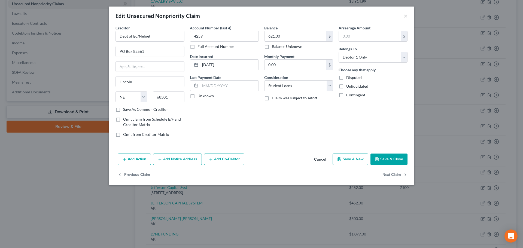
click at [389, 163] on button "Save & Close" at bounding box center [389, 159] width 37 height 11
type input "0"
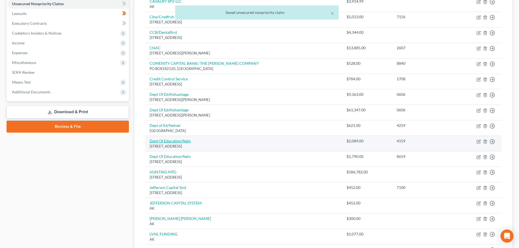
click at [181, 143] on link "Dept Of Education/Neln" at bounding box center [170, 141] width 41 height 5
select select "30"
select select "17"
select select "0"
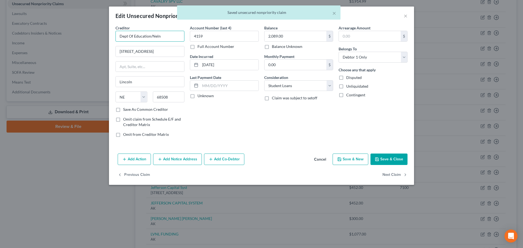
click at [148, 36] on input "Dept Of Education/Neln" at bounding box center [150, 36] width 69 height 11
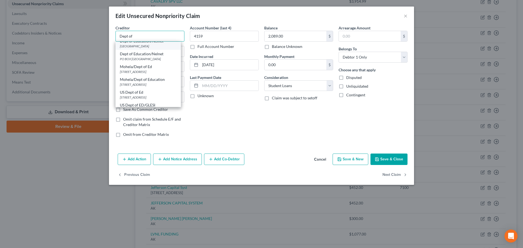
scroll to position [55, 0]
click at [147, 63] on div "PO Box 82561, Lincoln, NE 68501" at bounding box center [148, 60] width 57 height 5
type input "Dept of Ed/Nelnet"
type input "PO Box 82561"
type input "68501"
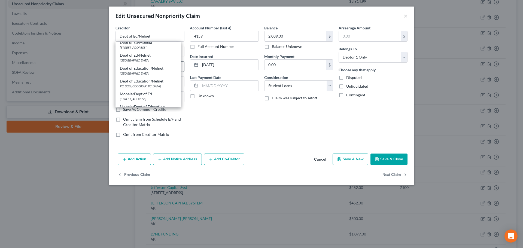
scroll to position [0, 0]
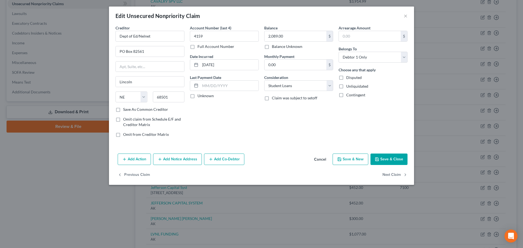
click at [398, 159] on button "Save & Close" at bounding box center [389, 159] width 37 height 11
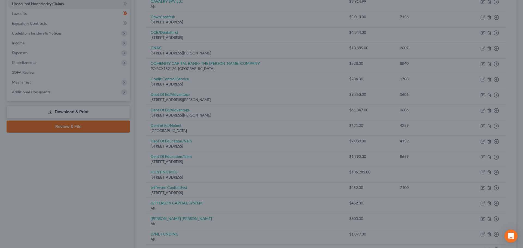
type input "0"
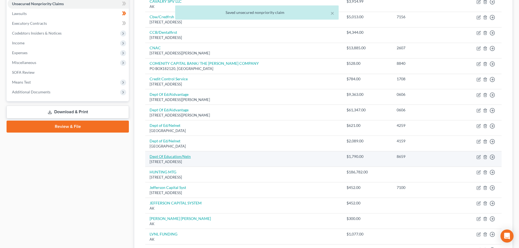
click at [166, 156] on link "Dept Of Education/Neln" at bounding box center [170, 156] width 41 height 5
select select "30"
select select "17"
select select "0"
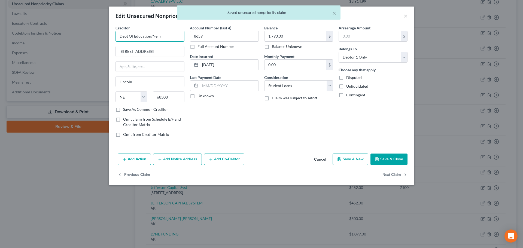
drag, startPoint x: 163, startPoint y: 37, endPoint x: 107, endPoint y: 37, distance: 55.9
click at [107, 37] on div "Edit Unsecured Nonpriority Claim × Creditor * Dept Of Education/Neln 121 S 13th…" at bounding box center [261, 124] width 523 height 248
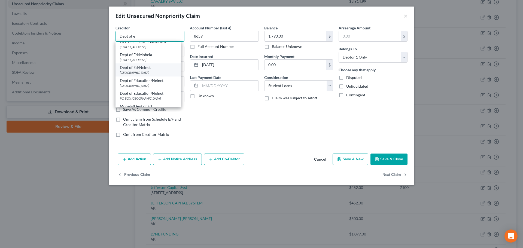
scroll to position [55, 0]
click at [144, 63] on div "PO Box 82561, Lincoln, NE 68501" at bounding box center [148, 60] width 57 height 5
type input "Dept of Ed/Nelnet"
type input "PO Box 82561"
type input "68501"
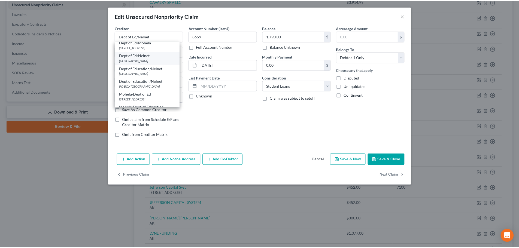
scroll to position [0, 0]
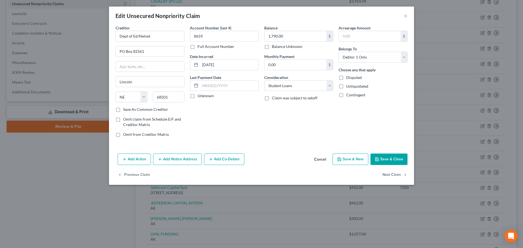
click at [397, 157] on button "Save & Close" at bounding box center [389, 159] width 37 height 11
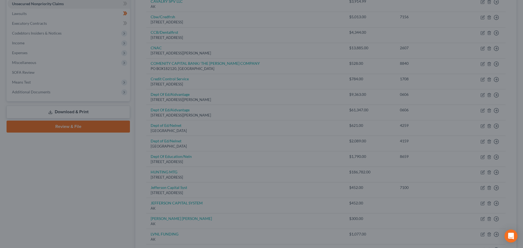
type input "0"
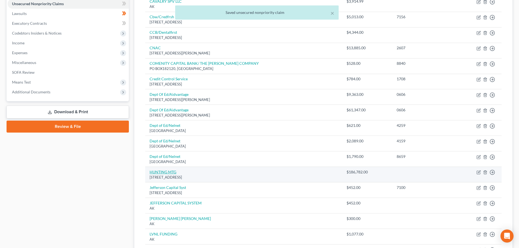
click at [165, 172] on link "HUNTING MTG" at bounding box center [163, 172] width 27 height 5
select select "36"
select select "11"
select select "2"
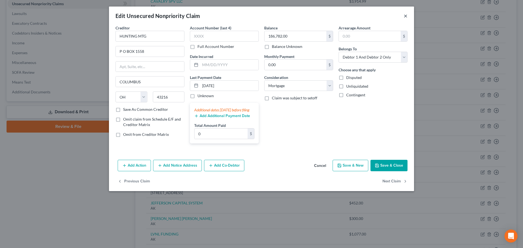
click at [406, 16] on button "×" at bounding box center [406, 16] width 4 height 7
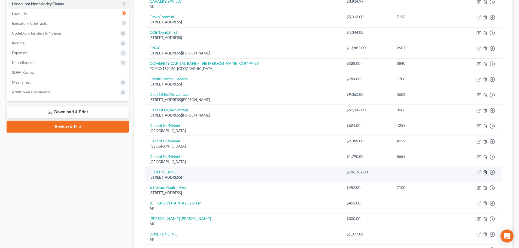
click at [486, 173] on line "button" at bounding box center [486, 173] width 0 height 1
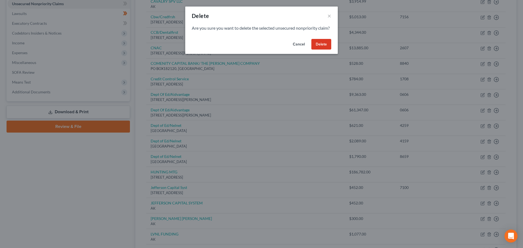
click at [320, 50] on button "Delete" at bounding box center [322, 44] width 20 height 11
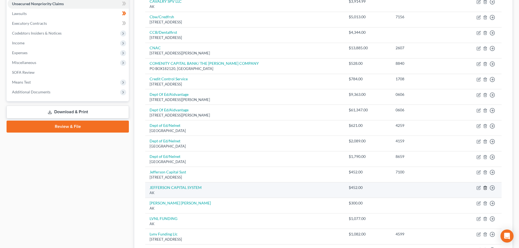
click at [485, 189] on icon "button" at bounding box center [485, 188] width 4 height 4
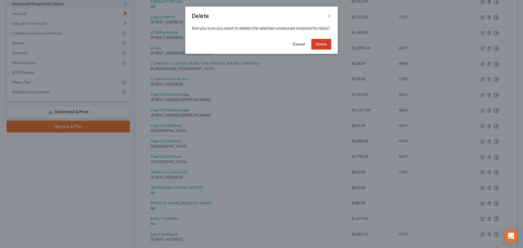
click at [329, 50] on button "Delete" at bounding box center [322, 44] width 20 height 11
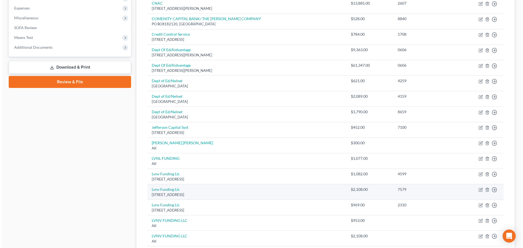
scroll to position [191, 0]
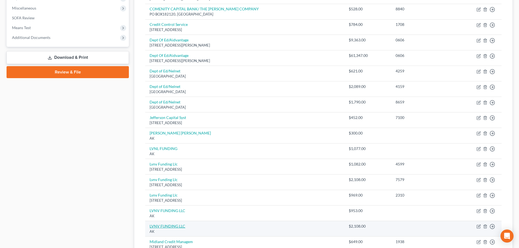
click at [177, 226] on link "LVNV FUNDING LLC" at bounding box center [168, 226] width 36 height 5
select select "1"
select select "2"
select select "0"
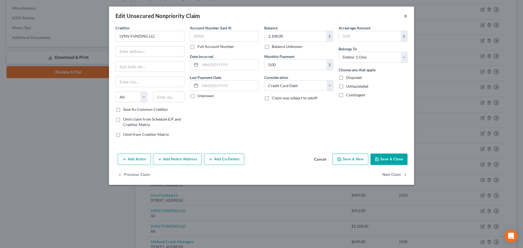
click at [406, 17] on button "×" at bounding box center [406, 16] width 4 height 7
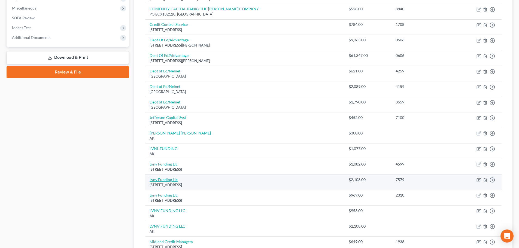
click at [164, 181] on link "Lvnv Funding Llc" at bounding box center [164, 179] width 28 height 5
select select "42"
select select "0"
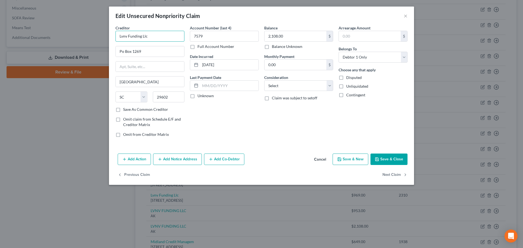
drag, startPoint x: 128, startPoint y: 37, endPoint x: 121, endPoint y: 38, distance: 6.5
click at [121, 38] on input "Lvnv Funding Llc" at bounding box center [150, 36] width 69 height 11
type input "LVNV Funding LLC"
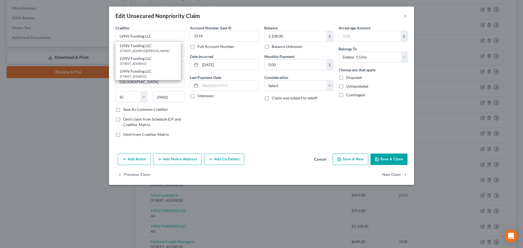
click at [236, 136] on div "Account Number (last 4) 7579 Full Account Number Date Incurred 04-17-2024 Last …" at bounding box center [224, 83] width 74 height 117
click at [129, 110] on label "Save As Common Creditor" at bounding box center [145, 109] width 45 height 5
click at [129, 110] on input "Save As Common Creditor" at bounding box center [127, 109] width 4 height 4
checkbox input "true"
drag, startPoint x: 124, startPoint y: 52, endPoint x: 126, endPoint y: 55, distance: 3.6
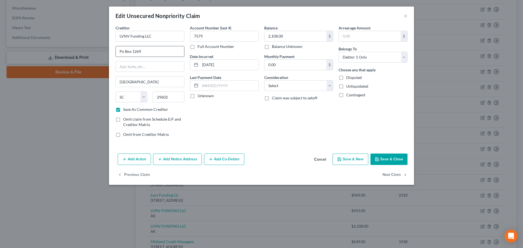
click at [124, 52] on input "Po Box 1269" at bounding box center [150, 51] width 68 height 10
type input "PO Box 1269"
click at [278, 88] on select "Select Cable / Satellite Services Collection Agency Credit Card Debt Debt Couns…" at bounding box center [298, 85] width 69 height 11
select select "1"
click at [264, 80] on select "Select Cable / Satellite Services Collection Agency Credit Card Debt Debt Couns…" at bounding box center [298, 85] width 69 height 11
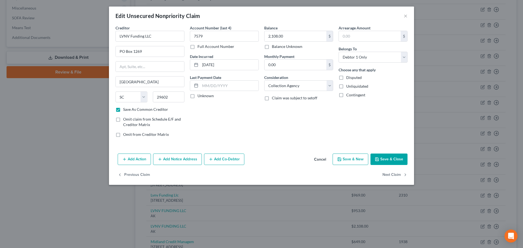
click at [384, 158] on button "Save & Close" at bounding box center [389, 159] width 37 height 11
checkbox input "false"
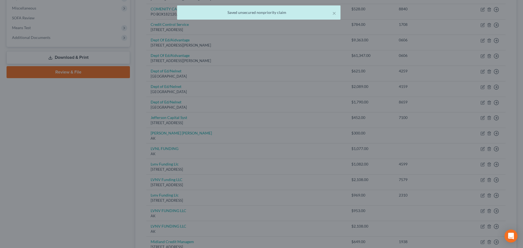
type input "0"
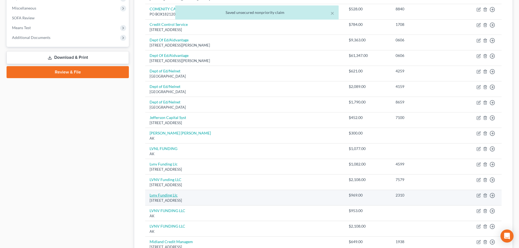
click at [169, 195] on link "Lvnv Funding Llc" at bounding box center [164, 195] width 28 height 5
select select "42"
select select "0"
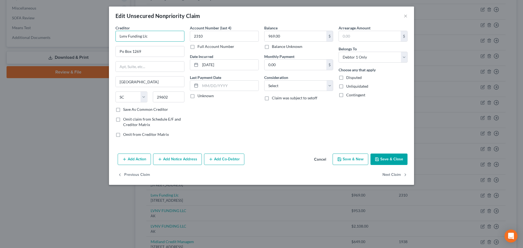
click at [152, 37] on input "Lvnv Funding Llc" at bounding box center [150, 36] width 69 height 11
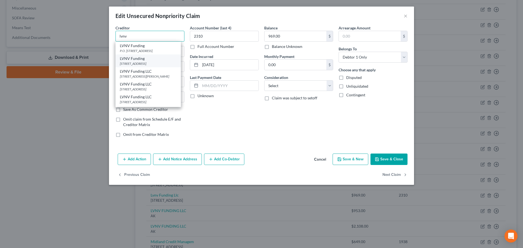
scroll to position [24, 0]
click at [172, 88] on div "PO Box 1269, Greenville, SC 29602" at bounding box center [148, 90] width 57 height 5
type input "LVNV Funding LLC"
type input "PO Box 1269"
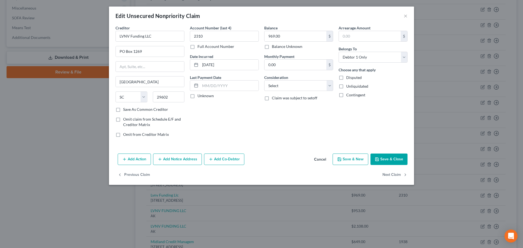
click at [402, 160] on button "Save & Close" at bounding box center [389, 159] width 37 height 11
type input "0"
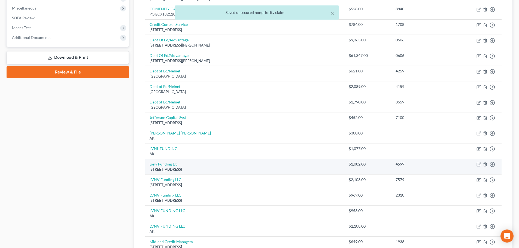
click at [170, 165] on link "Lvnv Funding Llc" at bounding box center [164, 164] width 28 height 5
select select "42"
select select "0"
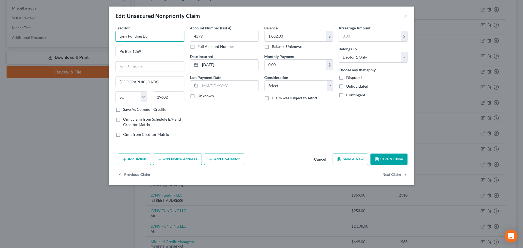
click at [157, 36] on input "Lvnv Funding Llc" at bounding box center [150, 36] width 69 height 11
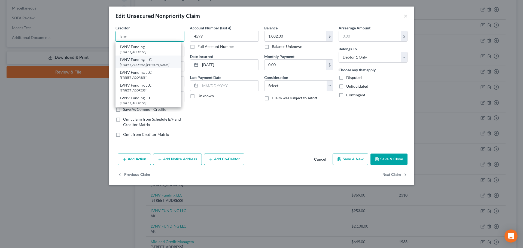
scroll to position [24, 0]
click at [158, 88] on div "PO Box 1269, Greenville, SC 29602" at bounding box center [148, 90] width 57 height 5
type input "LVNV Funding LLC"
type input "PO Box 1269"
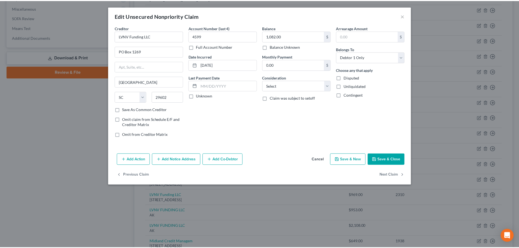
scroll to position [0, 0]
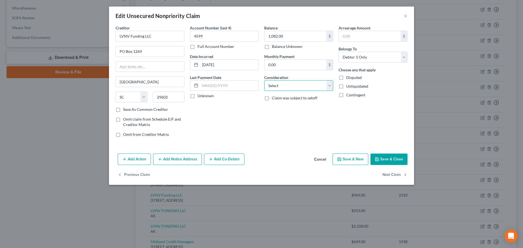
click at [301, 81] on select "Select Cable / Satellite Services Collection Agency Credit Card Debt Debt Couns…" at bounding box center [298, 85] width 69 height 11
select select "1"
click at [264, 80] on select "Select Cable / Satellite Services Collection Agency Credit Card Debt Debt Couns…" at bounding box center [298, 85] width 69 height 11
click at [397, 159] on button "Save & Close" at bounding box center [389, 159] width 37 height 11
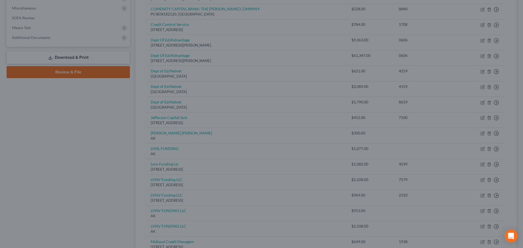
type input "0"
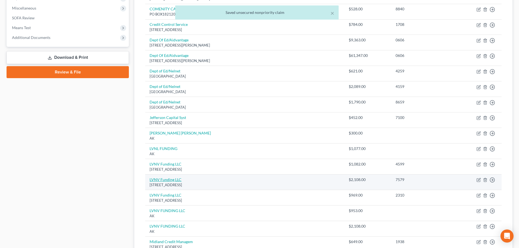
click at [162, 182] on link "LVNV Funding LLC" at bounding box center [166, 179] width 32 height 5
select select "42"
select select "1"
select select "0"
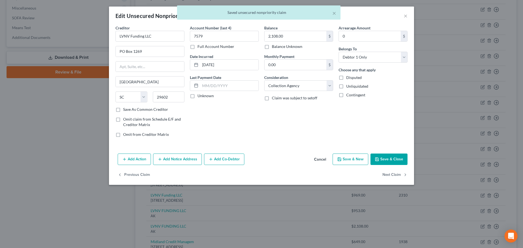
click at [397, 158] on button "Save & Close" at bounding box center [389, 159] width 37 height 11
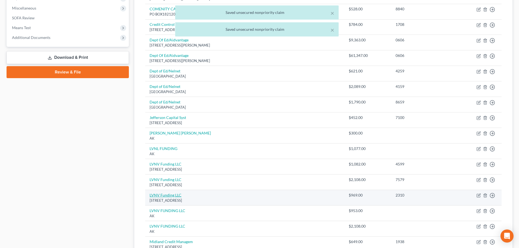
click at [175, 196] on link "LVNV Funding LLC" at bounding box center [166, 195] width 32 height 5
select select "42"
select select "0"
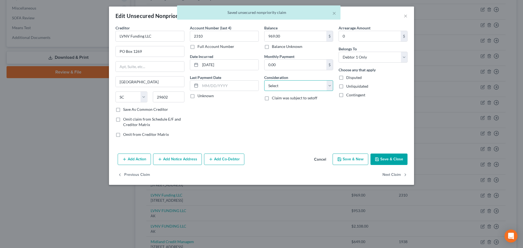
click at [289, 83] on select "Select Cable / Satellite Services Collection Agency Credit Card Debt Debt Couns…" at bounding box center [298, 85] width 69 height 11
select select "1"
click at [264, 80] on select "Select Cable / Satellite Services Collection Agency Credit Card Debt Debt Couns…" at bounding box center [298, 85] width 69 height 11
click at [388, 159] on button "Save & Close" at bounding box center [389, 159] width 37 height 11
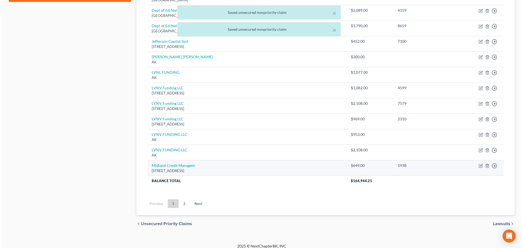
scroll to position [273, 0]
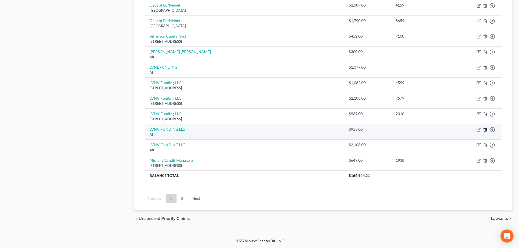
click at [486, 129] on polyline "button" at bounding box center [485, 129] width 3 height 0
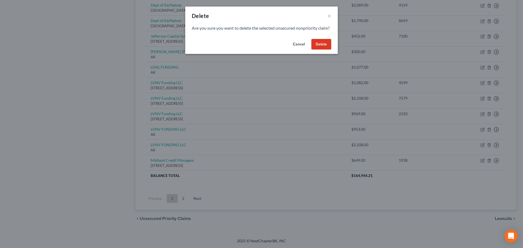
click at [321, 48] on button "Delete" at bounding box center [322, 44] width 20 height 11
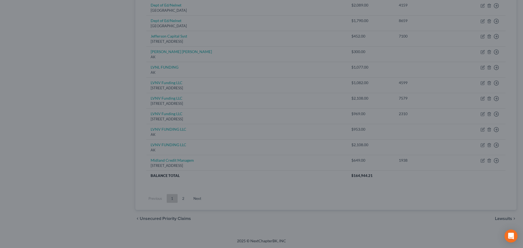
scroll to position [257, 0]
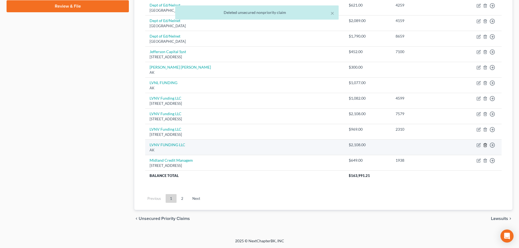
click at [485, 145] on icon "button" at bounding box center [485, 145] width 4 height 4
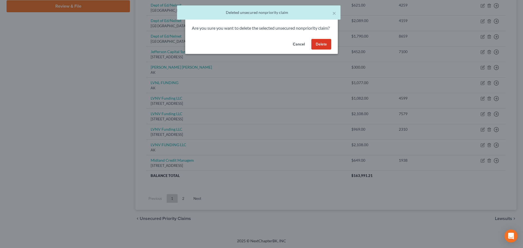
click at [315, 50] on button "Delete" at bounding box center [322, 44] width 20 height 11
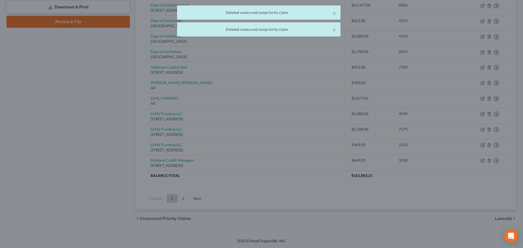
scroll to position [242, 0]
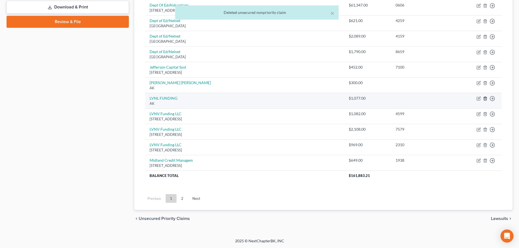
click at [484, 97] on icon "button" at bounding box center [485, 98] width 4 height 4
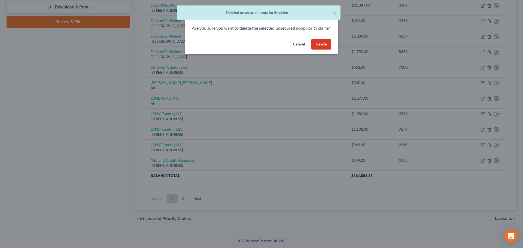
click at [322, 50] on button "Delete" at bounding box center [322, 44] width 20 height 11
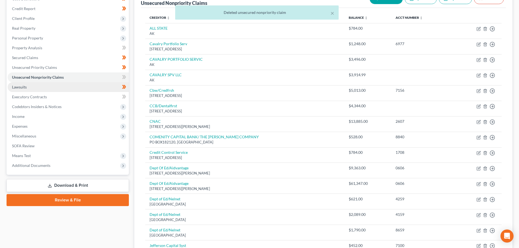
click at [50, 87] on link "Lawsuits" at bounding box center [68, 87] width 121 height 10
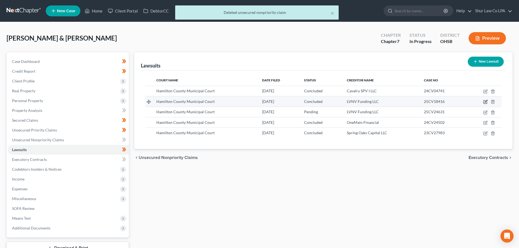
click at [486, 101] on icon "button" at bounding box center [485, 102] width 4 height 4
select select "36"
select select "2"
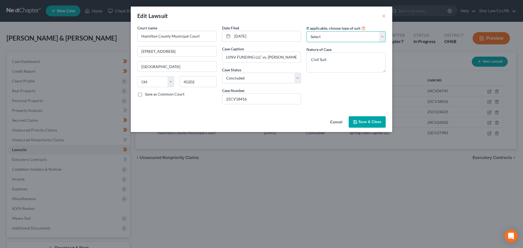
click at [330, 38] on select "Select Repossession Garnishment Foreclosure Attached, Seized, Or Levied Other" at bounding box center [346, 36] width 79 height 11
select select "0"
click at [307, 31] on select "Select Repossession Garnishment Foreclosure Attached, Seized, Or Levied Other" at bounding box center [346, 36] width 79 height 11
select select "42"
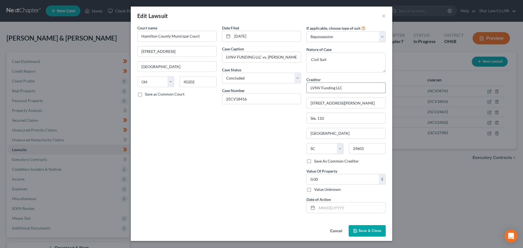
click at [344, 91] on input "LVNV Funding LLC" at bounding box center [346, 88] width 79 height 11
click at [345, 91] on input "LVNV Funding LLC" at bounding box center [346, 88] width 79 height 11
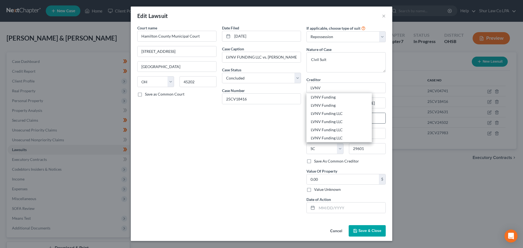
click at [336, 120] on div "LVNV Funding LLC" at bounding box center [339, 121] width 57 height 5
type input "LVNV Funding LLC"
type input "PO Box 10497"
type input "29603"
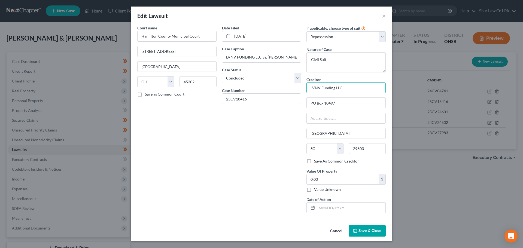
click at [347, 90] on input "LVNV Funding LLC" at bounding box center [346, 88] width 79 height 11
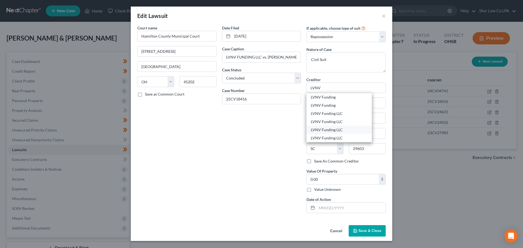
click at [341, 132] on div "LVNV Funding LLC" at bounding box center [339, 129] width 57 height 5
type input "LVNV Funding LLC"
type input "PO Box 1269"
type input "29602"
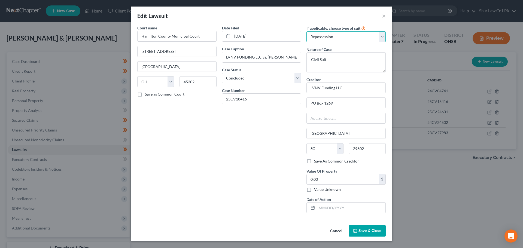
click at [320, 36] on select "Select Repossession Garnishment Foreclosure Attached, Seized, Or Levied Other" at bounding box center [346, 36] width 79 height 11
select select
click at [307, 31] on select "Select Repossession Garnishment Foreclosure Attached, Seized, Or Levied Other" at bounding box center [346, 36] width 79 height 11
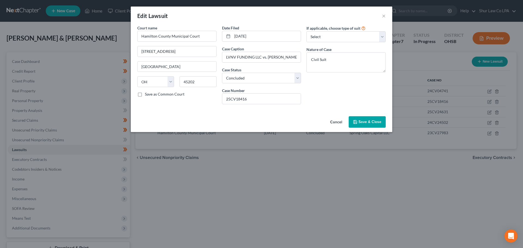
click at [370, 119] on button "Save & Close" at bounding box center [367, 121] width 37 height 11
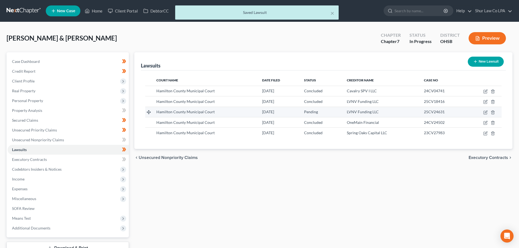
click at [488, 112] on td at bounding box center [484, 112] width 36 height 10
click at [487, 113] on icon "button" at bounding box center [486, 112] width 2 height 2
select select "36"
select select "0"
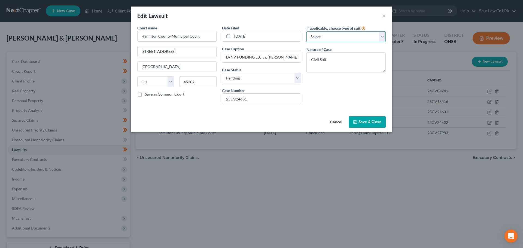
click at [331, 36] on select "Select Repossession Garnishment Foreclosure Attached, Seized, Or Levied Other" at bounding box center [346, 36] width 79 height 11
click at [307, 31] on select "Select Repossession Garnishment Foreclosure Attached, Seized, Or Levied Other" at bounding box center [346, 36] width 79 height 11
click at [329, 38] on select "Select Repossession Garnishment Foreclosure Attached, Seized, Or Levied Other" at bounding box center [346, 36] width 79 height 11
select select "0"
click at [307, 31] on select "Select Repossession Garnishment Foreclosure Attached, Seized, Or Levied Other" at bounding box center [346, 36] width 79 height 11
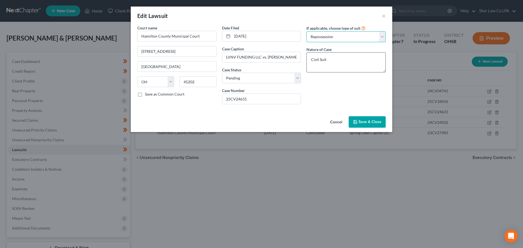
select select "42"
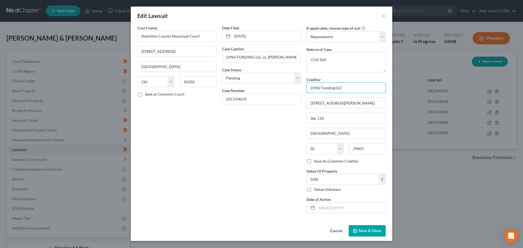
click at [344, 89] on input "LVNV Funding LLC" at bounding box center [346, 88] width 79 height 11
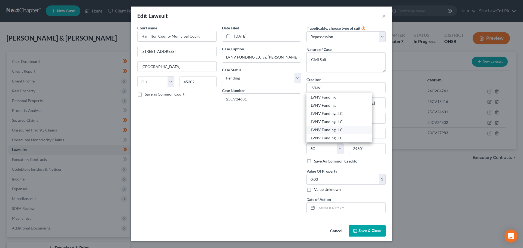
click at [342, 132] on div "LVNV Funding LLC" at bounding box center [339, 129] width 57 height 5
type input "LVNV Funding LLC"
type input "PO Box 1269"
type input "29602"
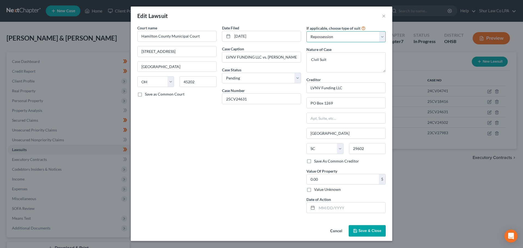
click at [338, 34] on select "Select Repossession Garnishment Foreclosure Attached, Seized, Or Levied Other" at bounding box center [346, 36] width 79 height 11
select select
click at [307, 31] on select "Select Repossession Garnishment Foreclosure Attached, Seized, Or Levied Other" at bounding box center [346, 36] width 79 height 11
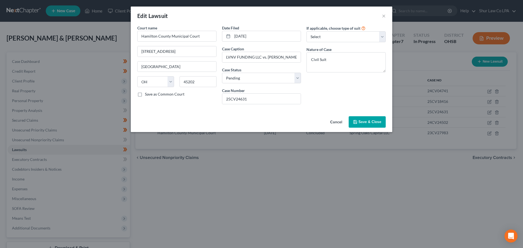
click at [372, 117] on button "Save & Close" at bounding box center [367, 121] width 37 height 11
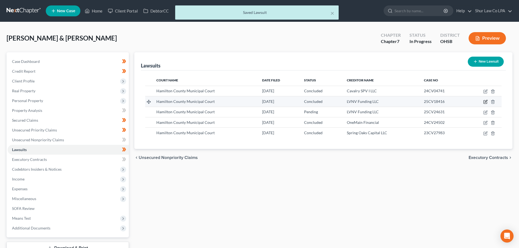
click at [485, 102] on icon "button" at bounding box center [485, 102] width 4 height 4
select select "36"
select select "2"
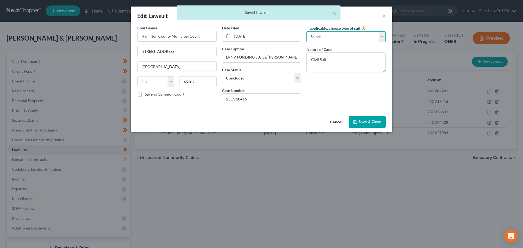
click at [362, 39] on select "Select Repossession Garnishment Foreclosure Attached, Seized, Or Levied Other" at bounding box center [346, 36] width 79 height 11
select select "0"
click at [307, 31] on select "Select Repossession Garnishment Foreclosure Attached, Seized, Or Levied Other" at bounding box center [346, 36] width 79 height 11
select select "42"
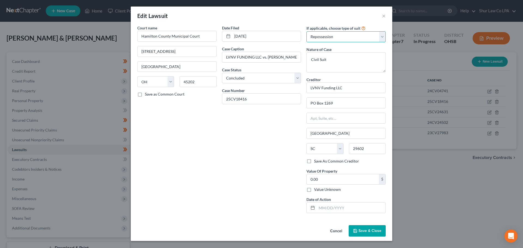
click at [355, 31] on select "Select Repossession Garnishment Foreclosure Attached, Seized, Or Levied Other" at bounding box center [346, 36] width 79 height 11
select select
click at [307, 31] on select "Select Repossession Garnishment Foreclosure Attached, Seized, Or Levied Other" at bounding box center [346, 36] width 79 height 11
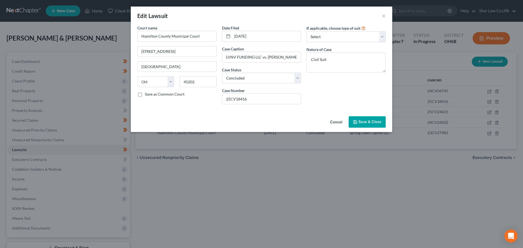
click at [390, 16] on div "Edit Lawsuit ×" at bounding box center [262, 16] width 262 height 19
click at [385, 16] on button "×" at bounding box center [384, 16] width 4 height 7
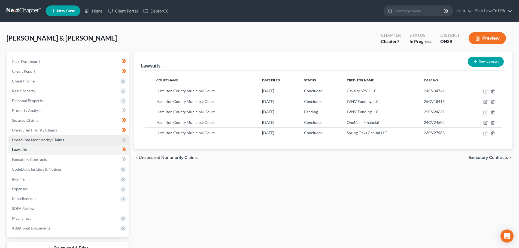
click at [36, 142] on link "Unsecured Nonpriority Claims" at bounding box center [68, 140] width 121 height 10
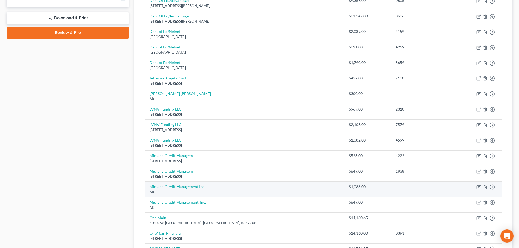
scroll to position [218, 0]
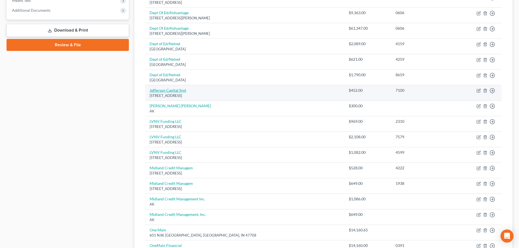
click at [168, 90] on link "Jefferson Capital Syst" at bounding box center [168, 90] width 37 height 5
select select "24"
select select "0"
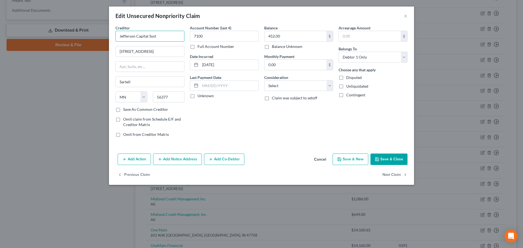
click at [165, 36] on input "Jefferson Capital Syst" at bounding box center [150, 36] width 69 height 11
type input "Jefferson Capital Systems"
click at [391, 155] on button "Save & Close" at bounding box center [389, 159] width 37 height 11
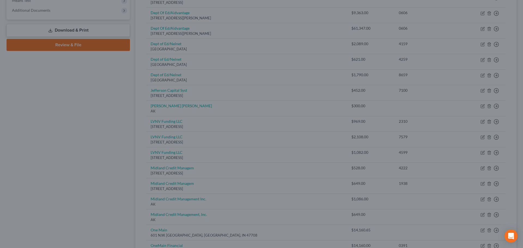
type input "0"
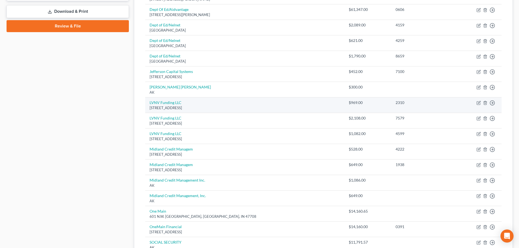
scroll to position [245, 0]
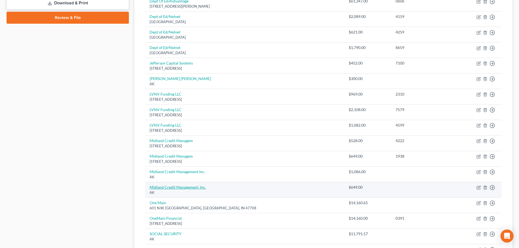
click at [189, 189] on link "Midland Credit Management, Inc." at bounding box center [178, 187] width 56 height 5
select select "1"
select select "2"
select select "0"
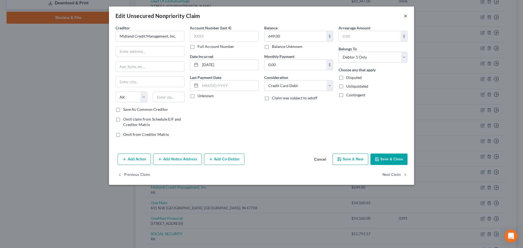
click at [405, 17] on button "×" at bounding box center [406, 16] width 4 height 7
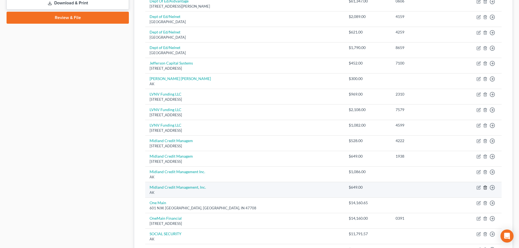
click at [485, 189] on icon "button" at bounding box center [485, 188] width 4 height 4
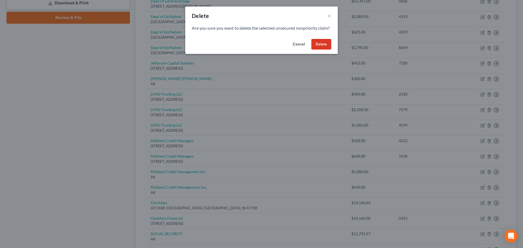
click at [321, 50] on button "Delete" at bounding box center [322, 44] width 20 height 11
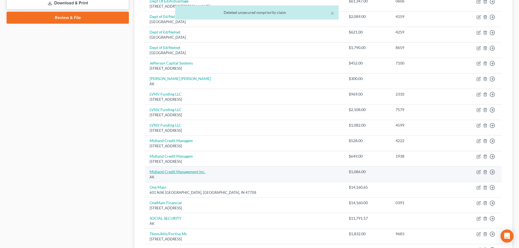
click at [185, 174] on link "Midland Credit Management Inc." at bounding box center [178, 172] width 56 height 5
select select "1"
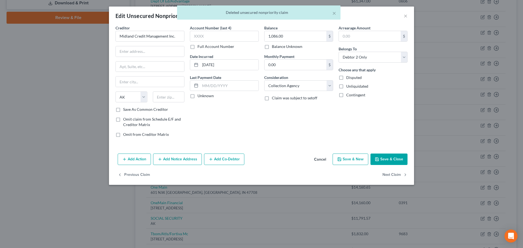
click at [407, 16] on div "× Deleted unsecured nonpriority claim" at bounding box center [258, 13] width 523 height 17
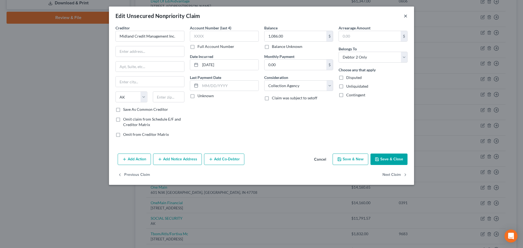
click at [407, 17] on button "×" at bounding box center [406, 16] width 4 height 7
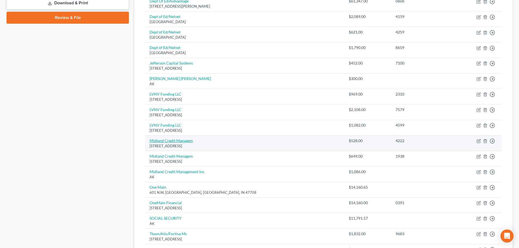
click at [177, 139] on link "Midland Credit Managem" at bounding box center [171, 140] width 43 height 5
select select "23"
select select "1"
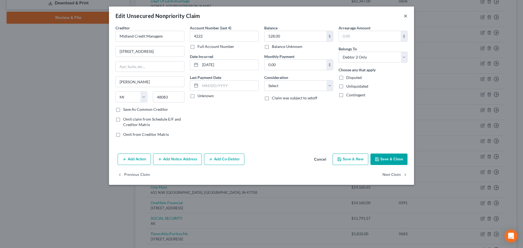
click at [407, 15] on button "×" at bounding box center [406, 16] width 4 height 7
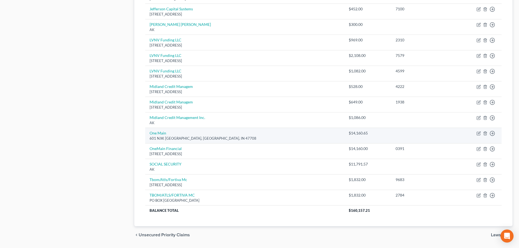
scroll to position [300, 0]
click at [160, 133] on link "One Main" at bounding box center [158, 133] width 17 height 5
select select "15"
select select "10"
select select "0"
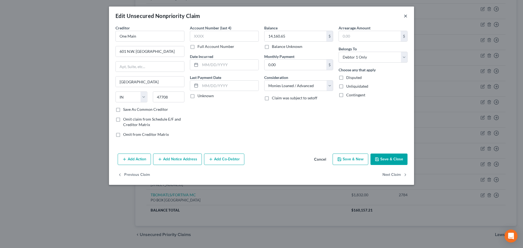
click at [406, 17] on button "×" at bounding box center [406, 16] width 4 height 7
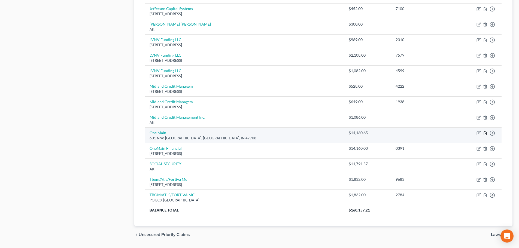
click at [485, 134] on line "button" at bounding box center [485, 133] width 0 height 1
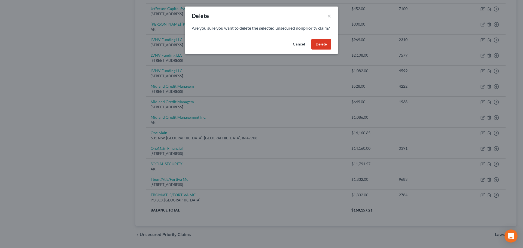
click at [324, 50] on button "Delete" at bounding box center [322, 44] width 20 height 11
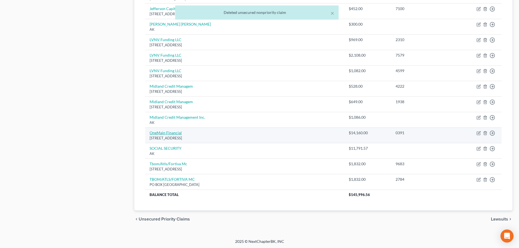
click at [162, 134] on link "OneMain Financial" at bounding box center [166, 133] width 32 height 5
select select "15"
select select "2"
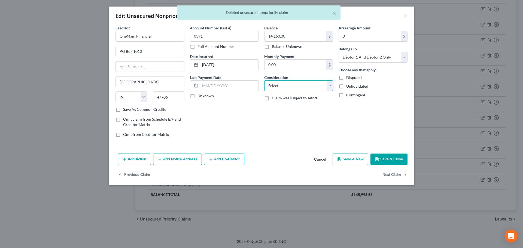
click at [288, 85] on select "Select Cable / Satellite Services Collection Agency Credit Card Debt Debt Couns…" at bounding box center [298, 85] width 69 height 11
select select "10"
click at [264, 80] on select "Select Cable / Satellite Services Collection Agency Credit Card Debt Debt Couns…" at bounding box center [298, 85] width 69 height 11
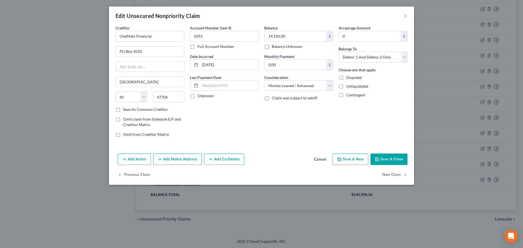
click at [396, 161] on button "Save & Close" at bounding box center [389, 159] width 37 height 11
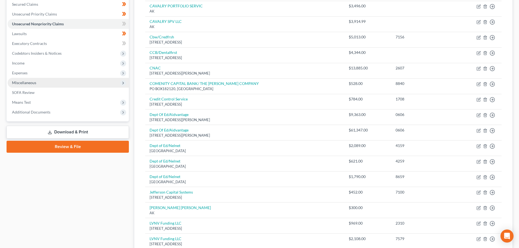
scroll to position [109, 0]
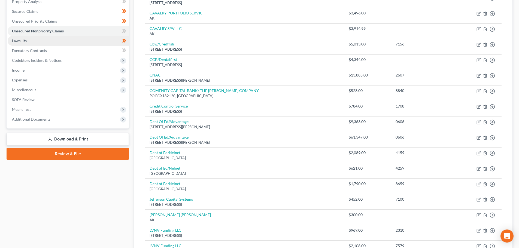
click at [39, 39] on link "Lawsuits" at bounding box center [68, 41] width 121 height 10
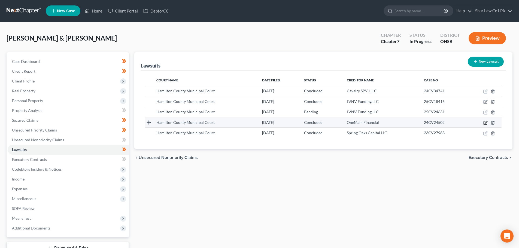
click at [486, 124] on icon "button" at bounding box center [485, 123] width 4 height 4
select select "36"
select select "2"
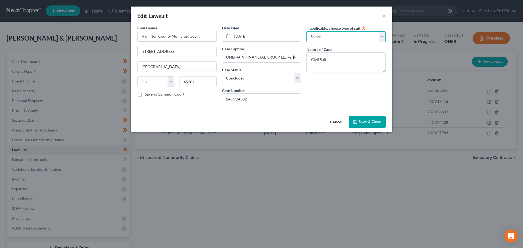
click at [371, 41] on select "Select Repossession Garnishment Foreclosure Attached, Seized, Or Levied Other" at bounding box center [346, 36] width 79 height 11
select select "0"
click at [307, 31] on select "Select Repossession Garnishment Foreclosure Attached, Seized, Or Levied Other" at bounding box center [346, 36] width 79 height 11
select select "15"
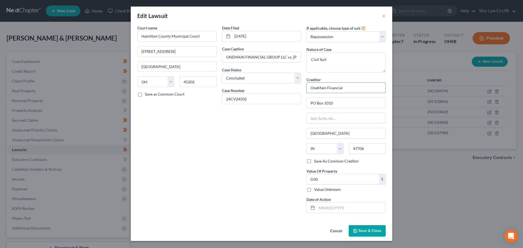
click at [356, 89] on input "OneMain Financial" at bounding box center [346, 88] width 79 height 11
click at [355, 89] on input "OneMain Financial" at bounding box center [346, 88] width 79 height 11
click at [341, 35] on select "Select Repossession Garnishment Foreclosure Attached, Seized, Or Levied Other" at bounding box center [346, 36] width 79 height 11
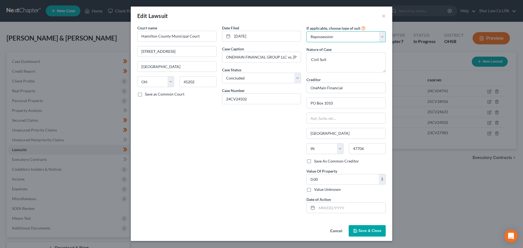
select select
click at [307, 31] on select "Select Repossession Garnishment Foreclosure Attached, Seized, Or Levied Other" at bounding box center [346, 36] width 79 height 11
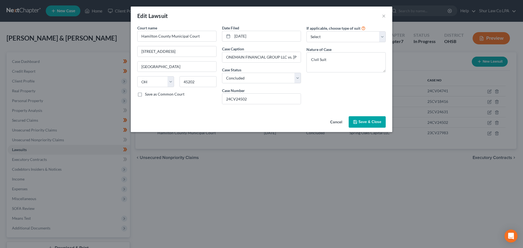
click at [373, 123] on span "Save & Close" at bounding box center [370, 122] width 23 height 5
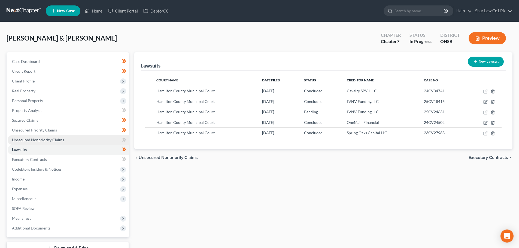
click at [44, 140] on span "Unsecured Nonpriority Claims" at bounding box center [38, 140] width 52 height 5
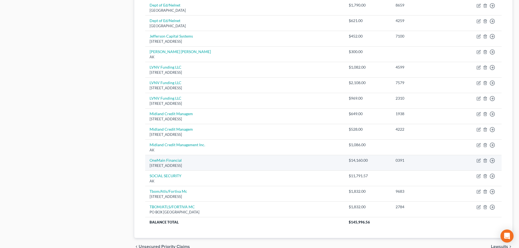
scroll to position [273, 0]
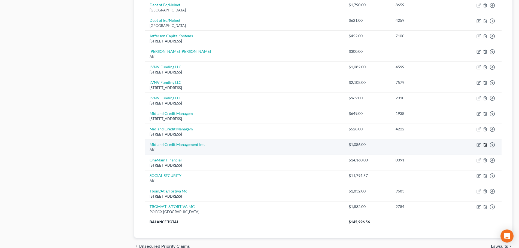
click at [487, 146] on icon "button" at bounding box center [485, 145] width 4 height 4
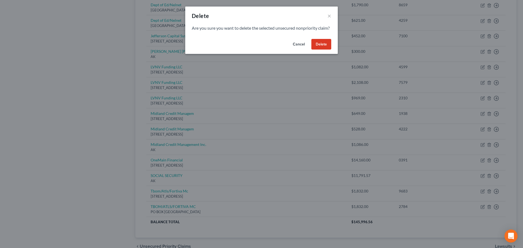
click at [316, 50] on button "Delete" at bounding box center [322, 44] width 20 height 11
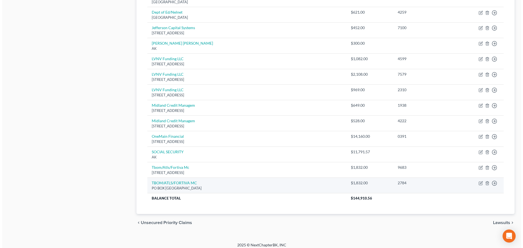
scroll to position [285, 0]
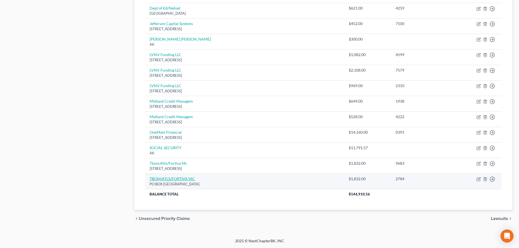
click at [170, 179] on link "TBOM/ATLS/FORTIVA MC" at bounding box center [172, 179] width 45 height 5
select select "10"
select select "2"
select select "1"
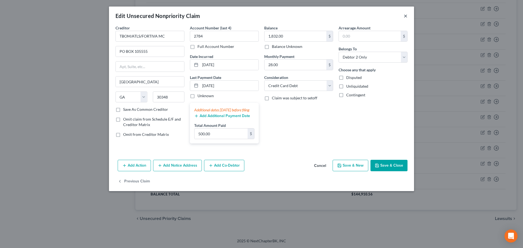
click at [405, 17] on button "×" at bounding box center [406, 16] width 4 height 7
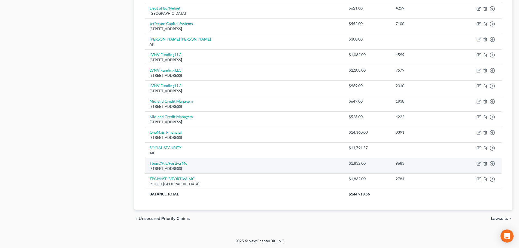
click at [169, 164] on link "Tbom/Atls/Fortiva Mc" at bounding box center [169, 163] width 38 height 5
select select "10"
select select "2"
select select "1"
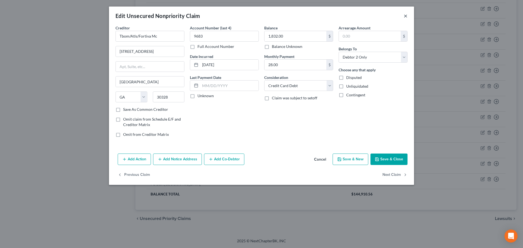
click at [406, 17] on button "×" at bounding box center [406, 16] width 4 height 7
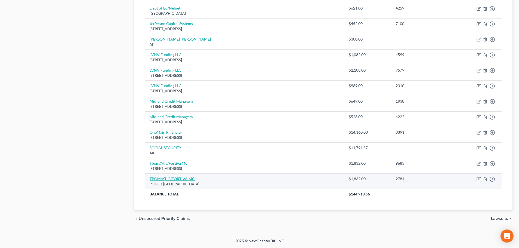
click at [171, 177] on link "TBOM/ATLS/FORTIVA MC" at bounding box center [172, 179] width 45 height 5
select select "10"
select select "2"
select select "1"
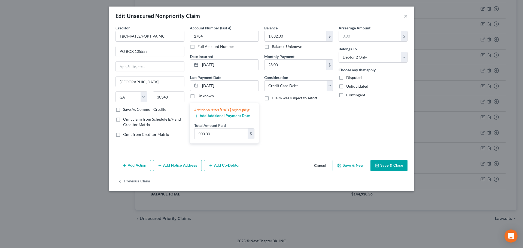
click at [406, 15] on button "×" at bounding box center [406, 16] width 4 height 7
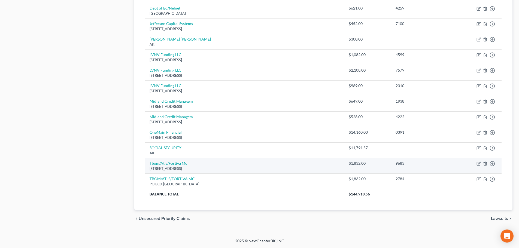
click at [173, 163] on link "Tbom/Atls/Fortiva Mc" at bounding box center [169, 163] width 38 height 5
select select "10"
select select "2"
select select "1"
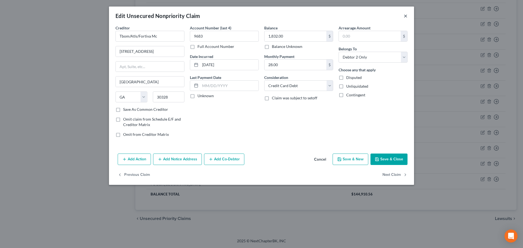
click at [404, 15] on button "×" at bounding box center [406, 16] width 4 height 7
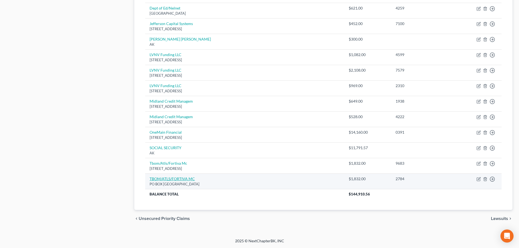
click at [162, 180] on link "TBOM/ATLS/FORTIVA MC" at bounding box center [172, 179] width 45 height 5
select select "10"
select select "2"
select select "1"
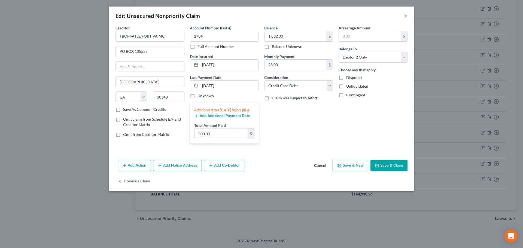
click at [405, 16] on button "×" at bounding box center [406, 16] width 4 height 7
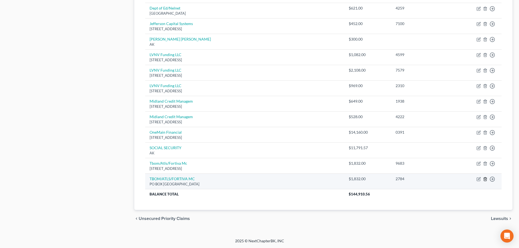
click at [485, 179] on icon "button" at bounding box center [485, 179] width 4 height 4
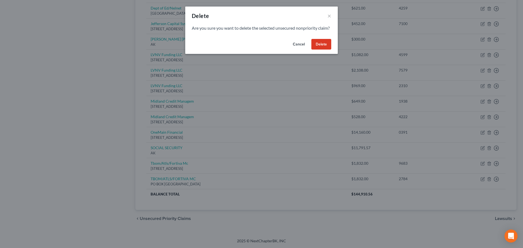
click at [323, 49] on button "Delete" at bounding box center [322, 44] width 20 height 11
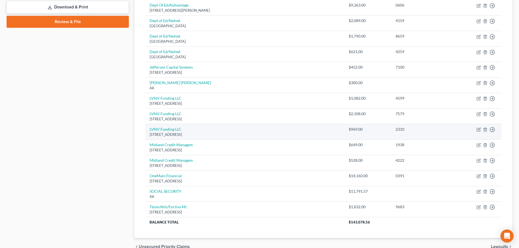
scroll to position [242, 0]
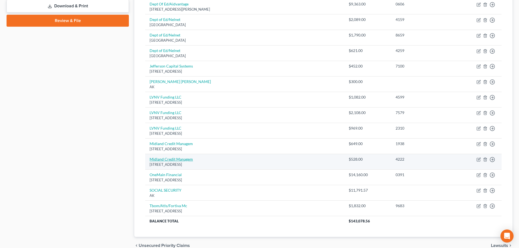
click at [190, 157] on link "Midland Credit Managem" at bounding box center [171, 159] width 43 height 5
select select "23"
select select "1"
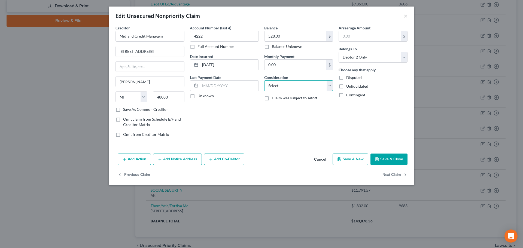
click at [298, 83] on select "Select Cable / Satellite Services Collection Agency Credit Card Debt Debt Couns…" at bounding box center [298, 85] width 69 height 11
select select "1"
click at [264, 80] on select "Select Cable / Satellite Services Collection Agency Credit Card Debt Debt Couns…" at bounding box center [298, 85] width 69 height 11
click at [391, 159] on button "Save & Close" at bounding box center [389, 159] width 37 height 11
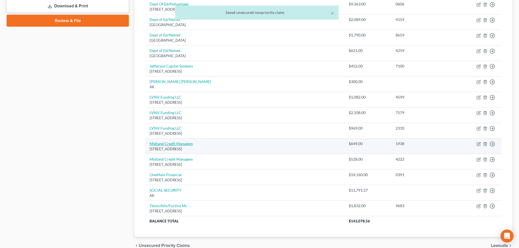
click at [179, 144] on link "Midland Credit Managem" at bounding box center [171, 143] width 43 height 5
select select "23"
select select "0"
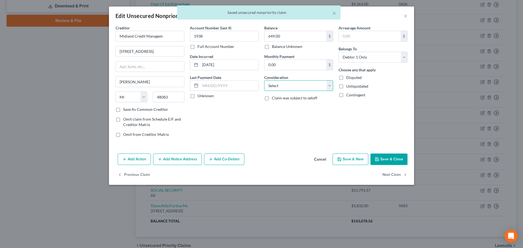
click at [308, 86] on select "Select Cable / Satellite Services Collection Agency Credit Card Debt Debt Couns…" at bounding box center [298, 85] width 69 height 11
select select "1"
click at [264, 80] on select "Select Cable / Satellite Services Collection Agency Credit Card Debt Debt Couns…" at bounding box center [298, 85] width 69 height 11
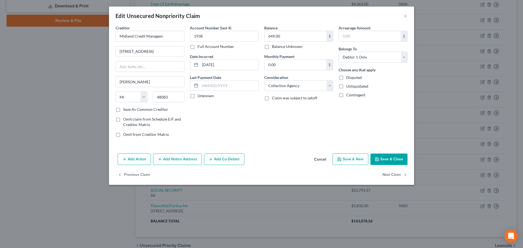
click at [398, 155] on button "Save & Close" at bounding box center [389, 159] width 37 height 11
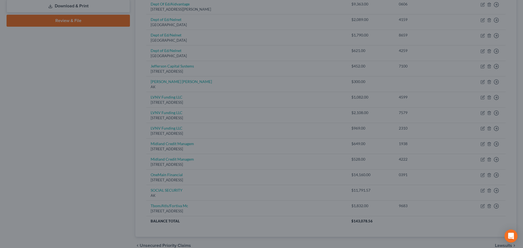
type input "0"
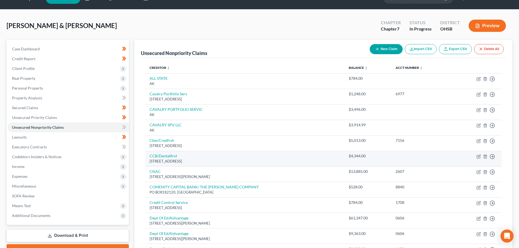
scroll to position [0, 0]
